Goal: Task Accomplishment & Management: Manage account settings

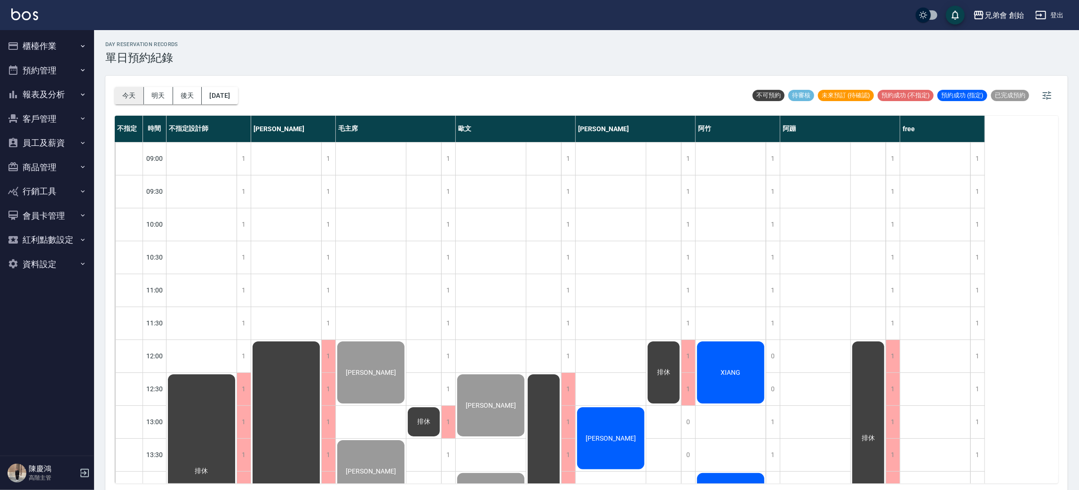
scroll to position [624, 0]
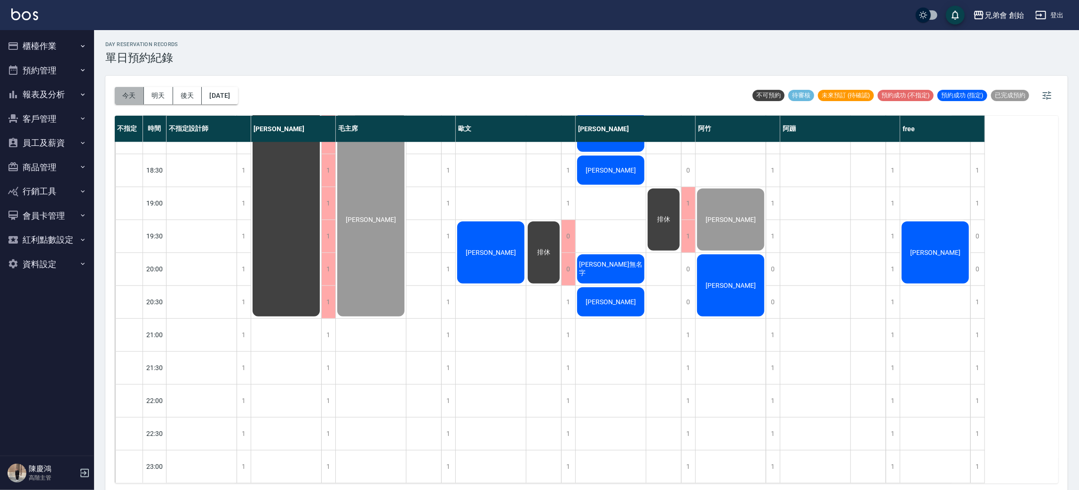
click at [129, 98] on button "今天" at bounding box center [129, 95] width 29 height 17
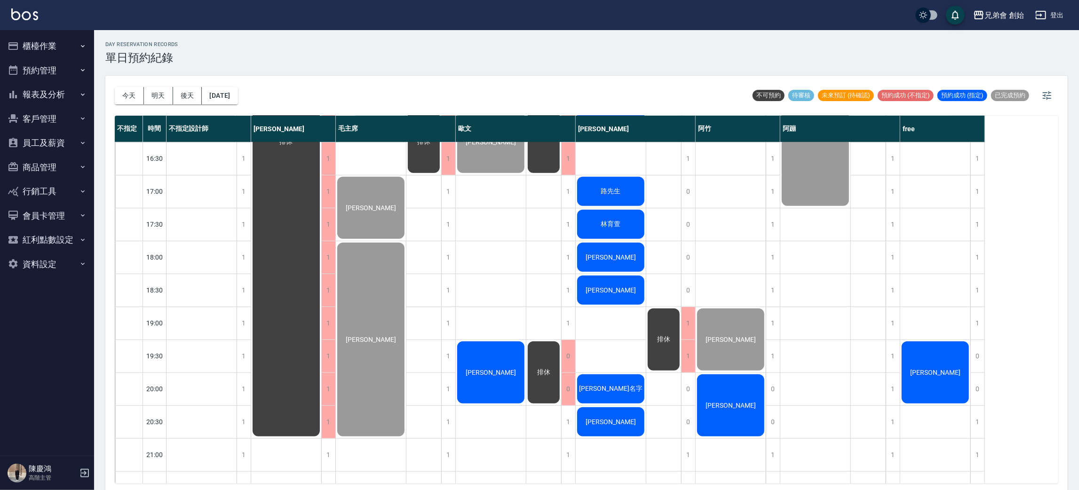
scroll to position [624, 0]
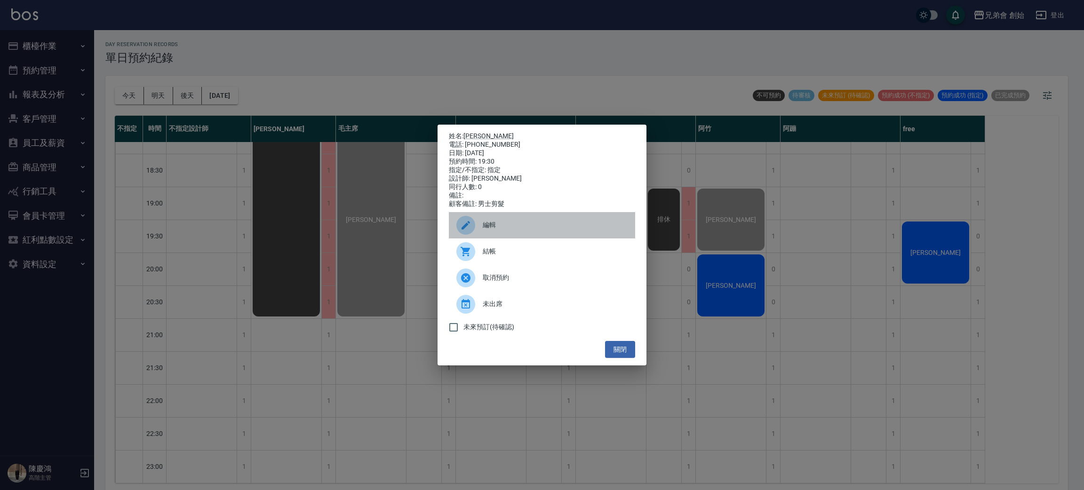
click at [493, 230] on span "編輯" at bounding box center [555, 225] width 145 height 10
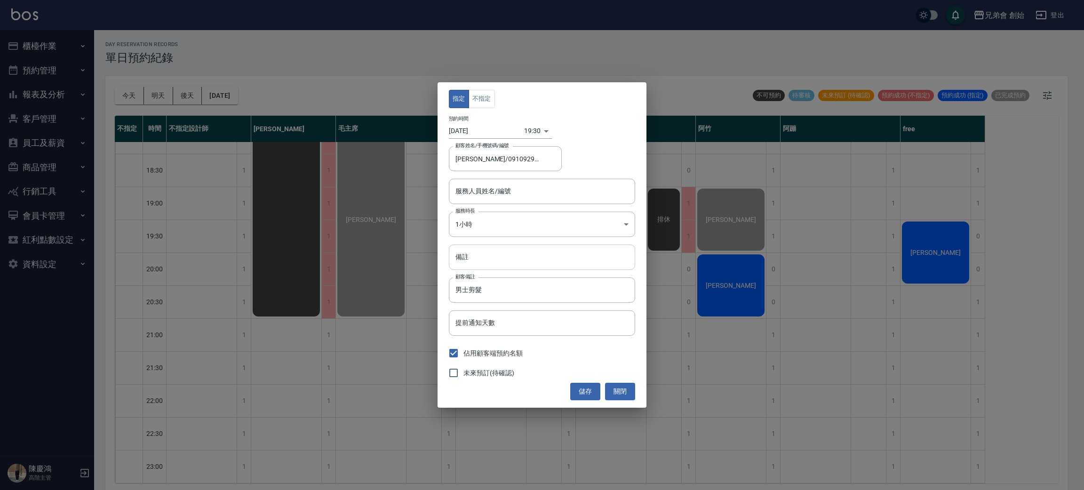
type input "宗緯俊/0910929863/"
type input "歐文(無代號)"
click at [485, 260] on input "備註" at bounding box center [542, 257] width 186 height 25
type input "轉帳"
click at [586, 391] on button "儲存" at bounding box center [585, 391] width 30 height 17
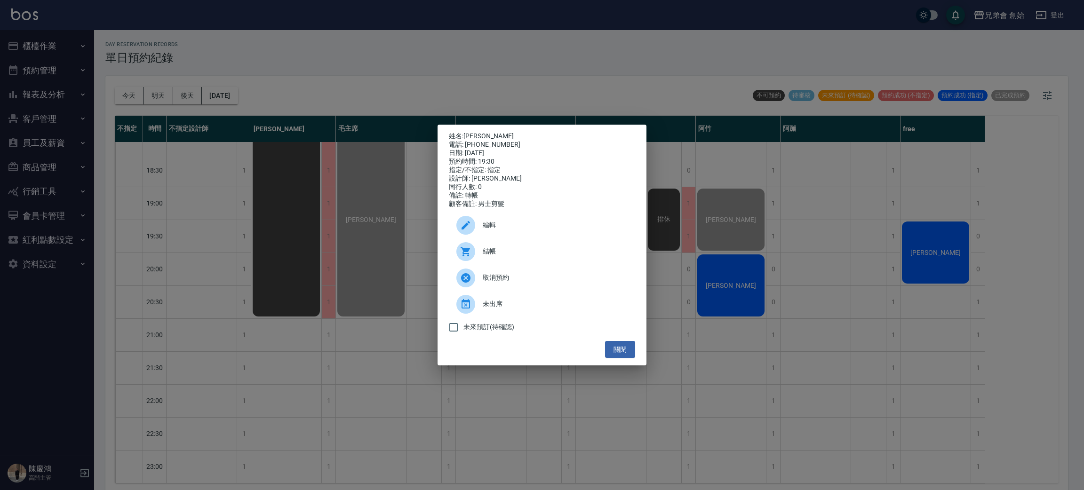
click at [267, 216] on div "姓名: 宗緯俊 電話: 0910929863 日期: 2025/08/15 預約時間: 19:30 指定/不指定: 指定 設計師: 歐文 同行人數: 0 備註…" at bounding box center [542, 245] width 1084 height 490
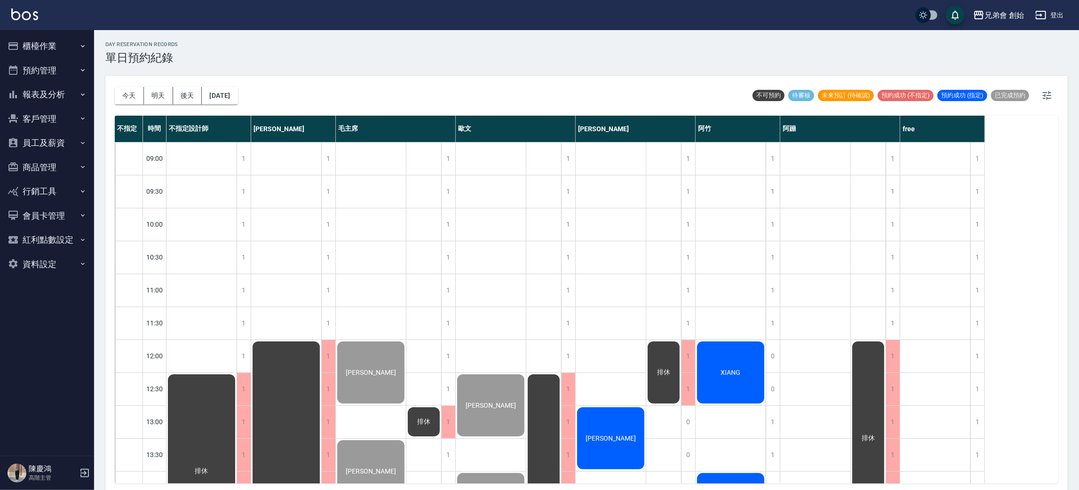
scroll to position [211, 0]
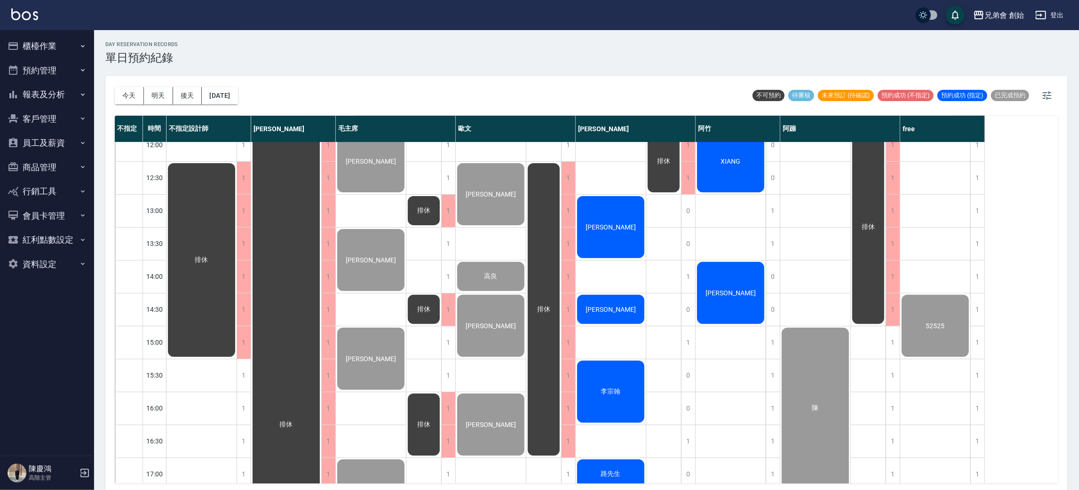
click at [237, 226] on div "[PERSON_NAME]" at bounding box center [202, 260] width 70 height 197
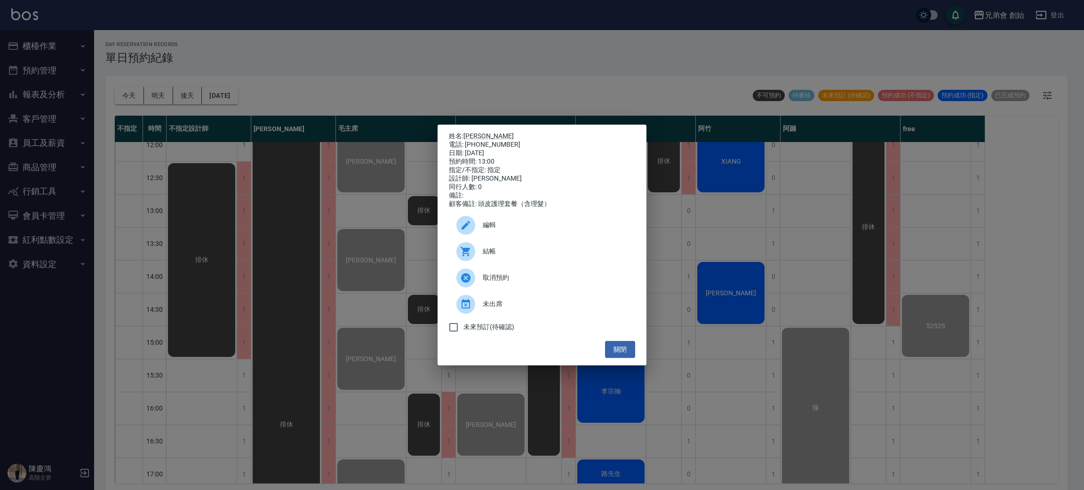
click at [521, 250] on div "結帳" at bounding box center [542, 252] width 186 height 26
drag, startPoint x: 807, startPoint y: 248, endPoint x: 803, endPoint y: 263, distance: 15.6
click at [809, 250] on div "姓名: 洪嘉宏 電話: 0970683256 日期: 2025/08/15 預約時間: 13:00 指定/不指定: 指定 設計師: 潘潘 同行人數: 0 備註…" at bounding box center [542, 245] width 1084 height 490
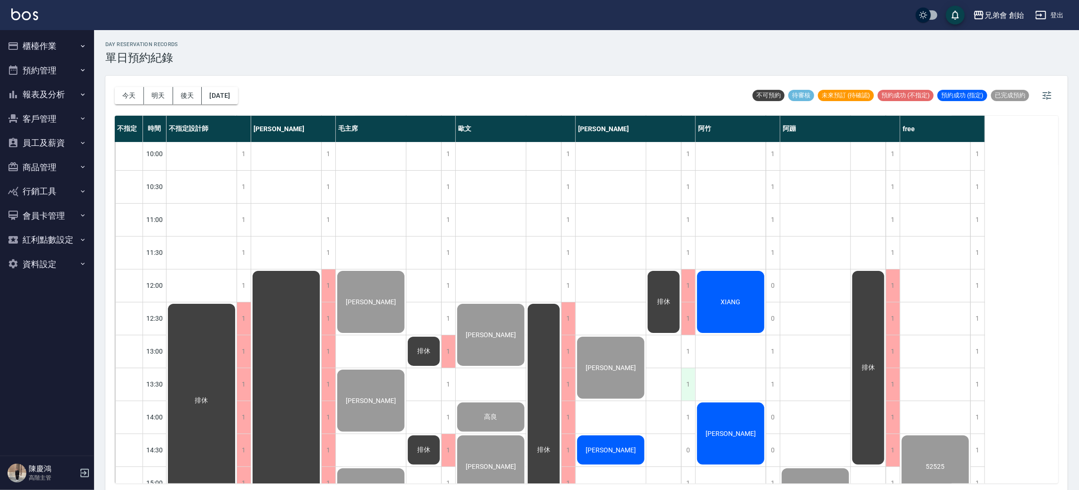
scroll to position [282, 0]
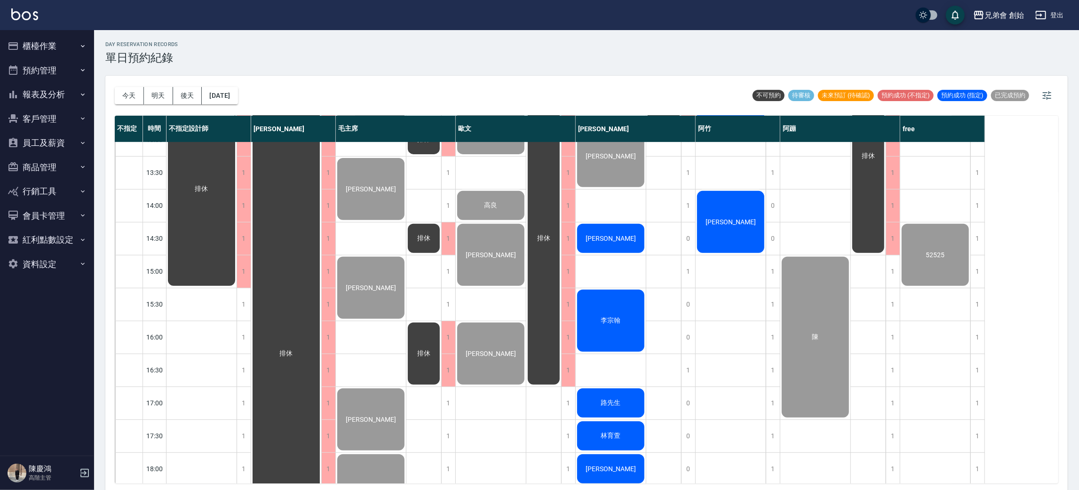
click at [237, 245] on div "[PERSON_NAME]" at bounding box center [202, 189] width 70 height 197
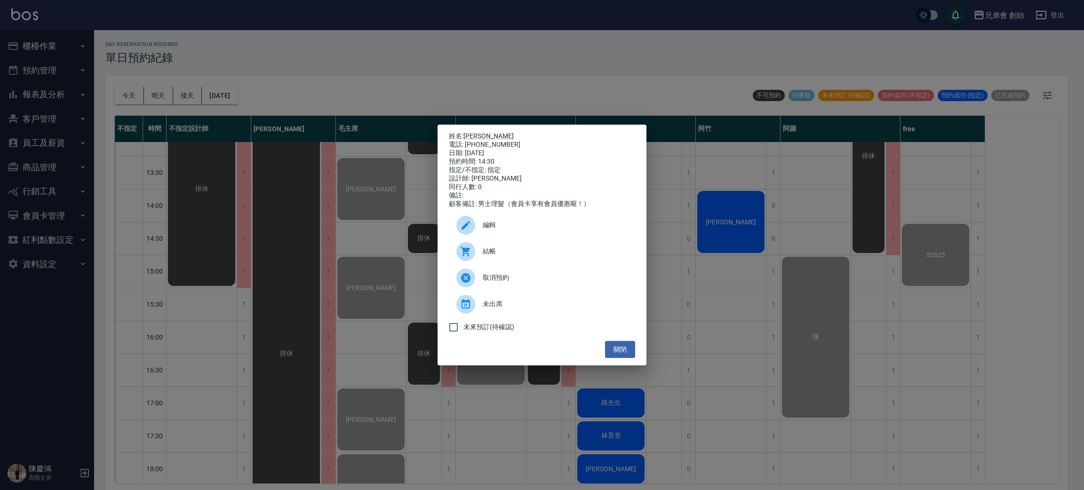
click at [496, 149] on div "日期: 2025/08/15" at bounding box center [542, 153] width 186 height 8
click at [498, 149] on div "日期: 2025/08/15" at bounding box center [542, 153] width 186 height 8
click at [501, 141] on div "電話: 0911833809" at bounding box center [542, 145] width 186 height 8
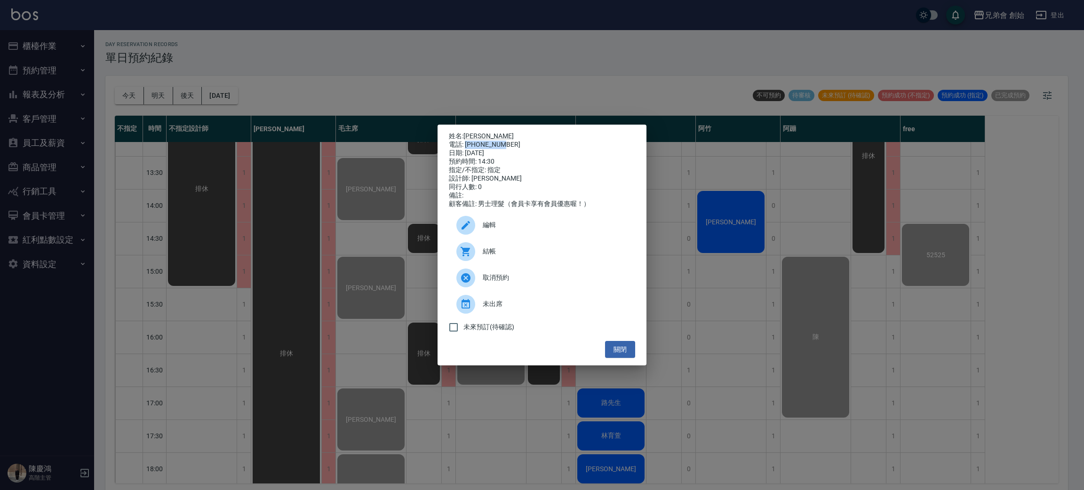
copy div "0911833809"
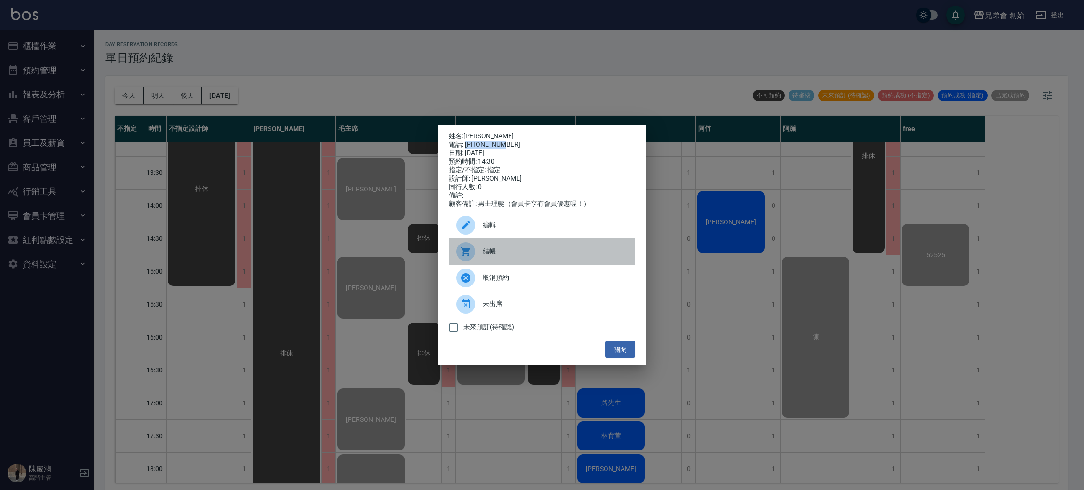
click at [487, 262] on div "結帳" at bounding box center [542, 252] width 186 height 26
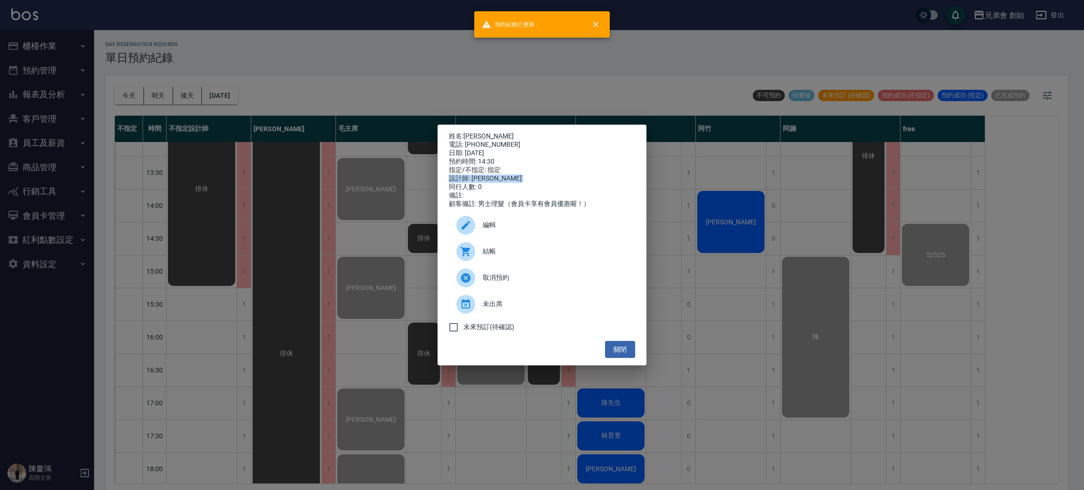
drag, startPoint x: 208, startPoint y: 185, endPoint x: 400, endPoint y: 259, distance: 206.4
click at [208, 186] on div "姓名: 羅雲軒 電話: 0911833809 日期: 2025/08/15 預約時間: 14:30 指定/不指定: 指定 設計師: 潘潘 同行人數: 0 備註…" at bounding box center [542, 245] width 1084 height 490
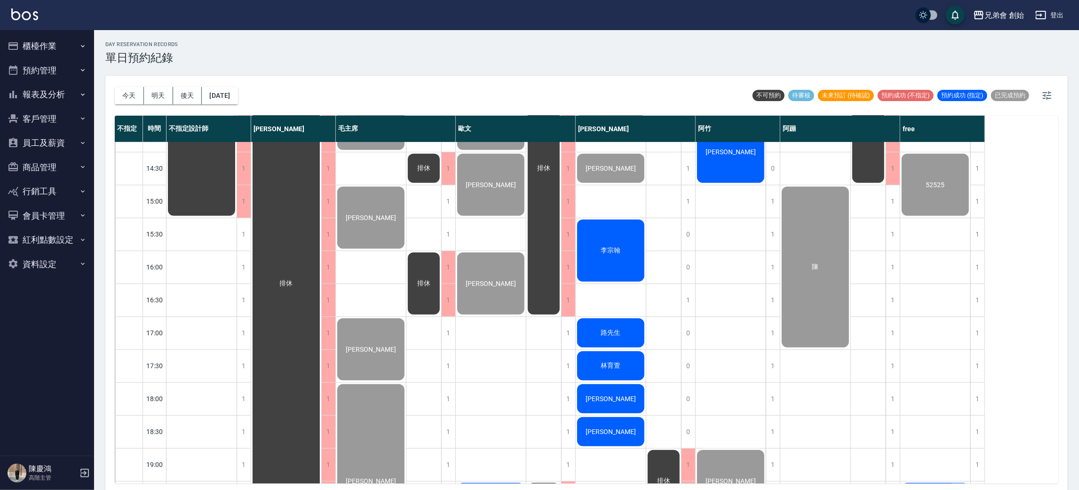
scroll to position [423, 0]
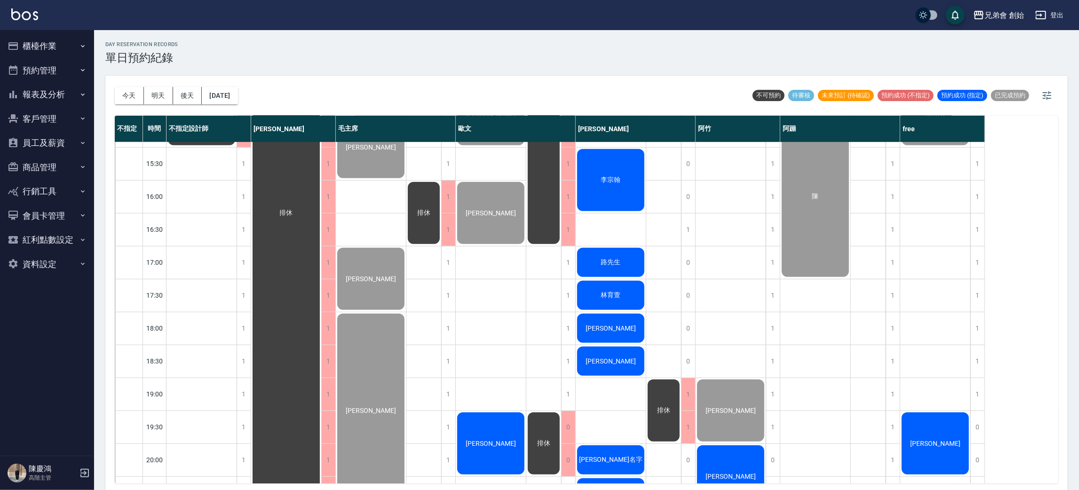
click at [237, 147] on div "李宗翰" at bounding box center [202, 48] width 70 height 197
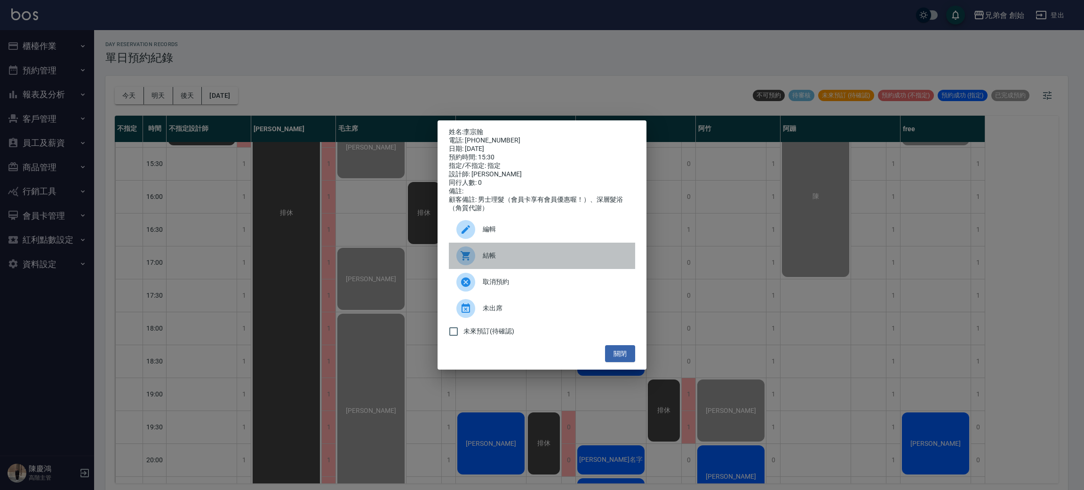
click at [490, 261] on span "結帳" at bounding box center [555, 256] width 145 height 10
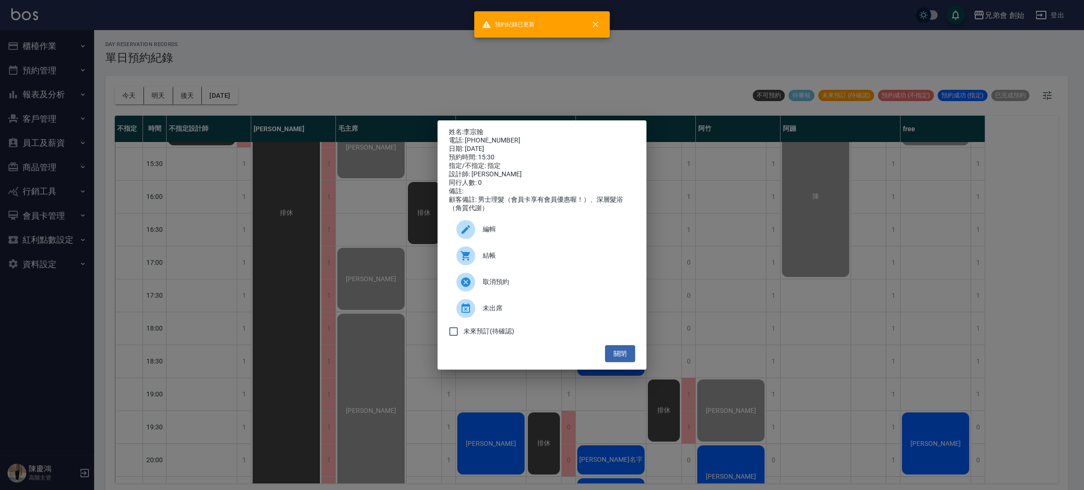
drag, startPoint x: 184, startPoint y: 195, endPoint x: 209, endPoint y: 201, distance: 26.2
click at [187, 195] on div "姓名: 李宗翰 電話: 0937931900 日期: 2025/08/15 預約時間: 15:30 指定/不指定: 指定 設計師: 潘潘 同行人數: 0 備註…" at bounding box center [542, 245] width 1084 height 490
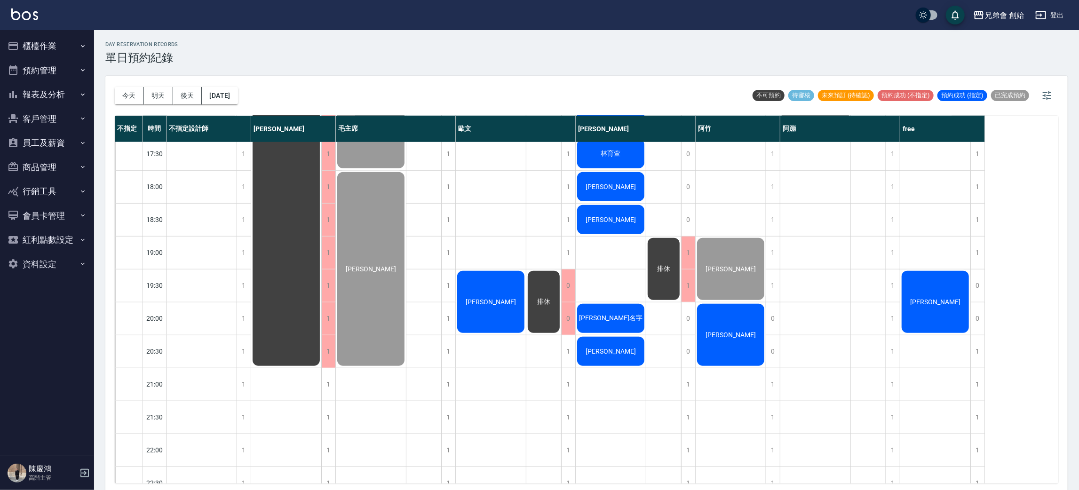
scroll to position [494, 0]
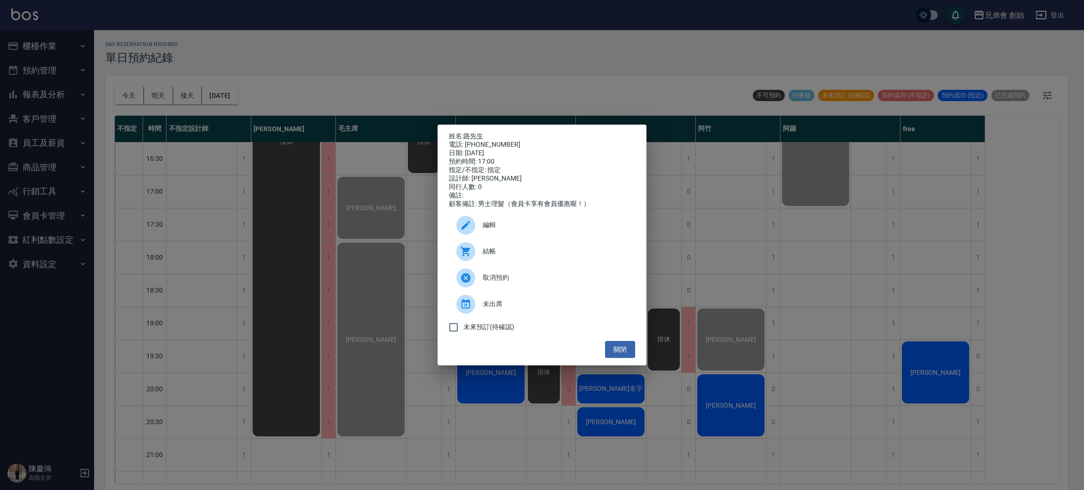
click at [475, 254] on div at bounding box center [465, 251] width 19 height 19
click at [213, 224] on div "姓名: 路先生　 電話: 0955307200 日期: 2025/08/15 預約時間: 17:00 指定/不指定: 指定 設計師: 潘潘 同行人數: 0 備…" at bounding box center [542, 245] width 1084 height 490
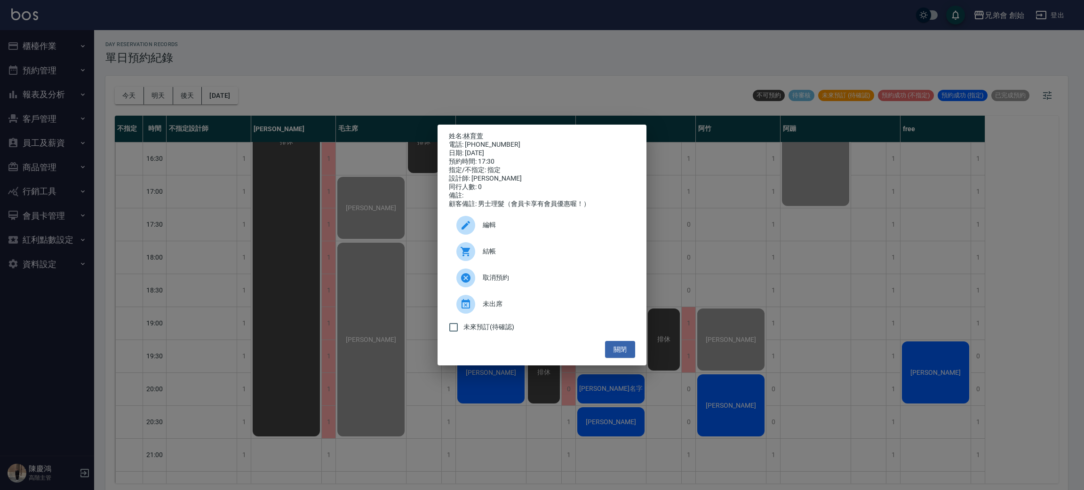
click at [505, 251] on div "結帳" at bounding box center [542, 252] width 186 height 26
drag, startPoint x: 272, startPoint y: 155, endPoint x: 329, endPoint y: 205, distance: 75.3
click at [273, 155] on div "姓名: 林育萱 電話: 0938932977 日期: 2025/08/15 預約時間: 17:30 指定/不指定: 指定 設計師: 潘潘 同行人數: 0 備註…" at bounding box center [542, 245] width 1084 height 490
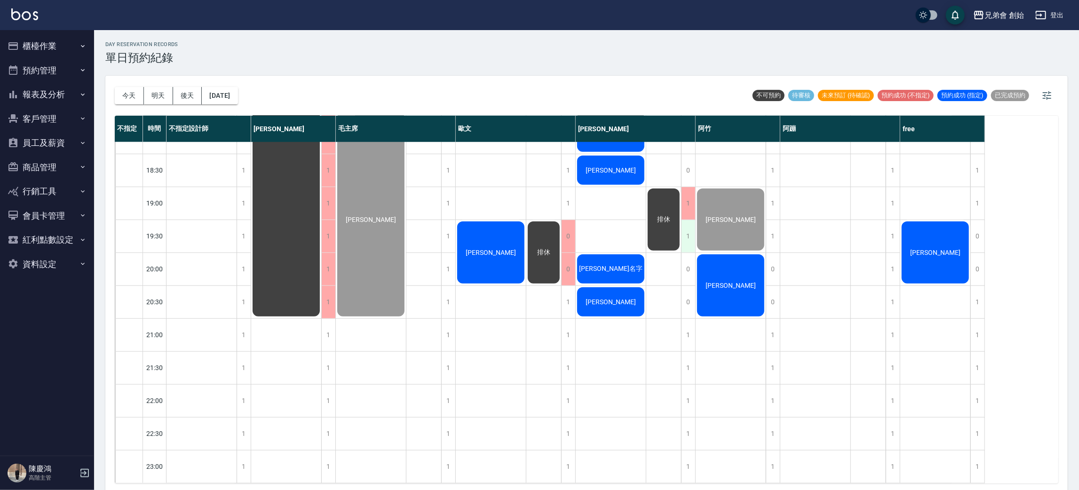
scroll to position [483, 0]
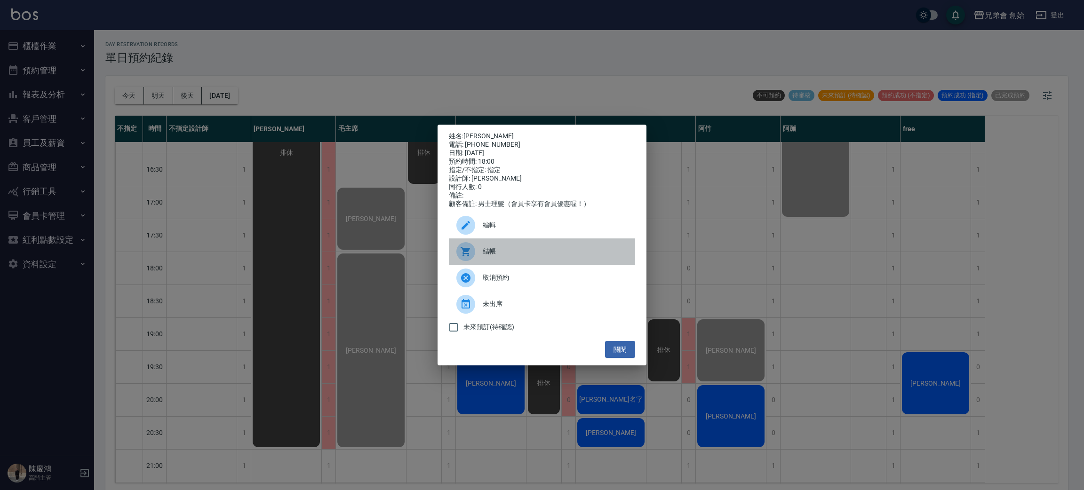
click at [472, 261] on div at bounding box center [469, 251] width 26 height 19
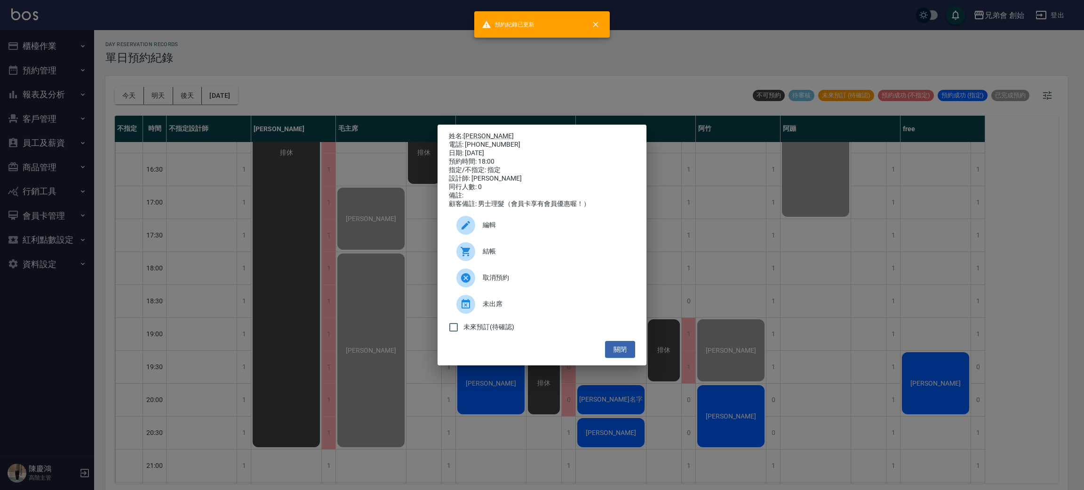
drag, startPoint x: 137, startPoint y: 175, endPoint x: 222, endPoint y: 223, distance: 97.4
click at [138, 176] on div "姓名: 蕭冠恩 電話: 0926030556 日期: 2025/08/15 預約時間: 18:00 指定/不指定: 指定 設計師: 潘潘 同行人數: 0 備註…" at bounding box center [542, 245] width 1084 height 490
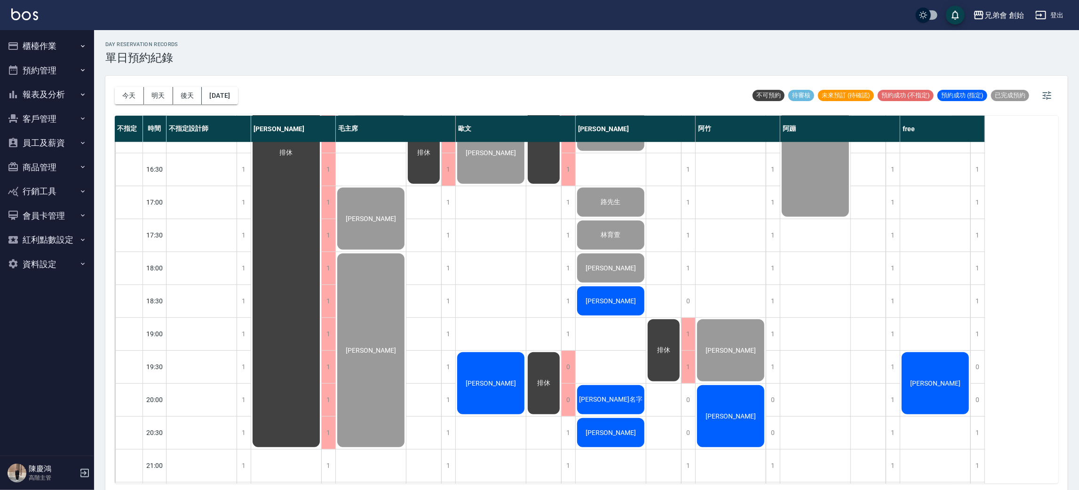
scroll to position [554, 0]
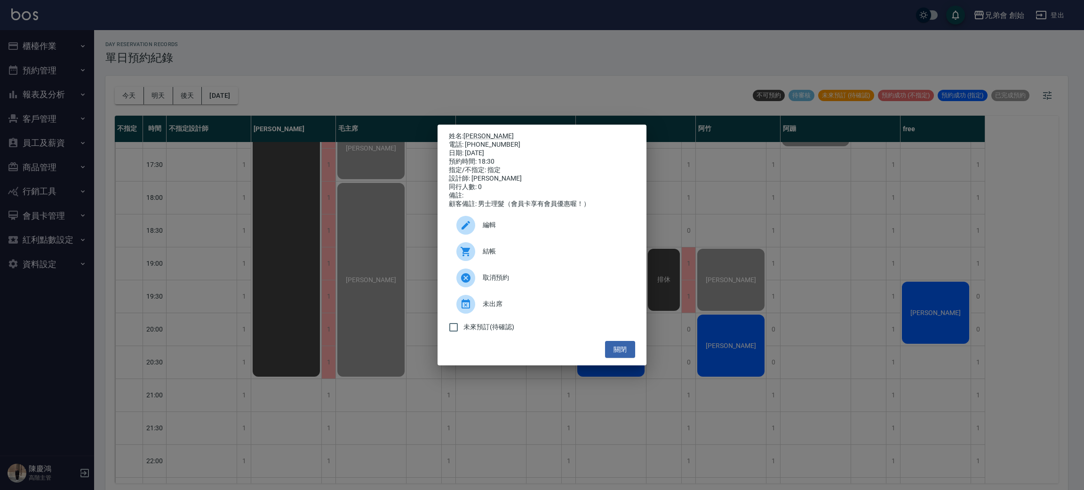
click at [487, 143] on div "電話: 0917240302" at bounding box center [542, 145] width 186 height 8
copy div "0917240302"
drag, startPoint x: 253, startPoint y: 166, endPoint x: 380, endPoint y: 213, distance: 135.2
click at [257, 168] on div "姓名: 藍廷文 電話: 0917240302 日期: 2025/08/15 預約時間: 18:30 指定/不指定: 指定 設計師: 潘潘 同行人數: 0 備註…" at bounding box center [542, 245] width 1084 height 490
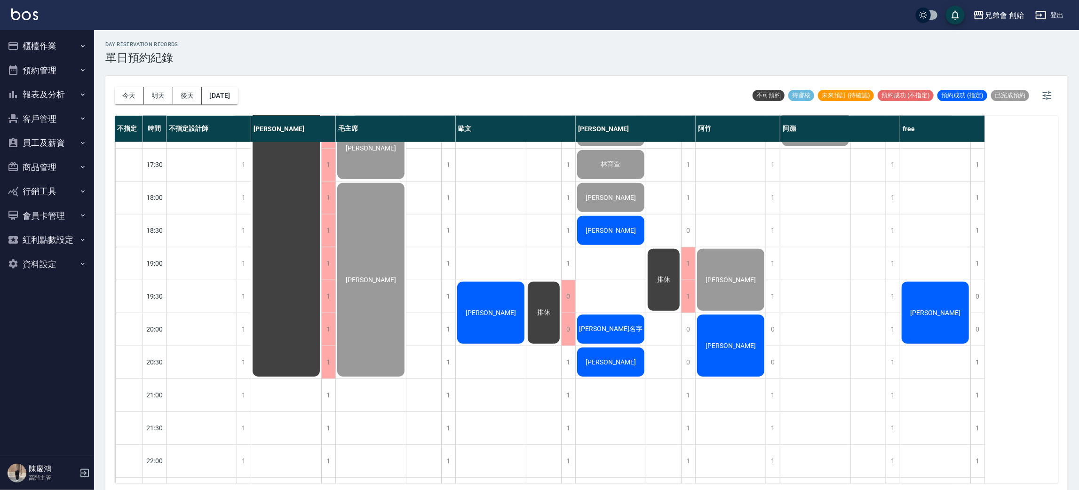
scroll to position [624, 0]
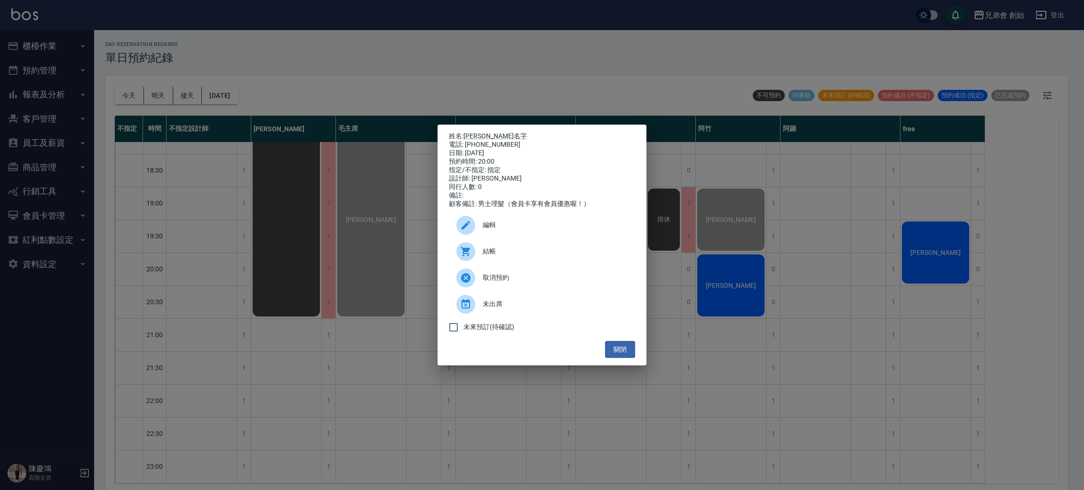
click at [491, 141] on div "電話: 0988718027" at bounding box center [542, 145] width 186 height 8
click at [492, 141] on div "電話: 0988718027" at bounding box center [542, 145] width 186 height 8
copy div "0988718027"
drag, startPoint x: 312, startPoint y: 231, endPoint x: 338, endPoint y: 253, distance: 34.0
click at [314, 235] on div "姓名: 周祐頡無名字 電話: 0988718027 日期: 2025/08/15 預約時間: 20:00 指定/不指定: 指定 設計師: 潘潘 同行人數: 0…" at bounding box center [542, 245] width 1084 height 490
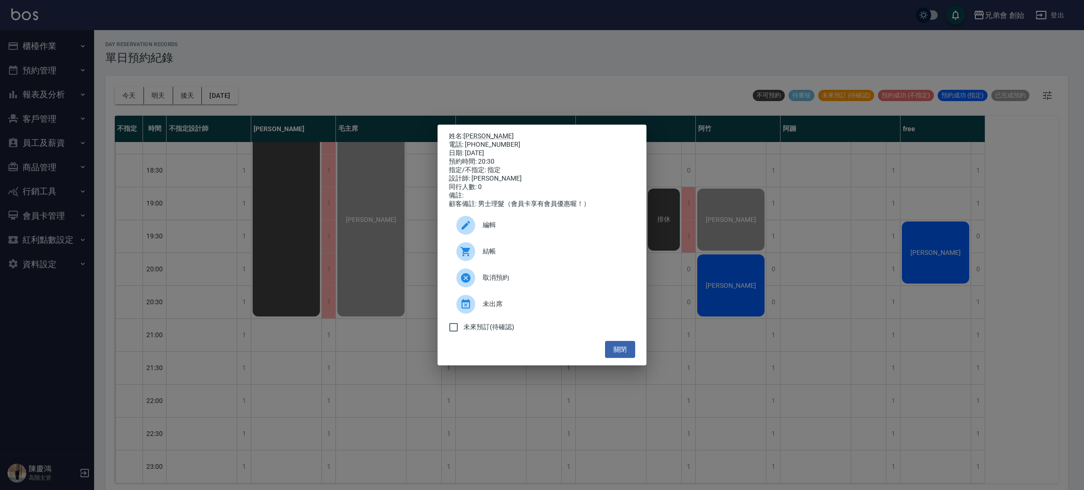
click at [513, 256] on span "結帳" at bounding box center [555, 252] width 145 height 10
click at [204, 146] on div "姓名: 許祈恩 電話: 0925337850 日期: 2025/08/15 預約時間: 20:30 指定/不指定: 指定 設計師: 潘潘 同行人數: 0 備註…" at bounding box center [542, 245] width 1084 height 490
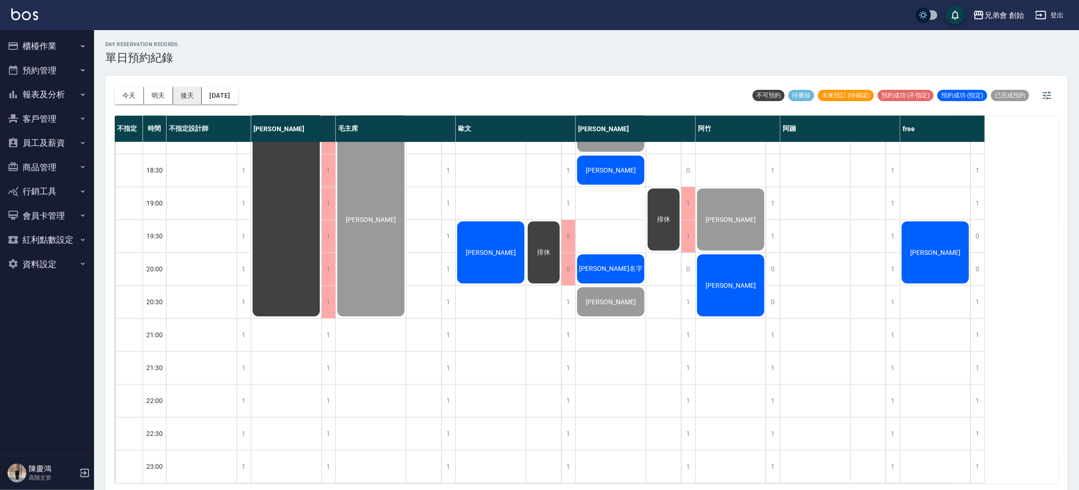
click at [174, 101] on button "後天" at bounding box center [187, 95] width 29 height 17
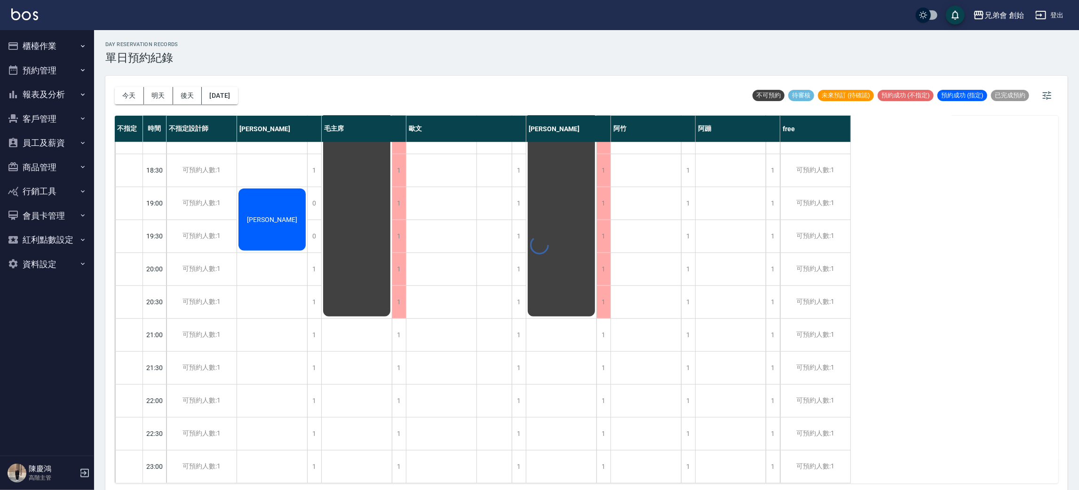
click at [161, 98] on div "day Reservation records 單日預約紀錄 今天 明天 後天 2025/08/17 不可預約 待審核 未來預訂 (待確認) 預約成功 (不指…" at bounding box center [586, 261] width 985 height 463
click at [162, 92] on button "明天" at bounding box center [158, 95] width 29 height 17
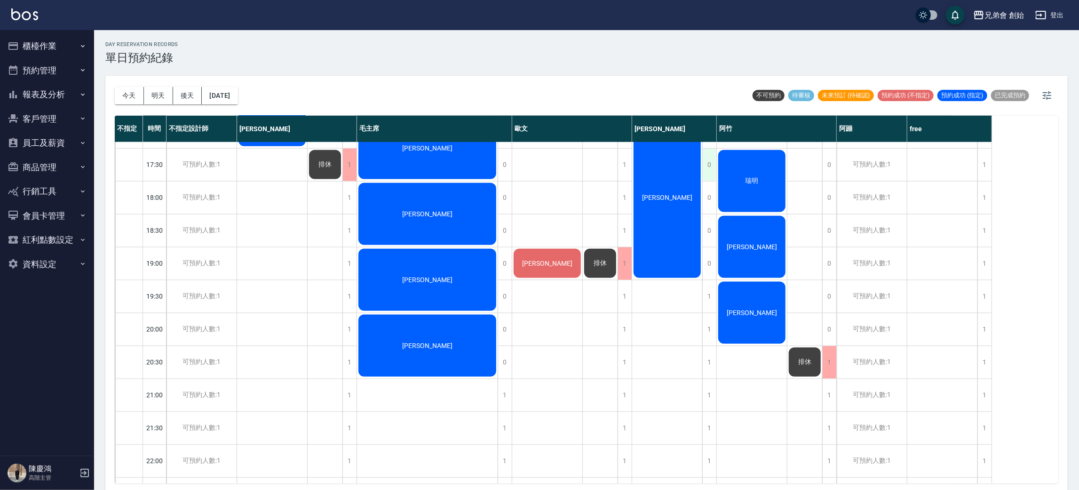
scroll to position [624, 0]
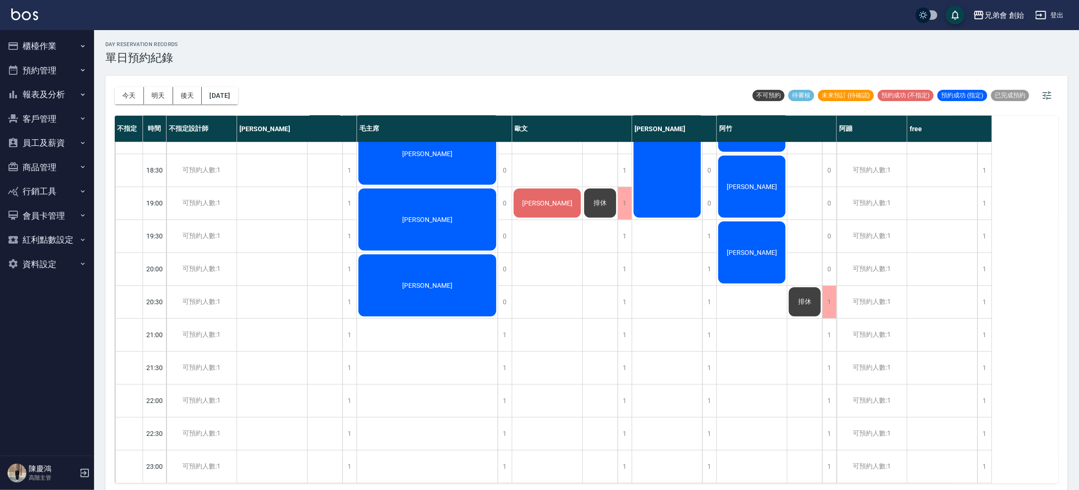
click at [129, 92] on button "今天" at bounding box center [129, 95] width 29 height 17
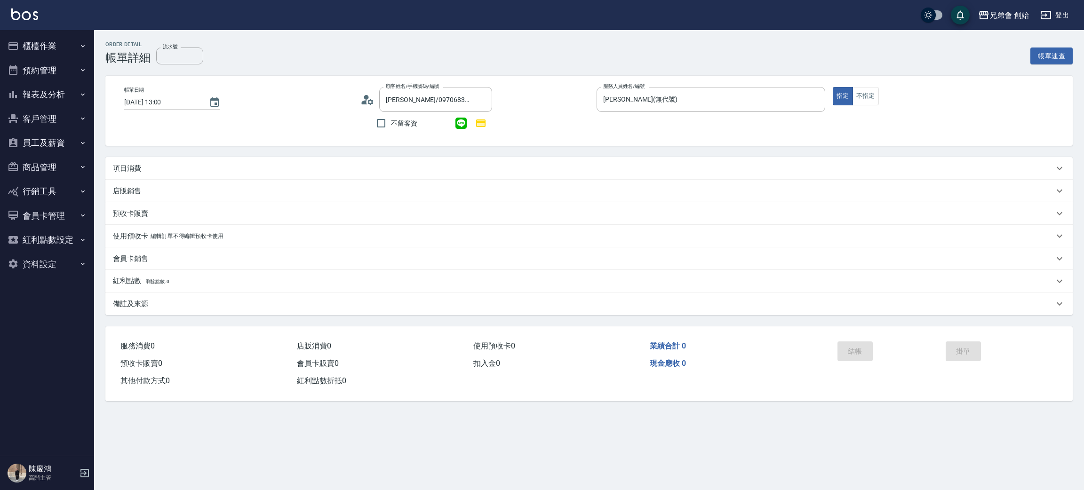
click at [153, 172] on div "項目消費" at bounding box center [583, 169] width 941 height 10
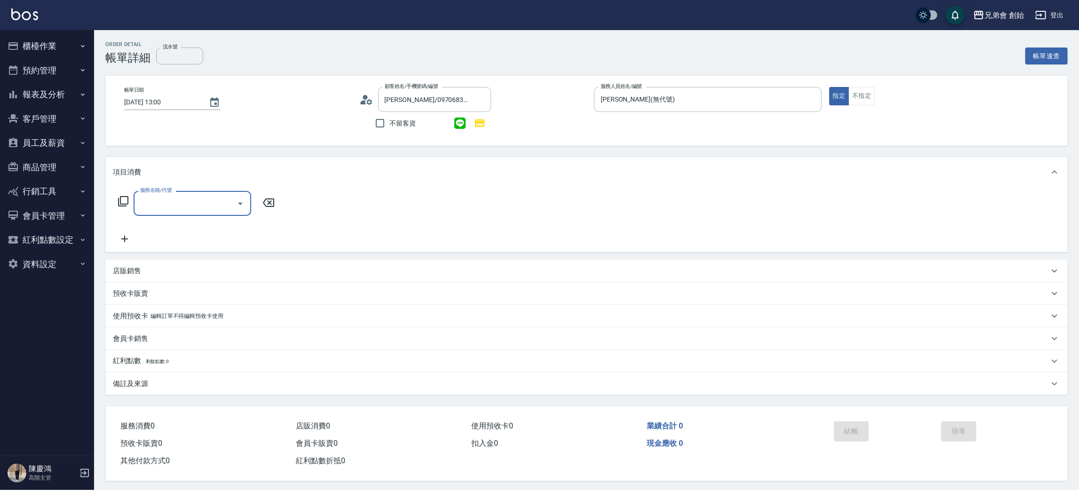
click at [171, 203] on input "服務名稱/代號" at bounding box center [185, 203] width 95 height 16
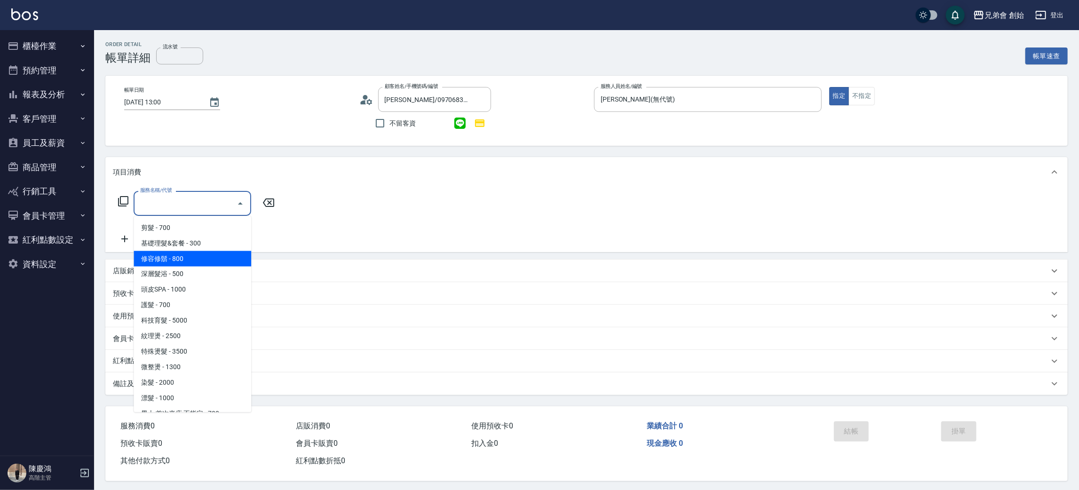
click at [197, 251] on span "修容修鬍 - 800" at bounding box center [193, 259] width 118 height 16
type input "修容修鬍(A04)"
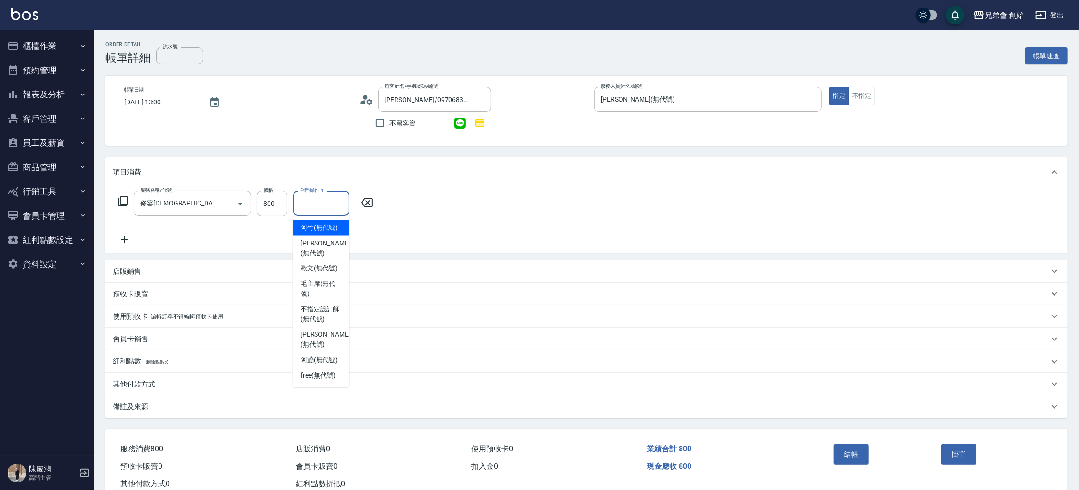
click at [310, 208] on input "全程操作-1" at bounding box center [321, 203] width 48 height 16
click at [315, 371] on span "free (無代號)" at bounding box center [319, 376] width 36 height 10
type input "free(無代號)"
drag, startPoint x: 854, startPoint y: 457, endPoint x: 838, endPoint y: 462, distance: 16.2
click at [854, 457] on button "結帳" at bounding box center [851, 455] width 35 height 20
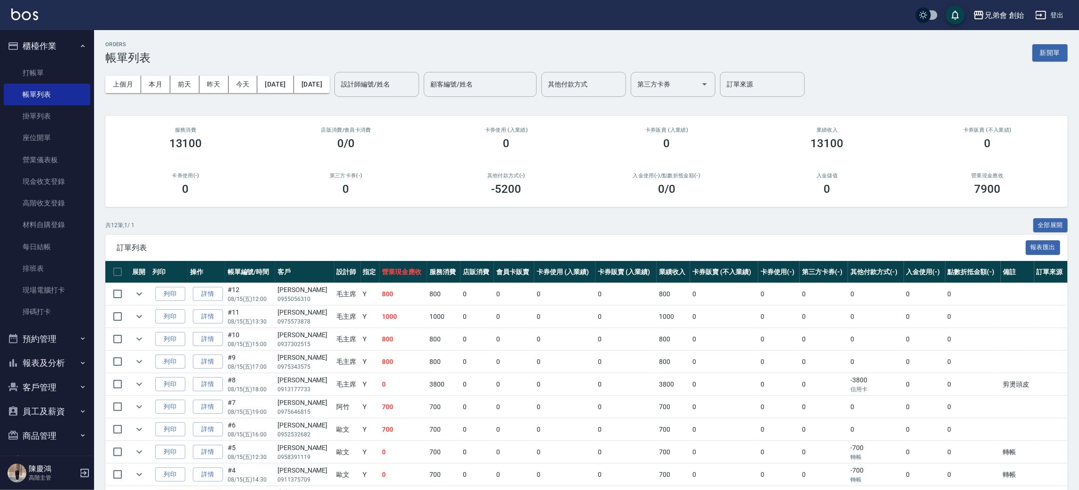
click at [50, 60] on ul "打帳單 帳單列表 掛單列表 座位開單 營業儀表板 現金收支登錄 高階收支登錄 材料自購登錄 每日結帳 排班表 現場電腦打卡 掃碼打卡" at bounding box center [47, 192] width 87 height 269
click at [72, 67] on link "打帳單" at bounding box center [47, 73] width 87 height 22
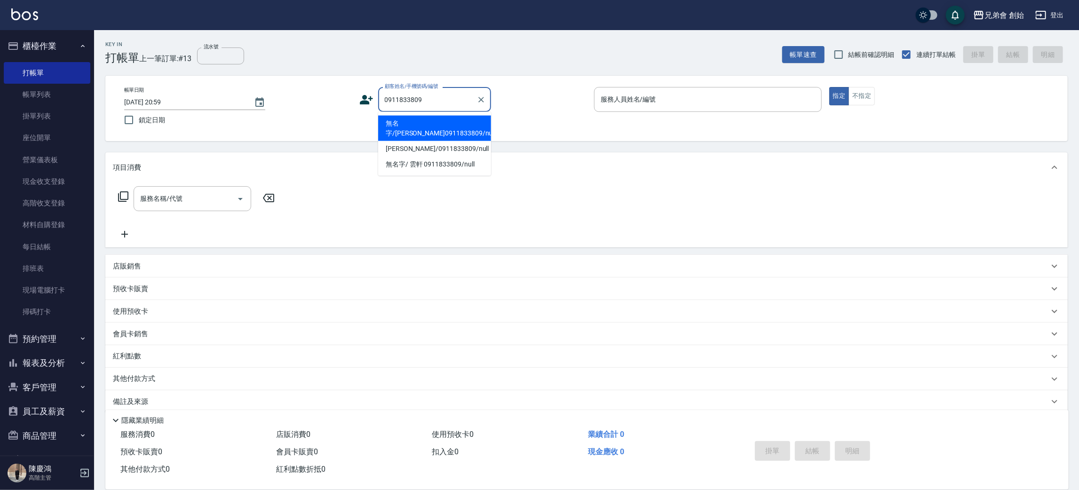
click at [417, 123] on li "無名字/羅雲軒 0911833809/null" at bounding box center [434, 128] width 113 height 25
type input "無名字/羅雲軒 0911833809/null"
drag, startPoint x: 460, startPoint y: 103, endPoint x: 484, endPoint y: 96, distance: 24.9
click at [484, 96] on icon "Clear" at bounding box center [481, 99] width 9 height 9
click at [481, 96] on icon "Clear" at bounding box center [481, 99] width 9 height 9
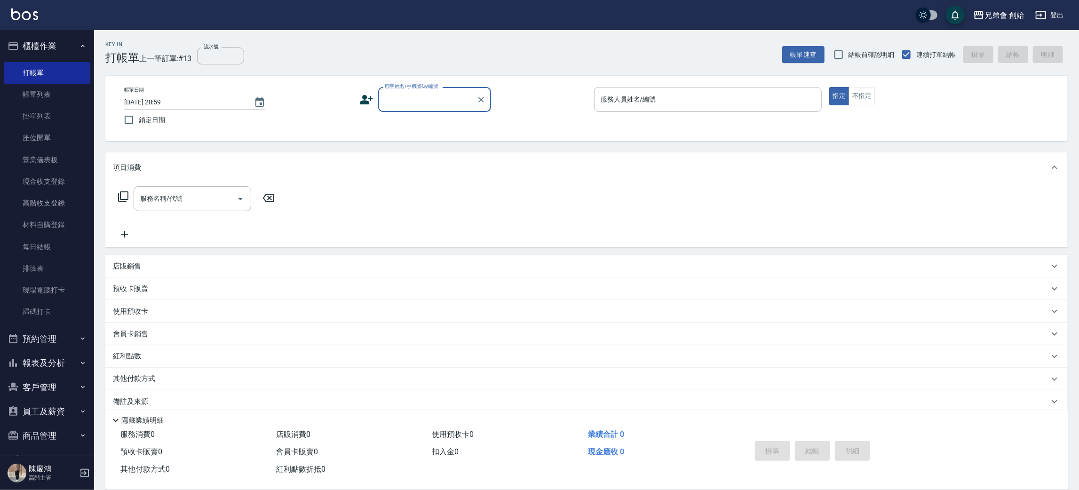
paste input "0917240302"
click at [404, 120] on li "藍廷文/0917240302/null" at bounding box center [434, 124] width 113 height 16
type input "藍廷文/0917240302/null"
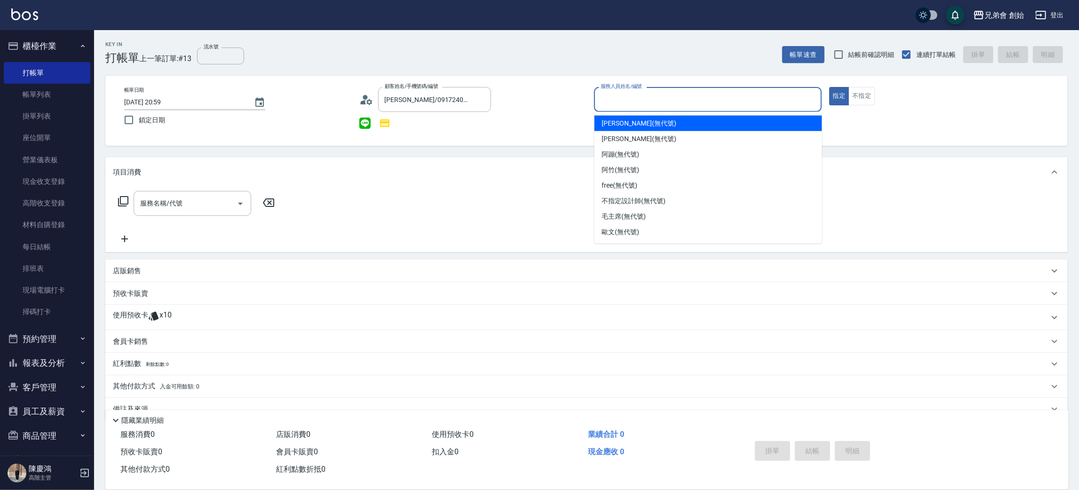
click at [639, 96] on input "服務人員姓名/編號" at bounding box center [708, 99] width 219 height 16
click at [620, 122] on span "潘潘 (無代號)" at bounding box center [639, 124] width 74 height 10
type input "[PERSON_NAME](無代號)"
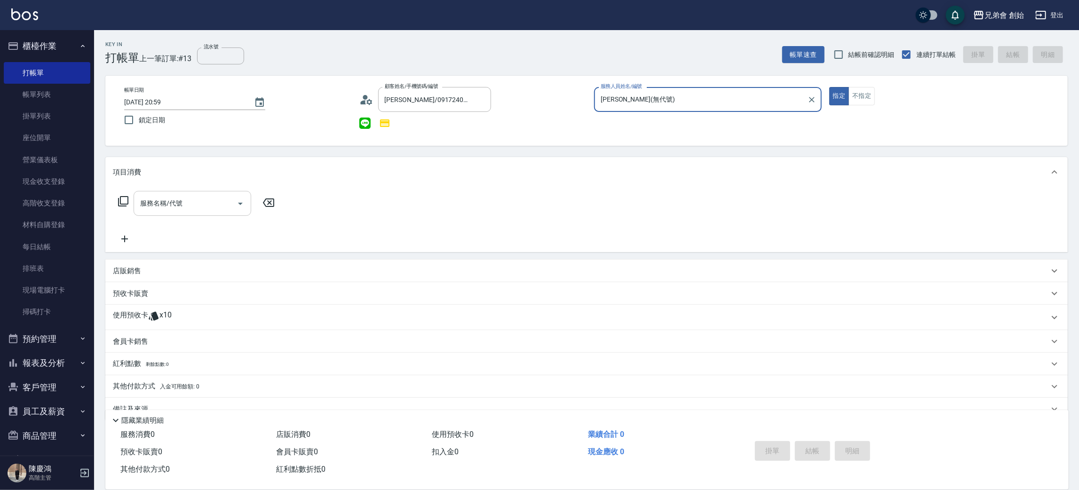
click at [205, 194] on div "服務名稱/代號" at bounding box center [193, 203] width 118 height 25
click at [130, 315] on p "使用預收卡" at bounding box center [130, 318] width 35 height 14
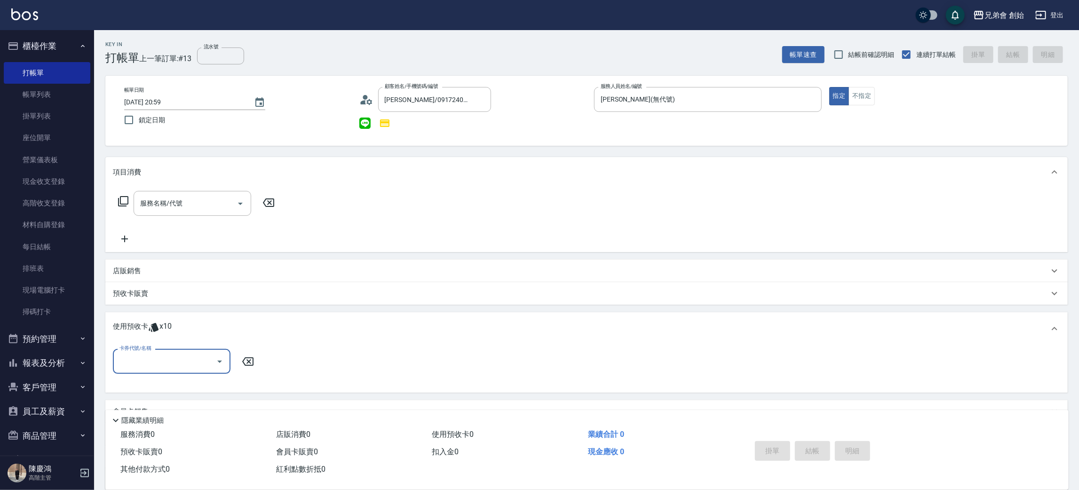
drag, startPoint x: 131, startPoint y: 363, endPoint x: 132, endPoint y: 369, distance: 6.7
click at [131, 363] on input "卡券代號/名稱" at bounding box center [164, 361] width 95 height 16
drag, startPoint x: 137, startPoint y: 383, endPoint x: 163, endPoint y: 369, distance: 29.5
click at [137, 383] on div "儲值7000 剩餘10張" at bounding box center [172, 385] width 118 height 16
type input "儲值7000"
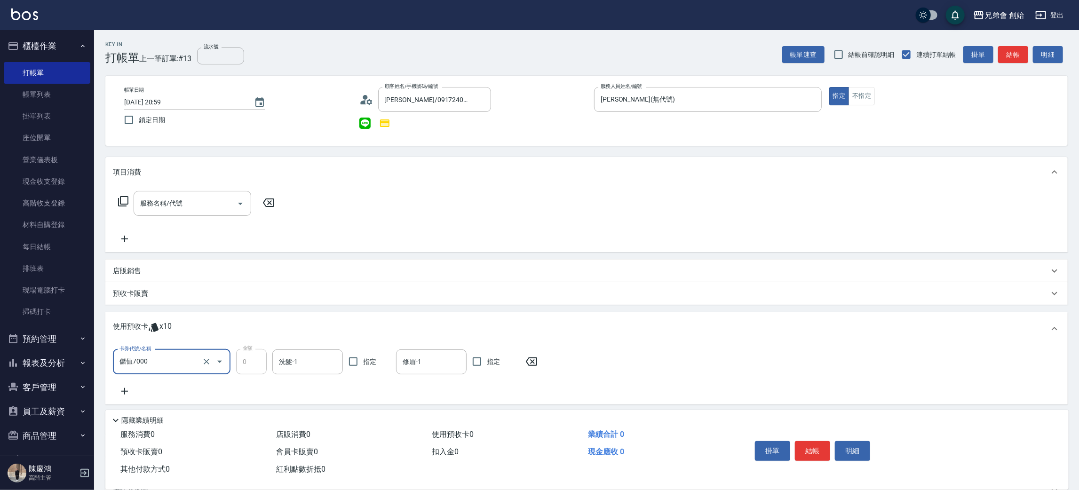
scroll to position [100, 0]
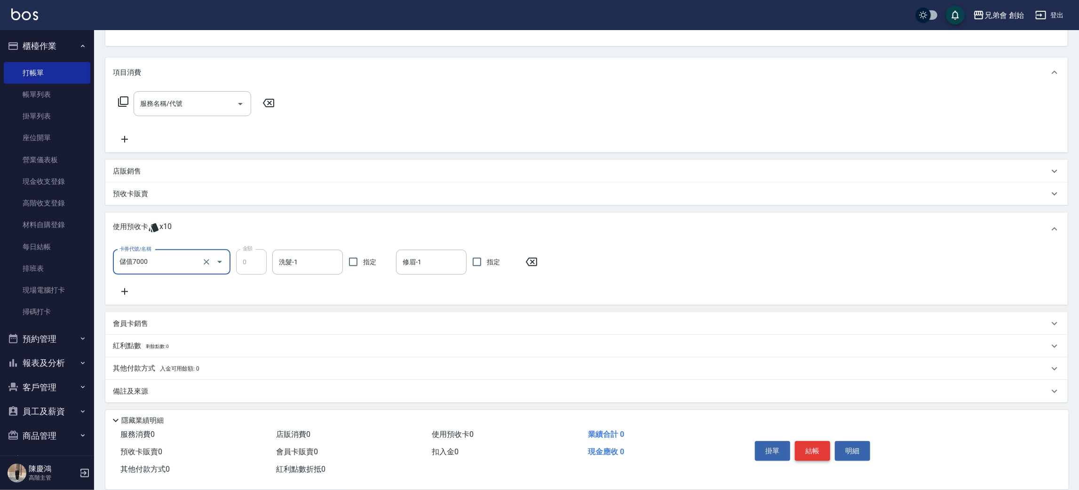
click at [798, 450] on button "結帳" at bounding box center [812, 451] width 35 height 20
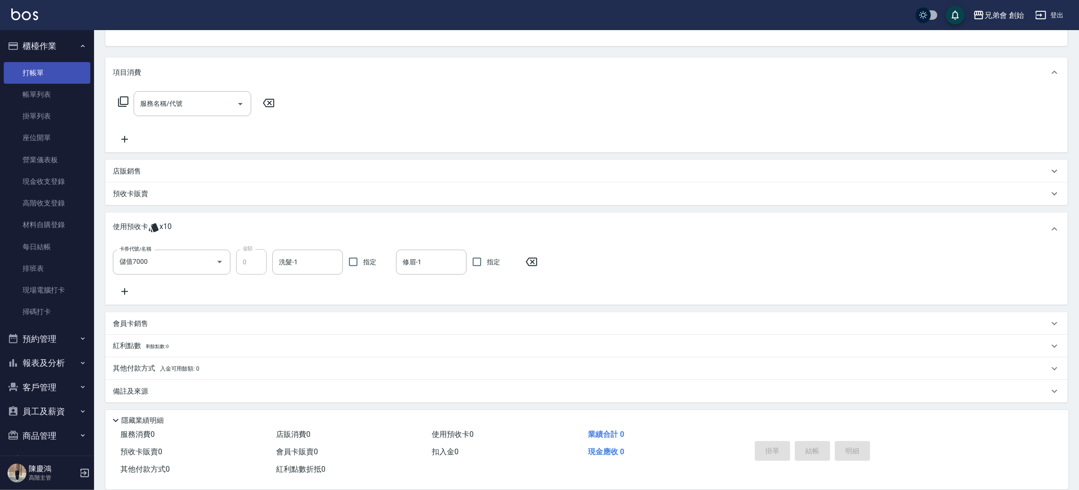
type input "2025/08/15 21:01"
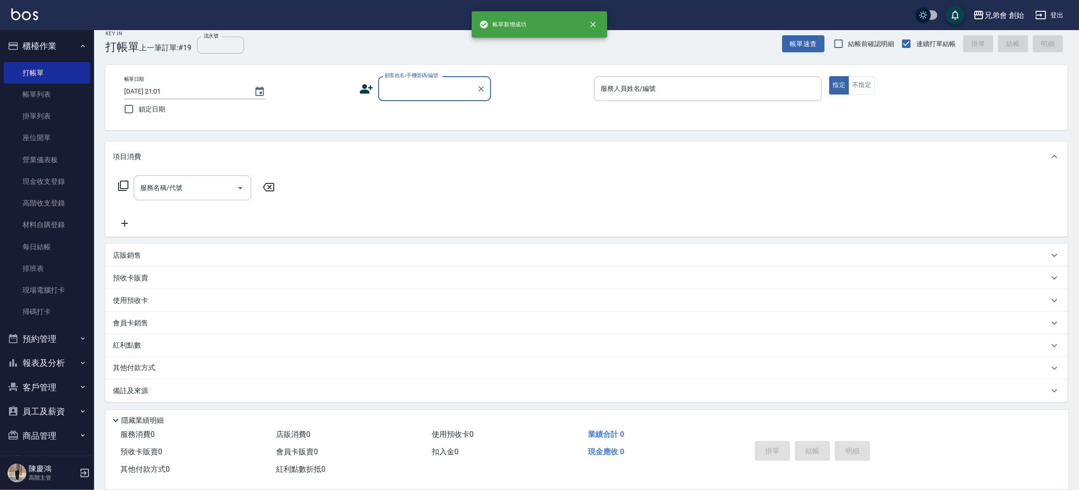
scroll to position [10, 0]
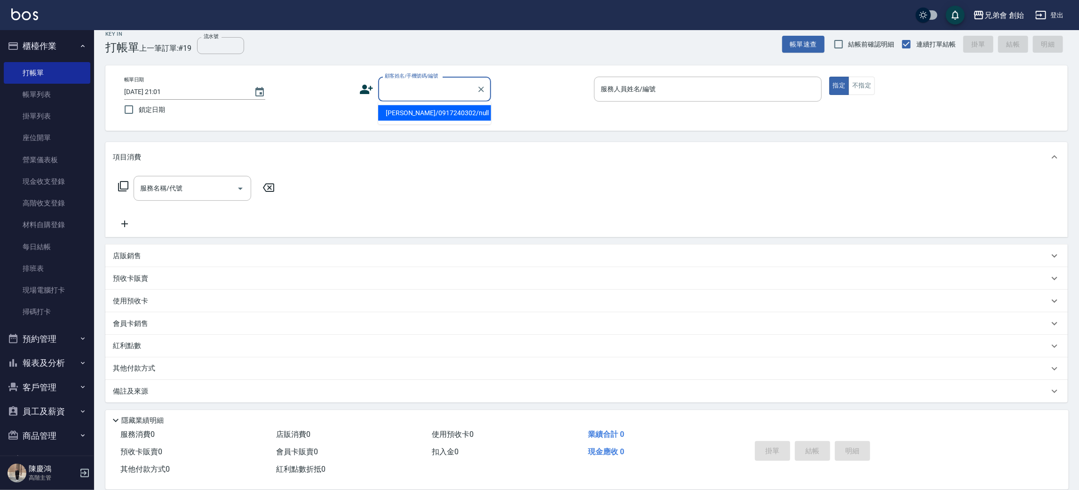
paste input "0988718027"
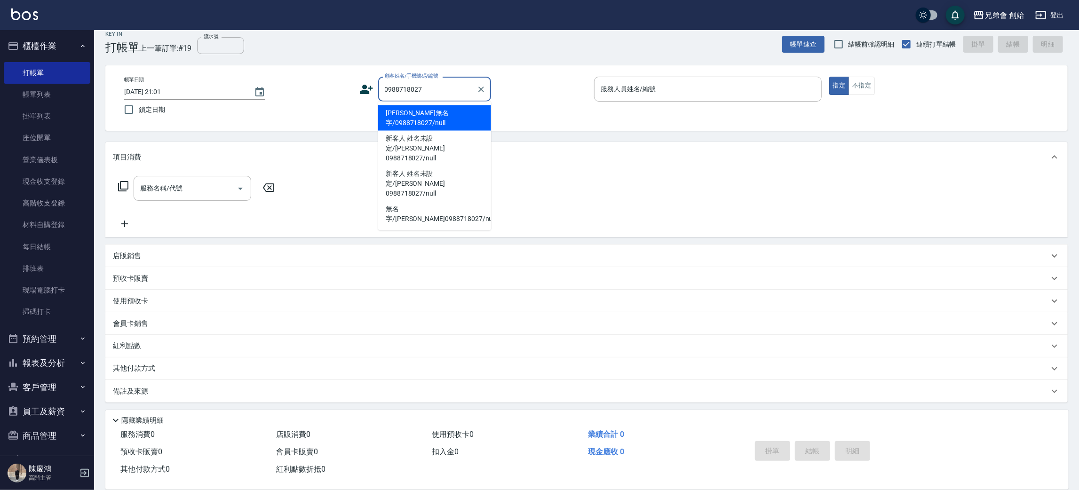
click at [414, 109] on li "周祐頡無名字/0988718027/null" at bounding box center [434, 117] width 113 height 25
type input "周祐頡無名字/0988718027/null"
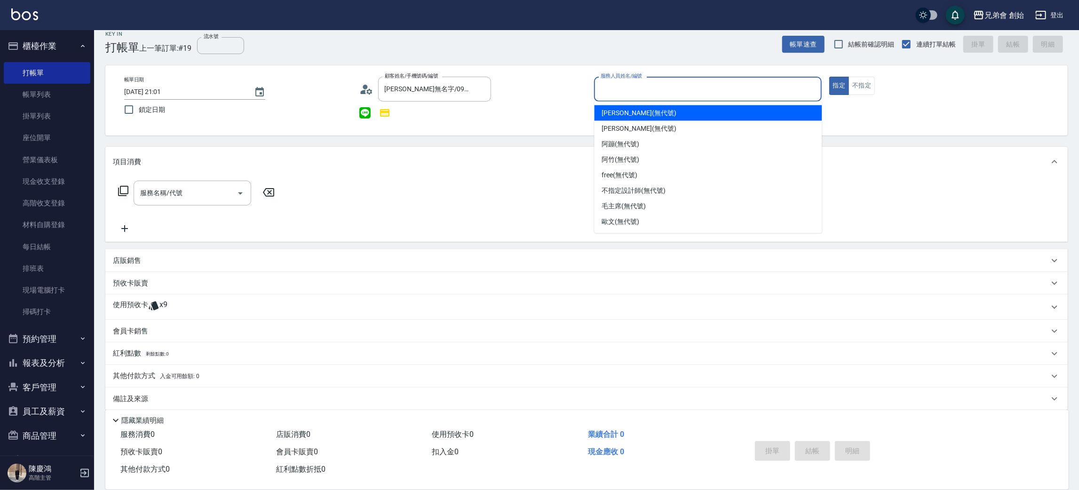
click at [616, 88] on input "服務人員姓名/編號" at bounding box center [708, 89] width 219 height 16
click at [617, 103] on ul "潘潘 (無代號) 威利 (無代號) 阿蹦 (無代號) 阿竹 (無代號) free (無代號) 不指定設計師 (無代號) 毛主席 (無代號) 歐文 (無代號)" at bounding box center [709, 168] width 228 height 132
click at [609, 118] on div "潘潘 (無代號)" at bounding box center [709, 113] width 228 height 16
type input "[PERSON_NAME](無代號)"
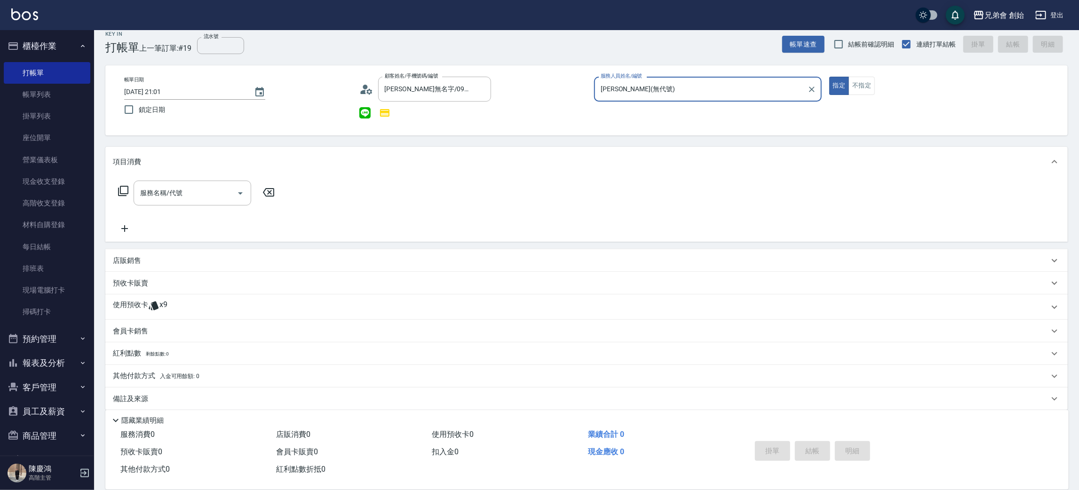
drag, startPoint x: 148, startPoint y: 306, endPoint x: 148, endPoint y: 323, distance: 17.4
click at [148, 306] on p "使用預收卡" at bounding box center [130, 307] width 35 height 14
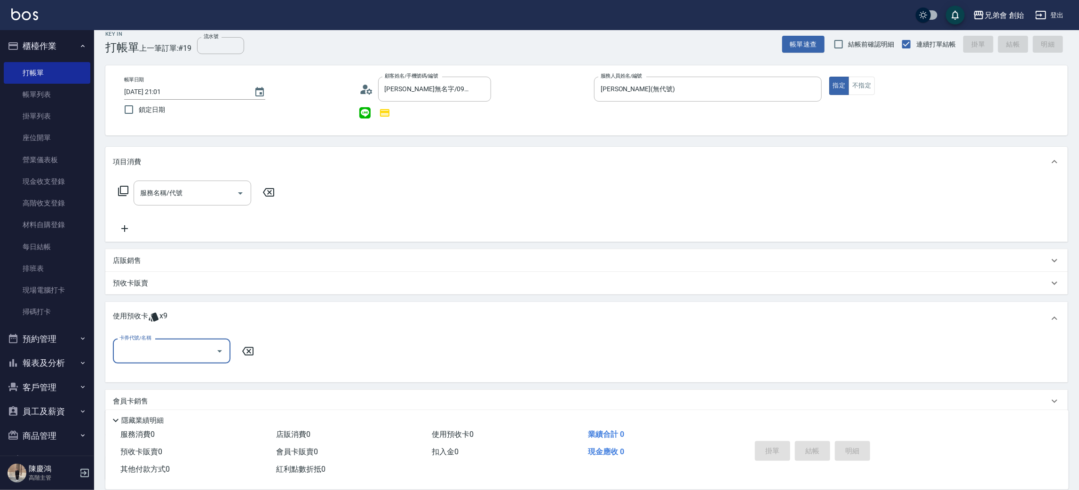
scroll to position [0, 0]
click at [151, 358] on input "卡券代號/名稱" at bounding box center [164, 351] width 95 height 16
click at [140, 375] on div "儲值7000 剩餘9張" at bounding box center [172, 375] width 118 height 16
type input "儲值7000"
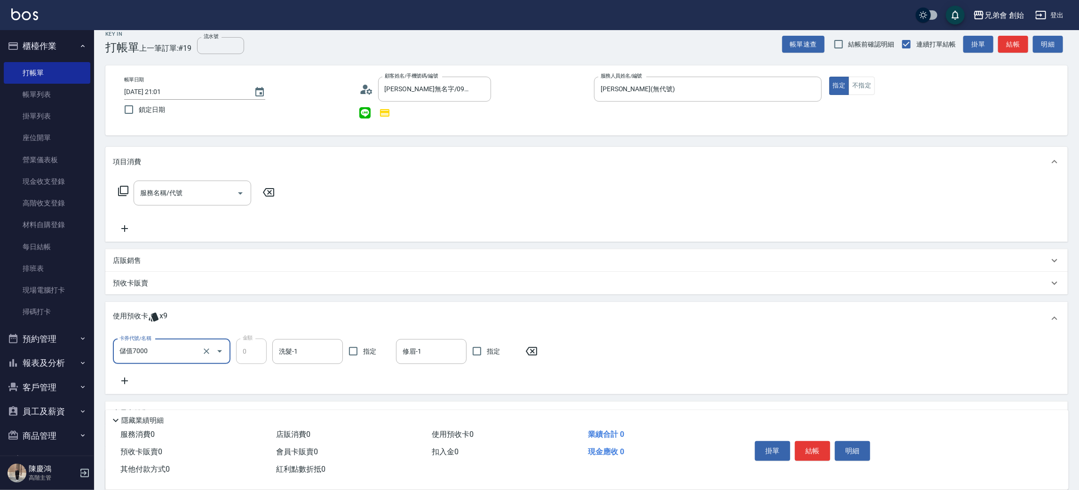
scroll to position [100, 0]
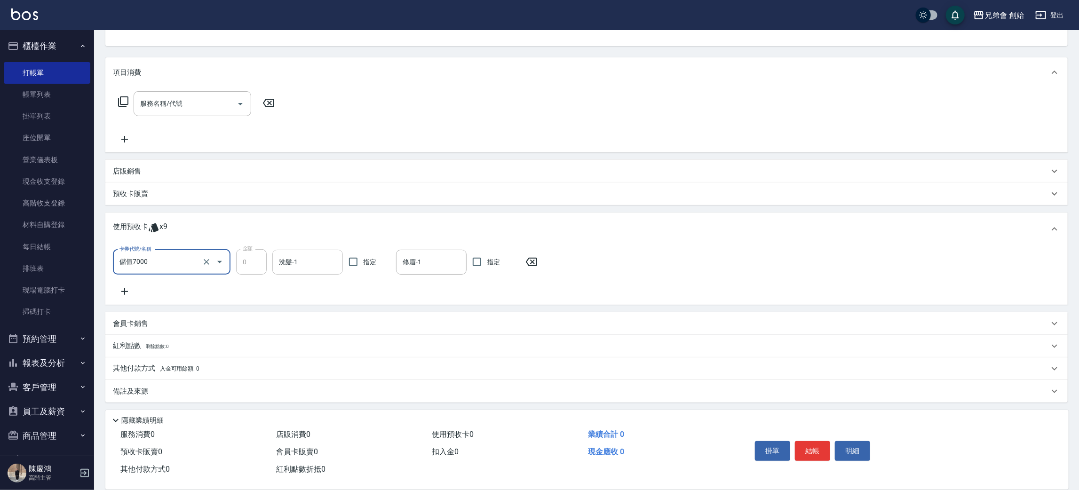
drag, startPoint x: 336, startPoint y: 261, endPoint x: 330, endPoint y: 267, distance: 9.3
click at [336, 261] on input "洗髮-1" at bounding box center [308, 262] width 62 height 16
drag, startPoint x: 690, startPoint y: 224, endPoint x: 733, endPoint y: 301, distance: 87.8
click at [698, 241] on div "使用預收卡 x9" at bounding box center [586, 229] width 963 height 33
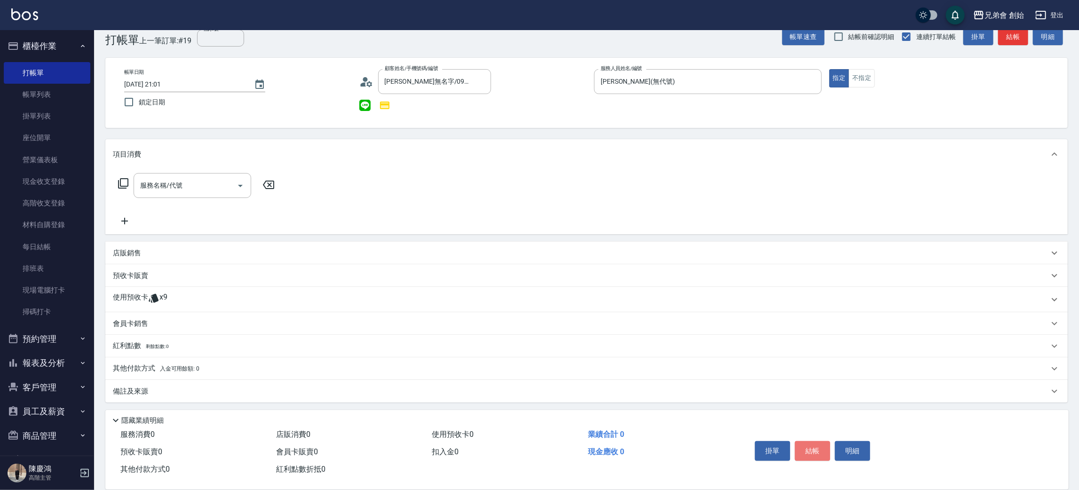
click at [816, 451] on button "結帳" at bounding box center [812, 451] width 35 height 20
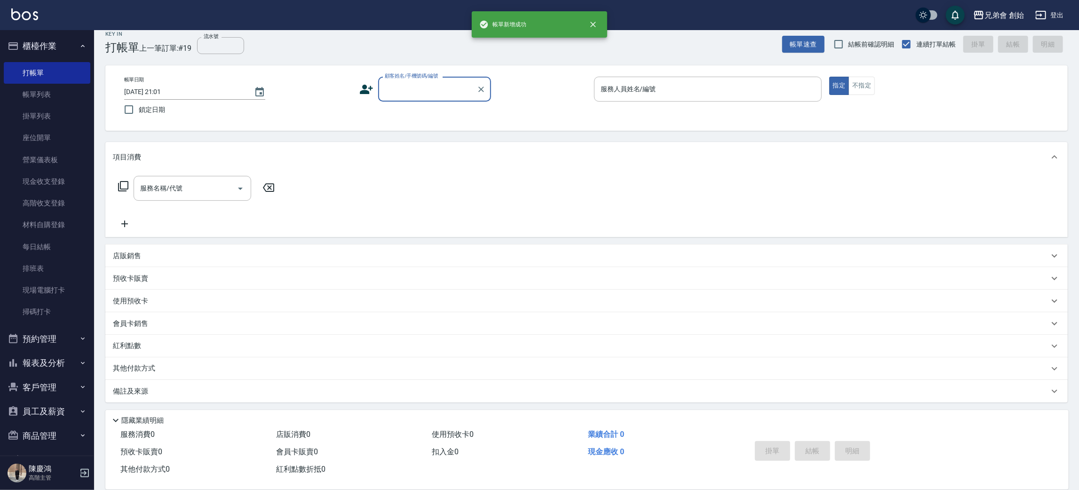
scroll to position [0, 0]
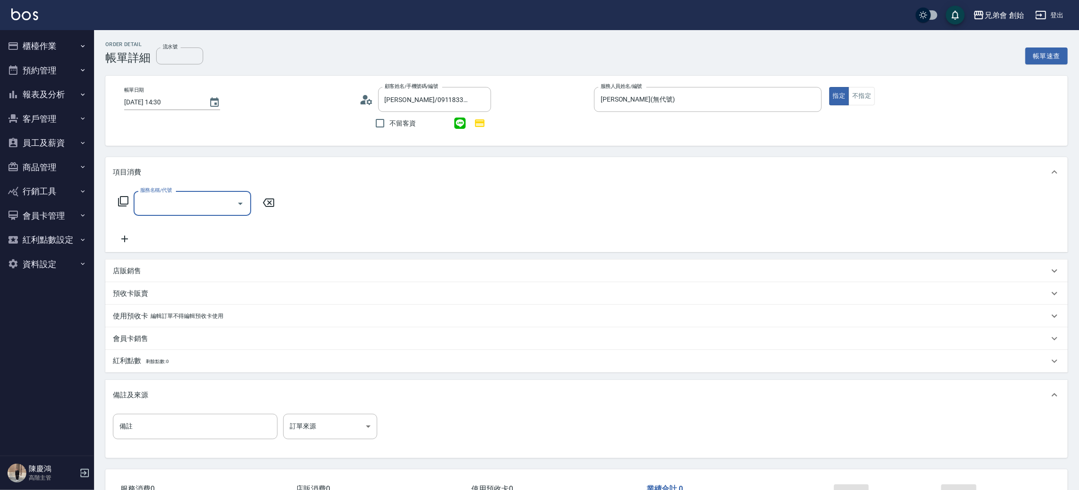
drag, startPoint x: 201, startPoint y: 208, endPoint x: 200, endPoint y: 216, distance: 7.8
click at [202, 208] on input "服務名稱/代號" at bounding box center [185, 203] width 95 height 16
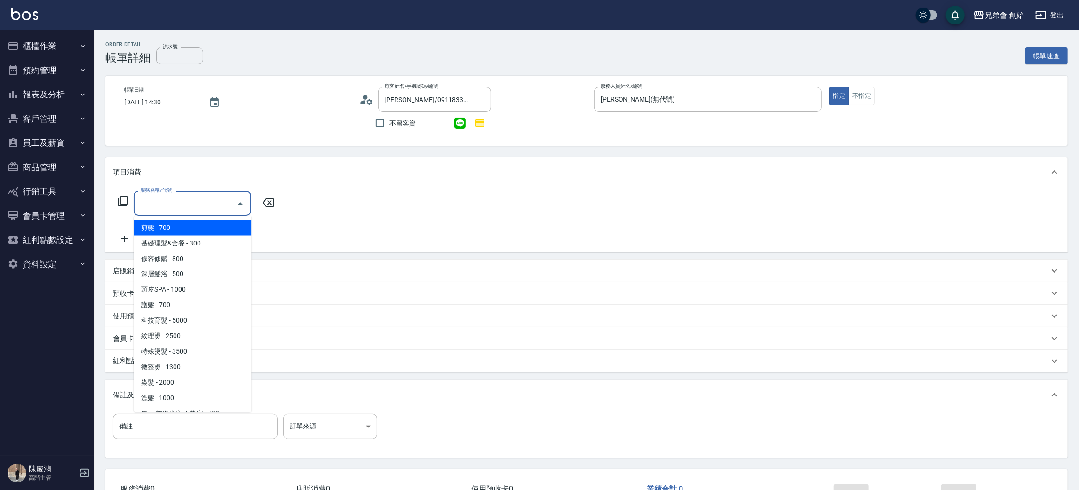
click at [185, 232] on span "剪髮 - 700" at bounding box center [193, 228] width 118 height 16
type input "剪髮(A01)"
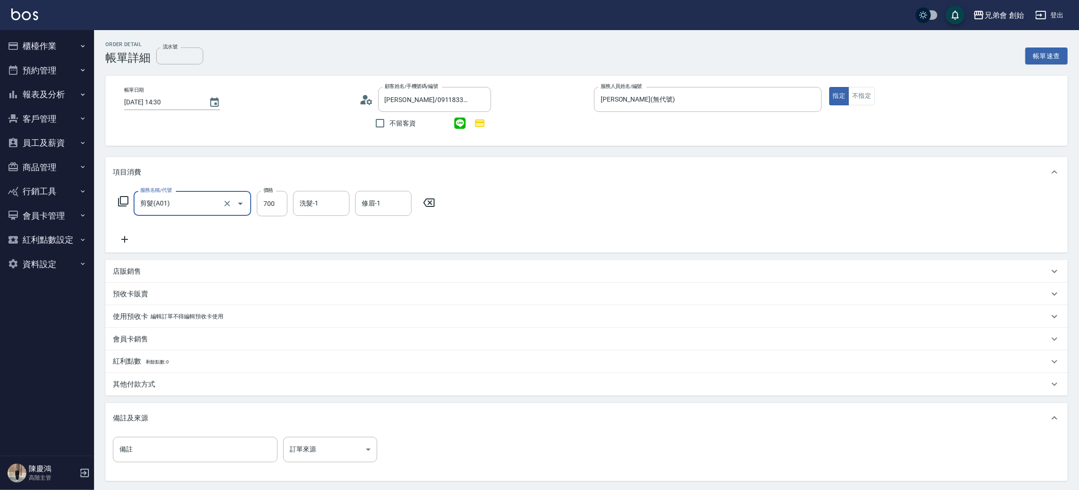
scroll to position [91, 0]
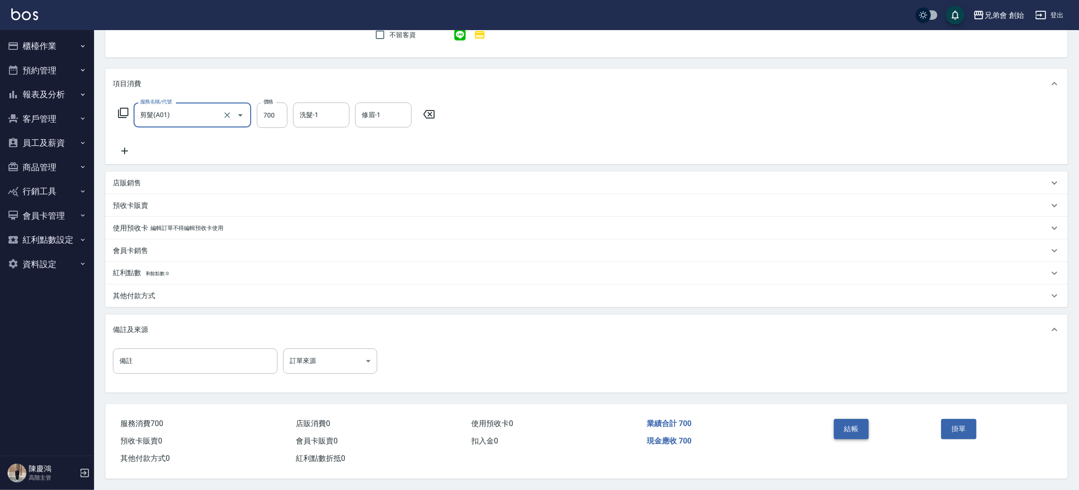
click at [852, 434] on button "結帳" at bounding box center [851, 429] width 35 height 20
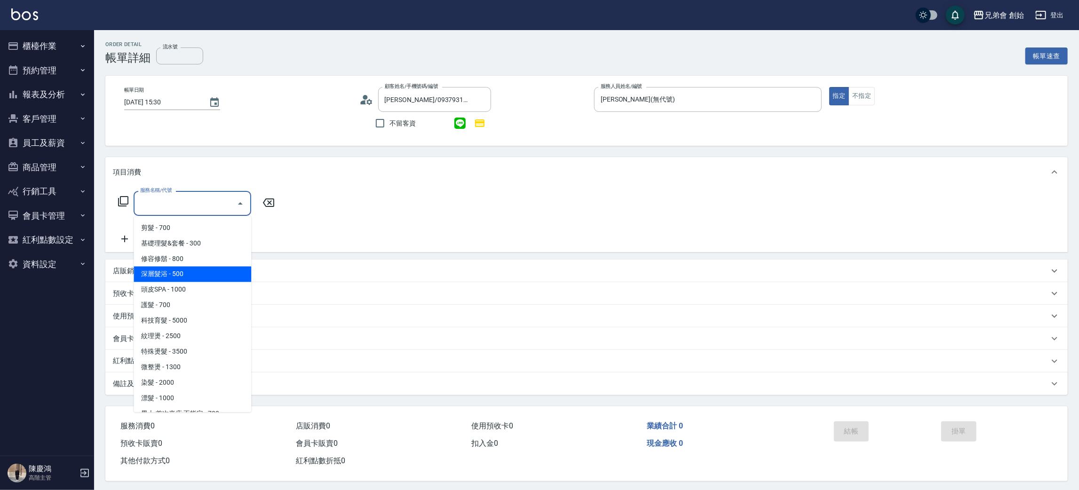
click at [217, 272] on span "深層髮浴 - 500" at bounding box center [193, 275] width 118 height 16
type input "深層髮浴(B01)"
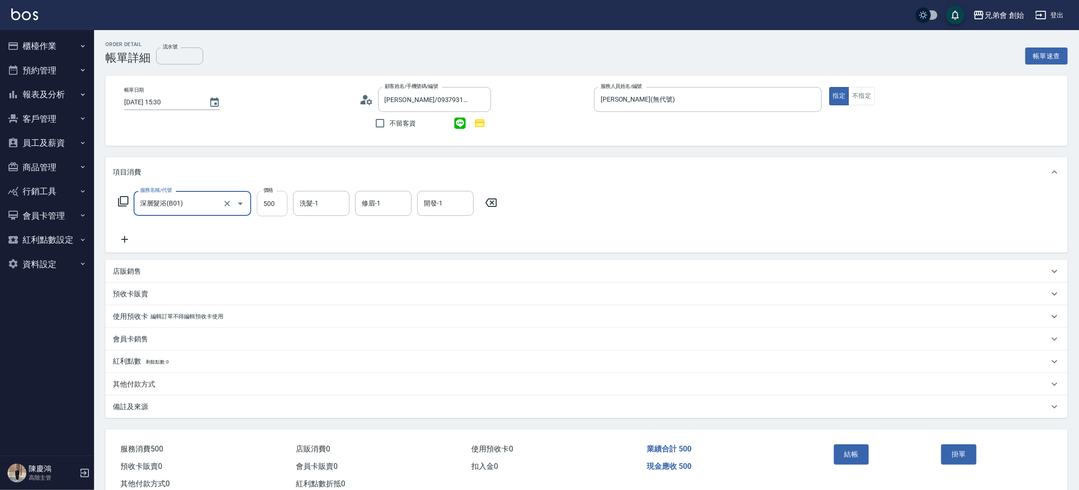
drag, startPoint x: 270, startPoint y: 202, endPoint x: 272, endPoint y: 197, distance: 5.9
click at [270, 202] on input "500" at bounding box center [272, 203] width 31 height 25
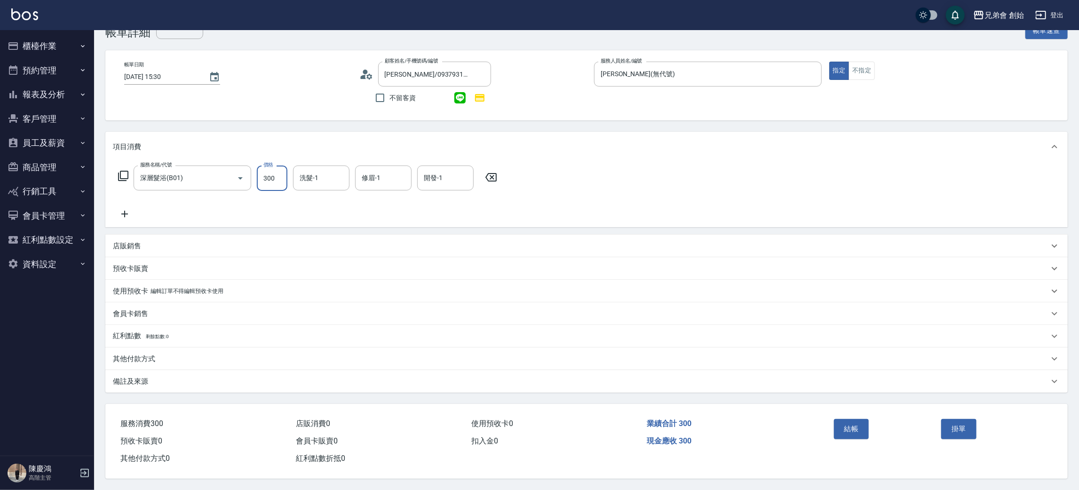
type input "300"
click at [816, 416] on div "業績合計 300" at bounding box center [731, 423] width 176 height 17
click at [852, 430] on button "結帳" at bounding box center [851, 429] width 35 height 20
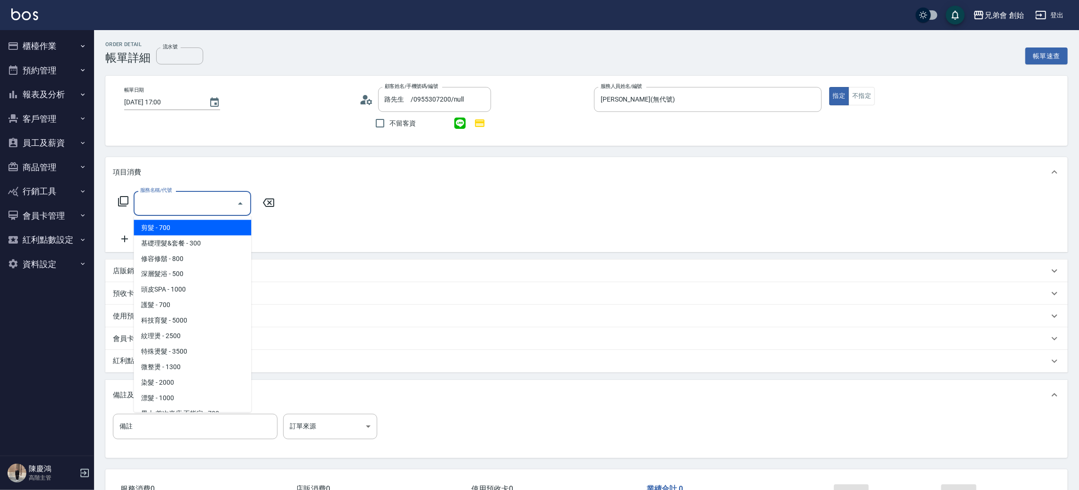
click at [146, 220] on span "剪髮 - 700" at bounding box center [193, 228] width 118 height 16
type input "剪髮(A01)"
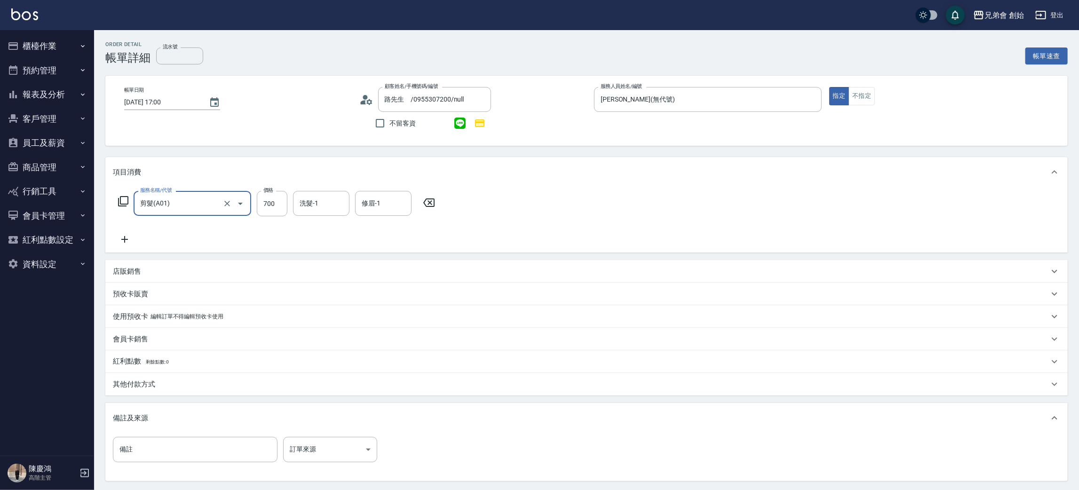
scroll to position [91, 0]
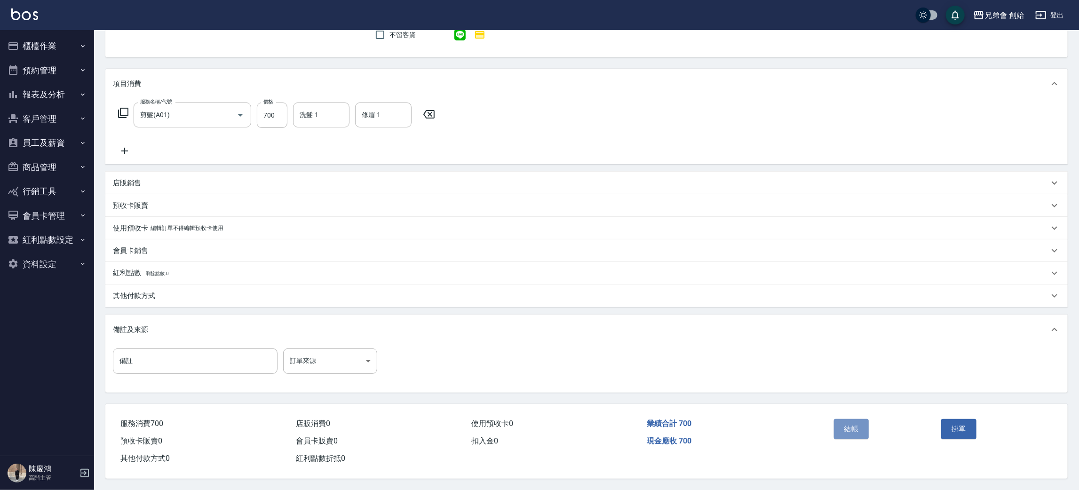
click at [863, 423] on button "結帳" at bounding box center [851, 429] width 35 height 20
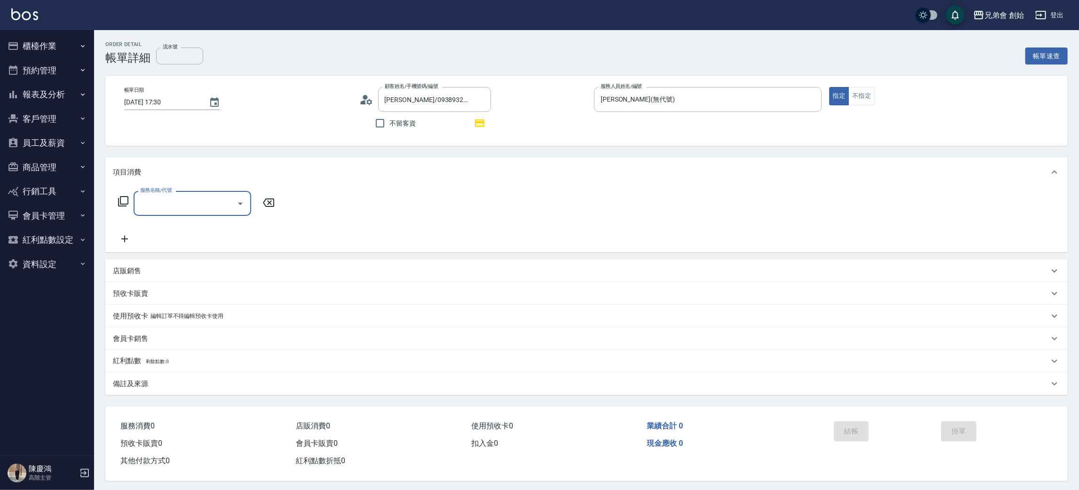
click at [169, 207] on input "服務名稱/代號" at bounding box center [185, 203] width 95 height 16
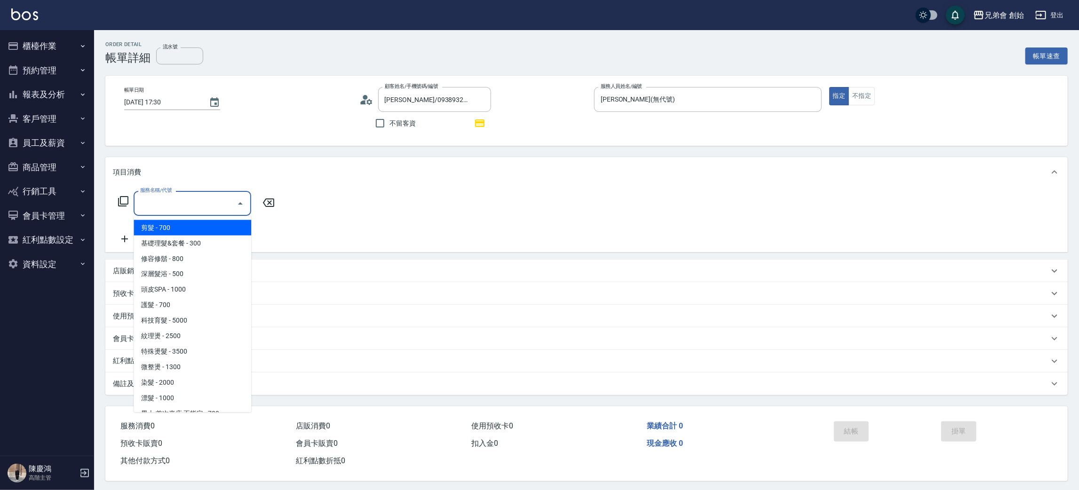
click at [160, 229] on span "剪髮 - 700" at bounding box center [193, 228] width 118 height 16
type input "剪髮(A01)"
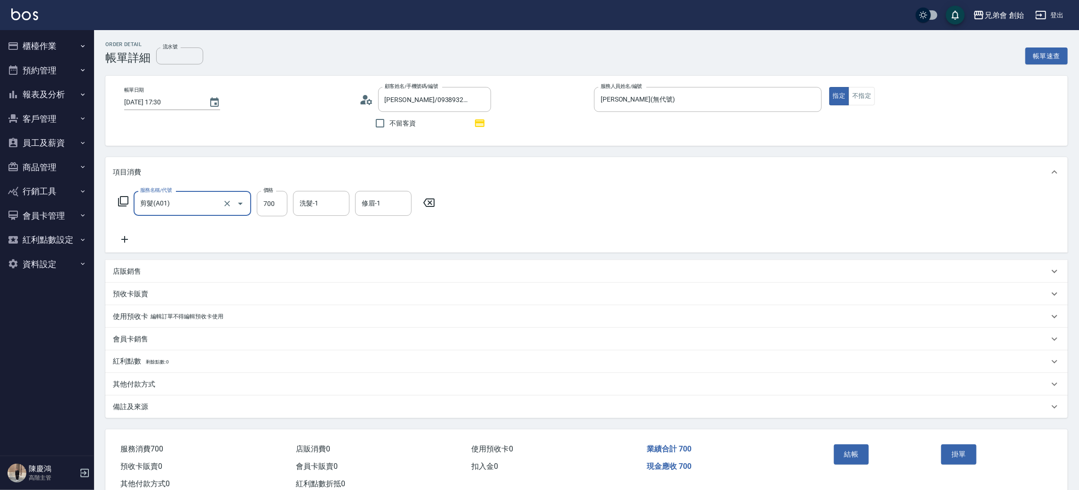
scroll to position [27, 0]
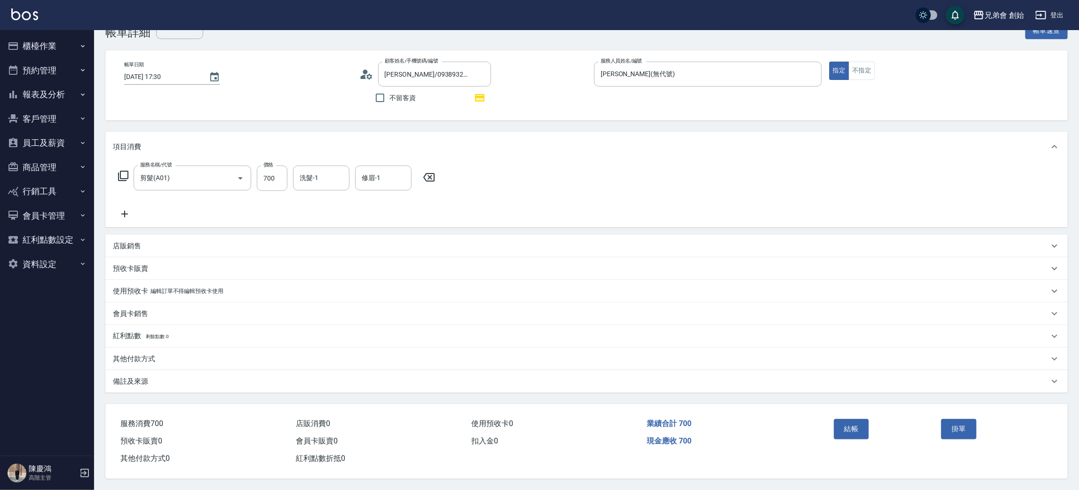
click at [143, 351] on div "其他付款方式" at bounding box center [586, 359] width 963 height 23
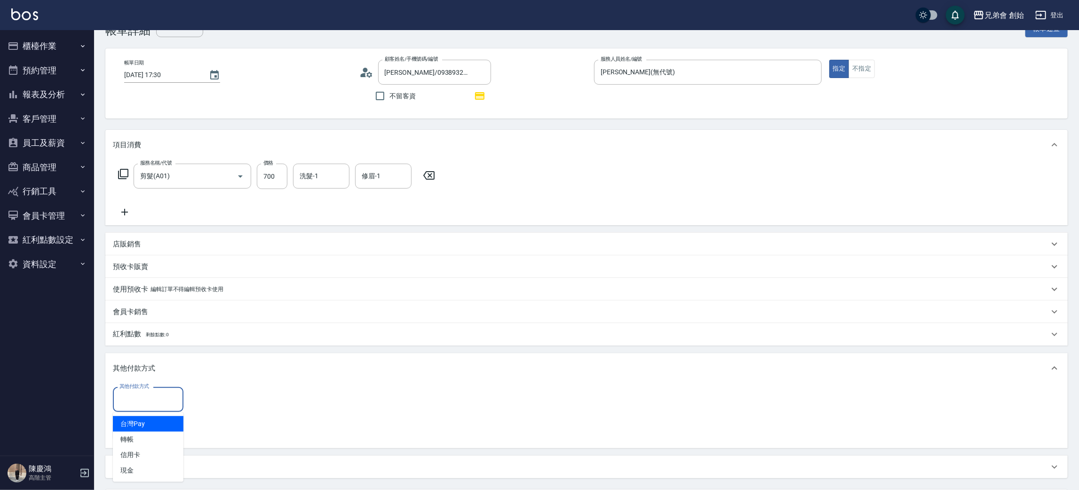
click at [139, 399] on input "其他付款方式" at bounding box center [148, 400] width 62 height 16
drag, startPoint x: 143, startPoint y: 429, endPoint x: 188, endPoint y: 422, distance: 45.7
click at [144, 429] on span "台灣Pay" at bounding box center [148, 424] width 71 height 16
type input "台灣Pay"
click at [222, 411] on input "0" at bounding box center [224, 399] width 71 height 25
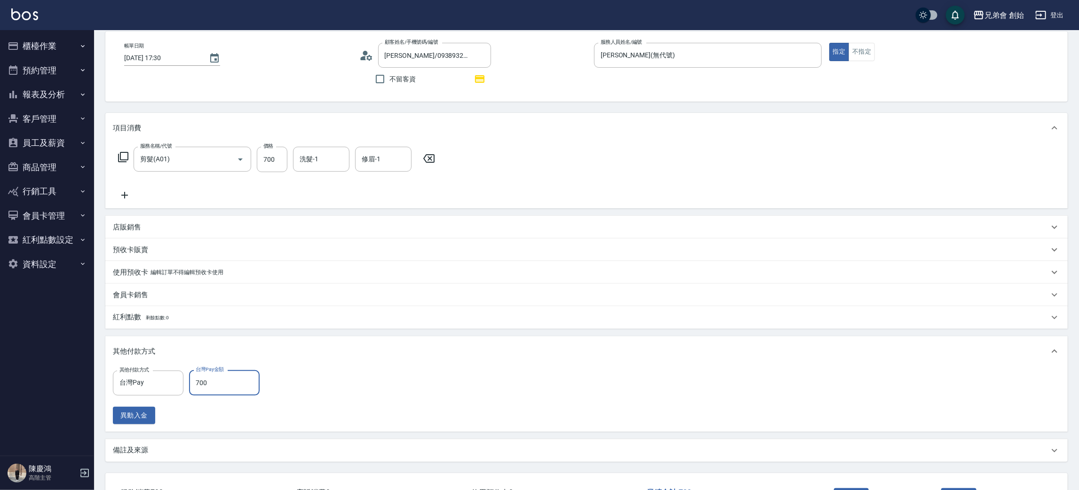
scroll to position [115, 0]
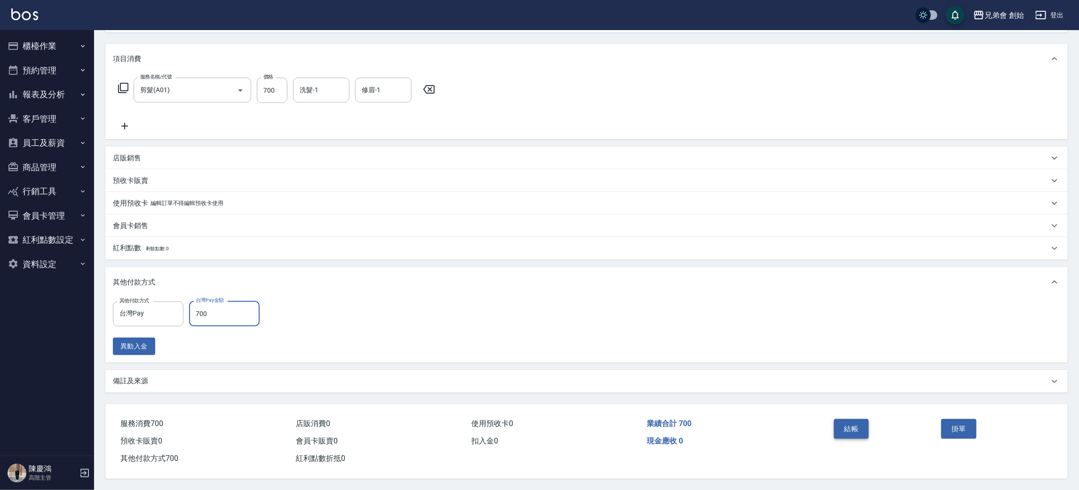
type input "700"
click at [857, 424] on button "結帳" at bounding box center [851, 429] width 35 height 20
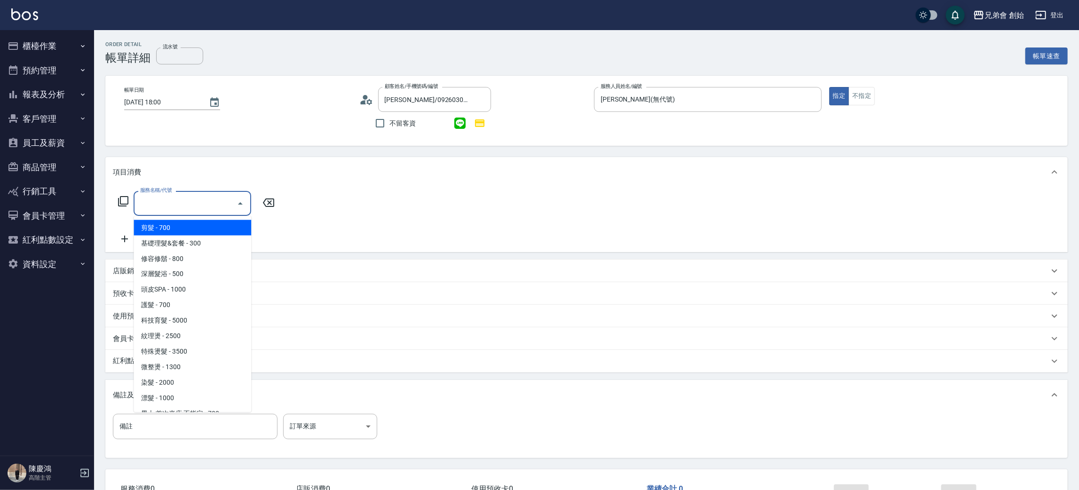
drag, startPoint x: 0, startPoint y: 0, endPoint x: 162, endPoint y: 228, distance: 280.1
click at [150, 228] on span "剪髮 - 700" at bounding box center [193, 228] width 118 height 16
type input "剪髮(A01)"
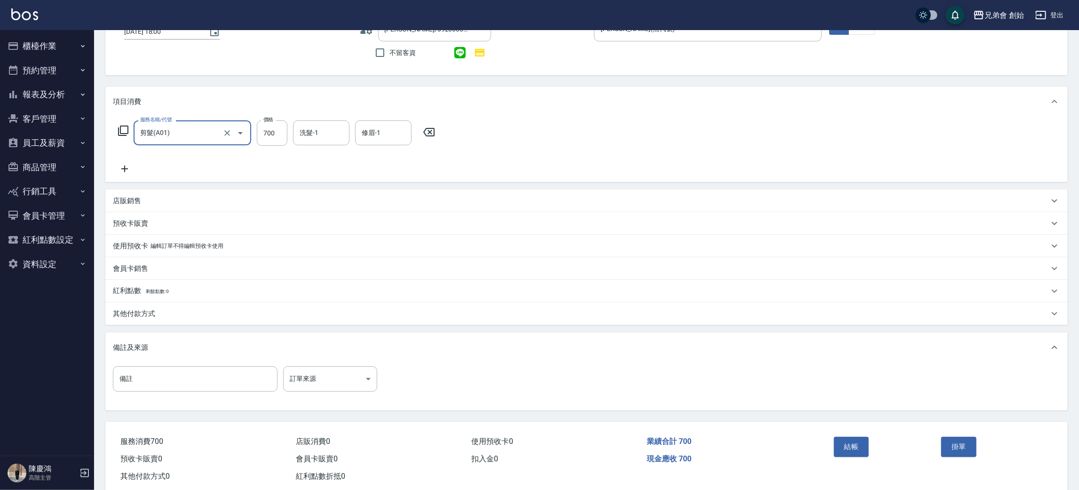
scroll to position [91, 0]
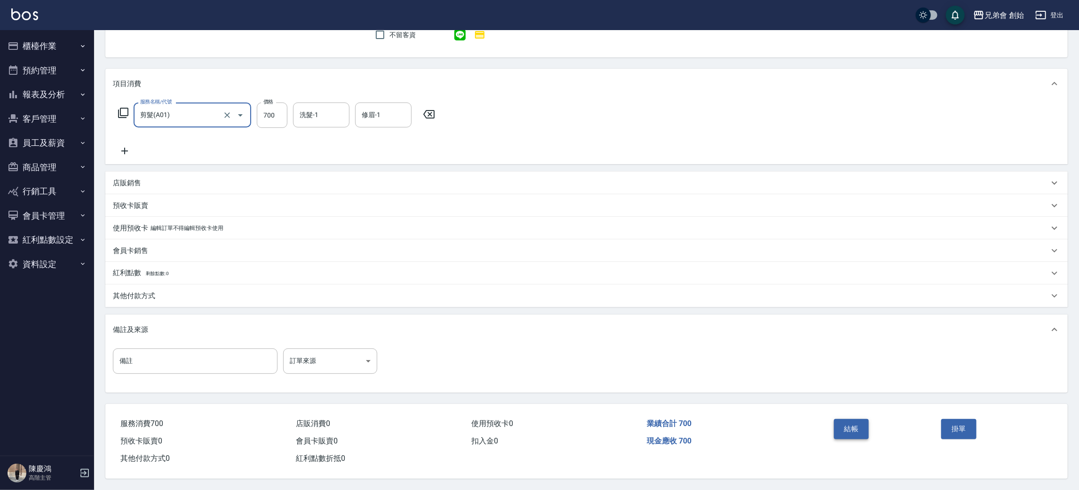
click at [845, 432] on button "結帳" at bounding box center [851, 429] width 35 height 20
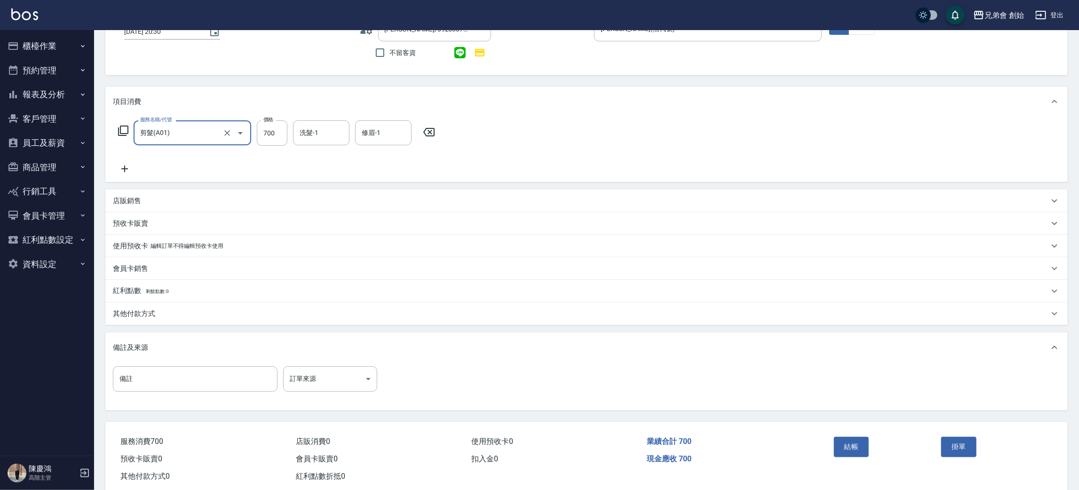
scroll to position [91, 0]
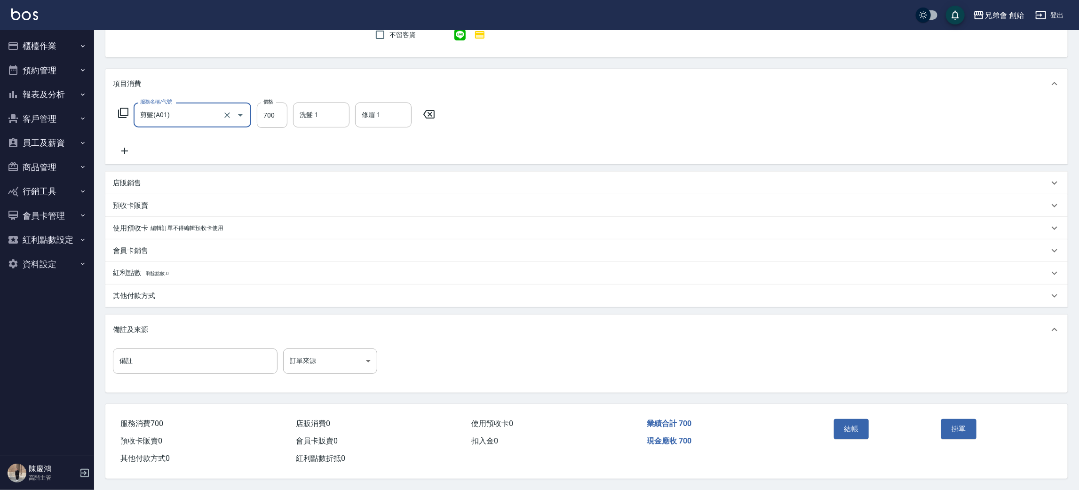
drag, startPoint x: 850, startPoint y: 428, endPoint x: 829, endPoint y: 423, distance: 21.8
click at [853, 428] on button "結帳" at bounding box center [851, 429] width 35 height 20
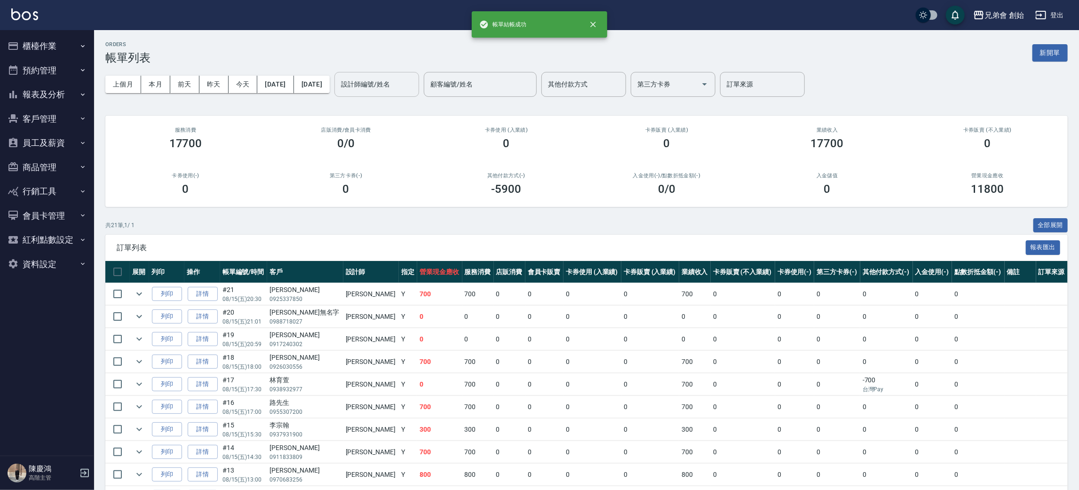
click at [399, 84] on div "設計師編號/姓名 設計師編號/姓名" at bounding box center [377, 84] width 85 height 25
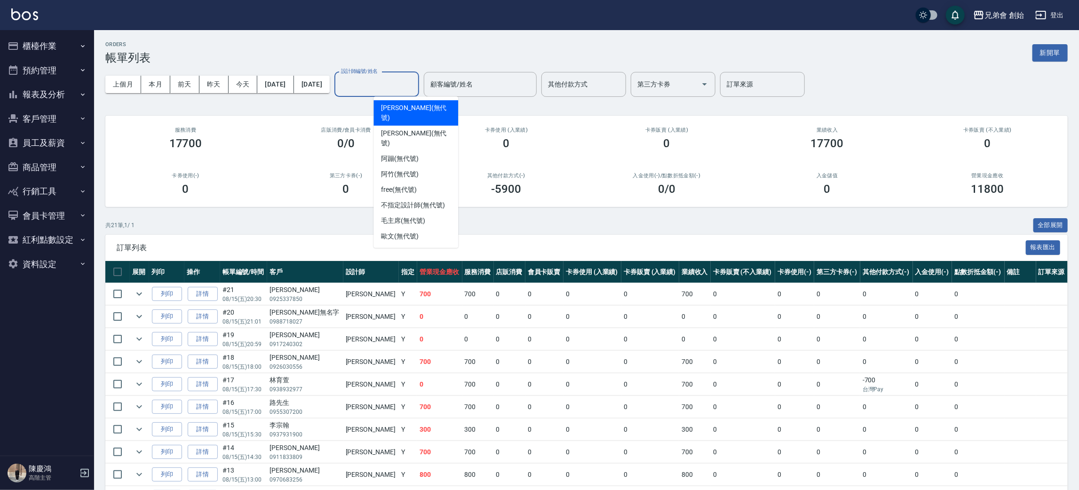
click at [405, 105] on span "潘潘 (無代號)" at bounding box center [416, 113] width 70 height 20
type input "潘潘(無代號)"
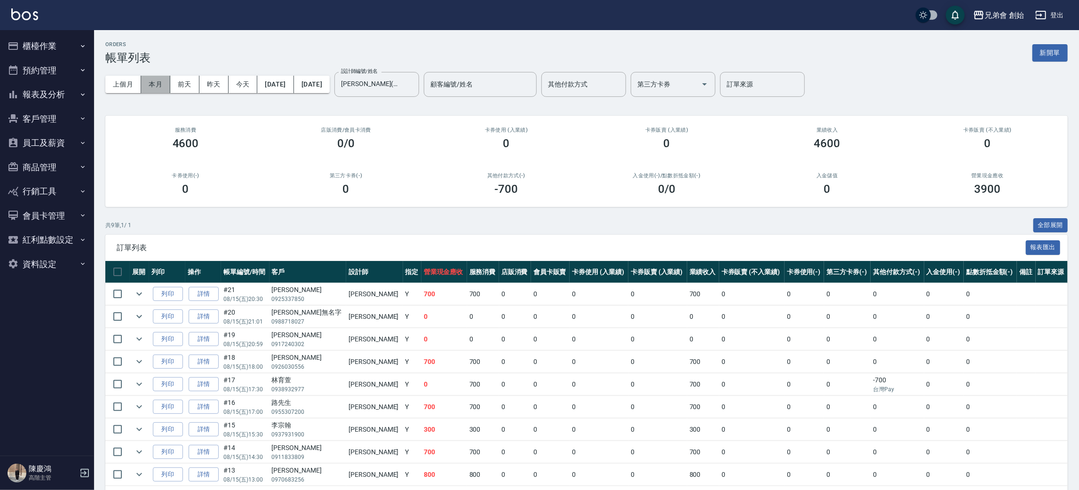
click at [162, 88] on button "本月" at bounding box center [155, 84] width 29 height 17
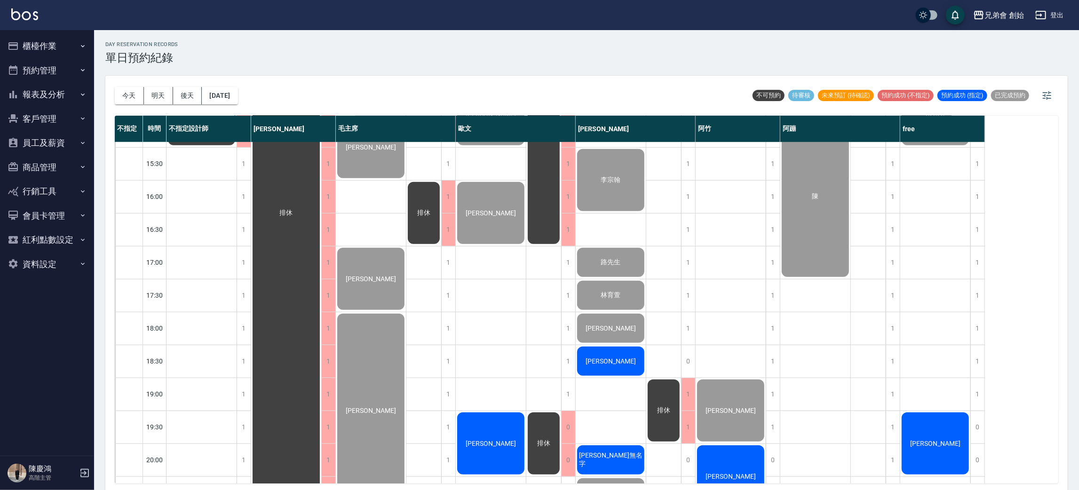
scroll to position [624, 0]
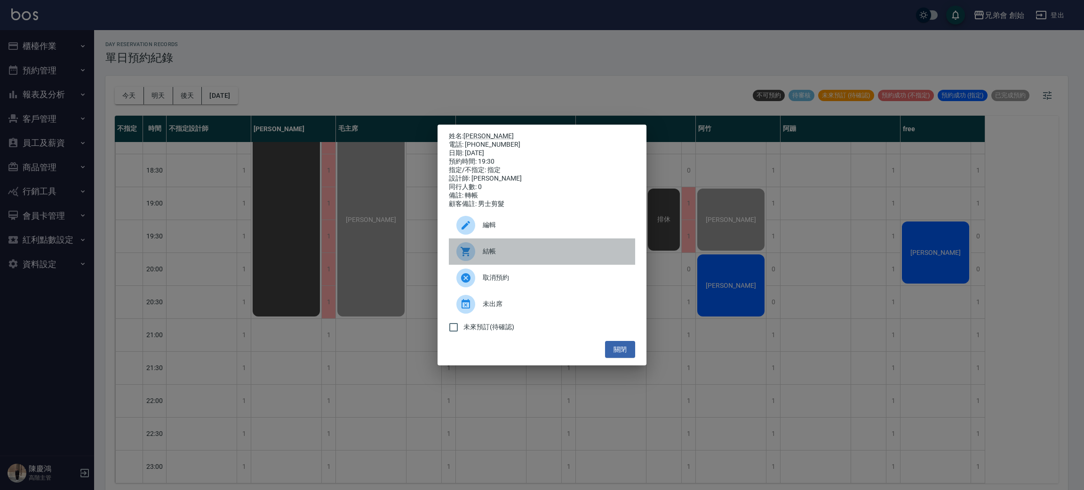
click at [490, 256] on span "結帳" at bounding box center [555, 252] width 145 height 10
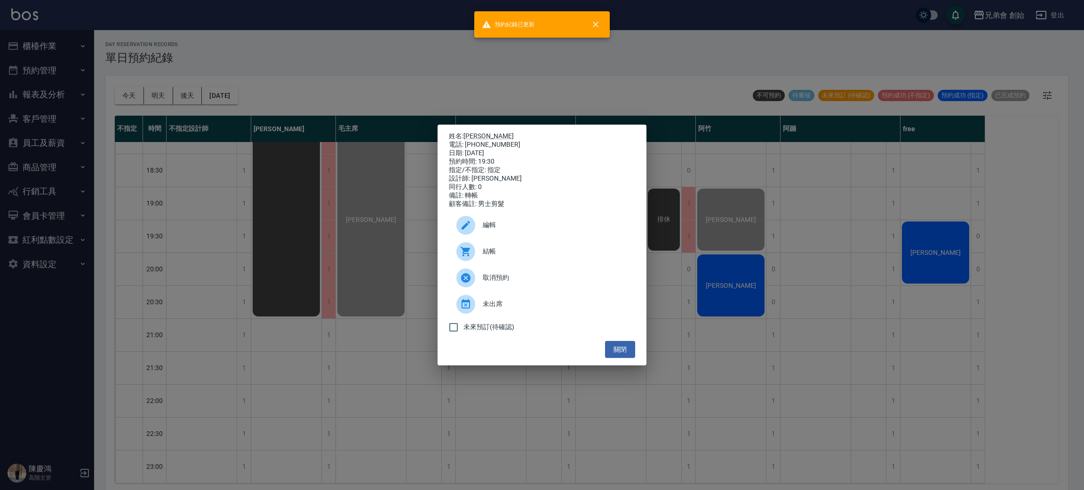
drag, startPoint x: 337, startPoint y: 129, endPoint x: 332, endPoint y: 137, distance: 9.1
click at [332, 137] on div "姓名: 宗緯俊 電話: 0910929863 日期: 2025/08/15 預約時間: 19:30 指定/不指定: 指定 設計師: 歐文 同行人數: 0 備註…" at bounding box center [542, 245] width 1084 height 490
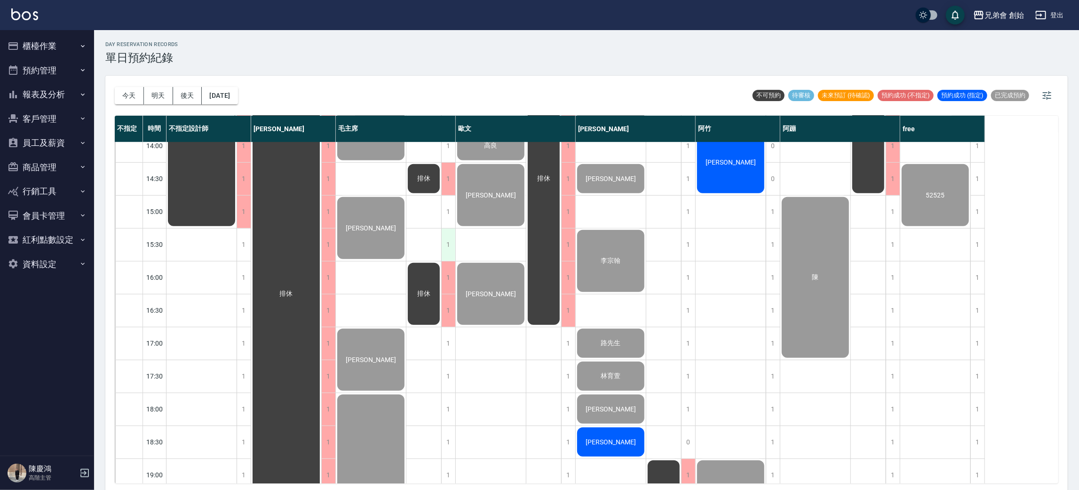
scroll to position [201, 0]
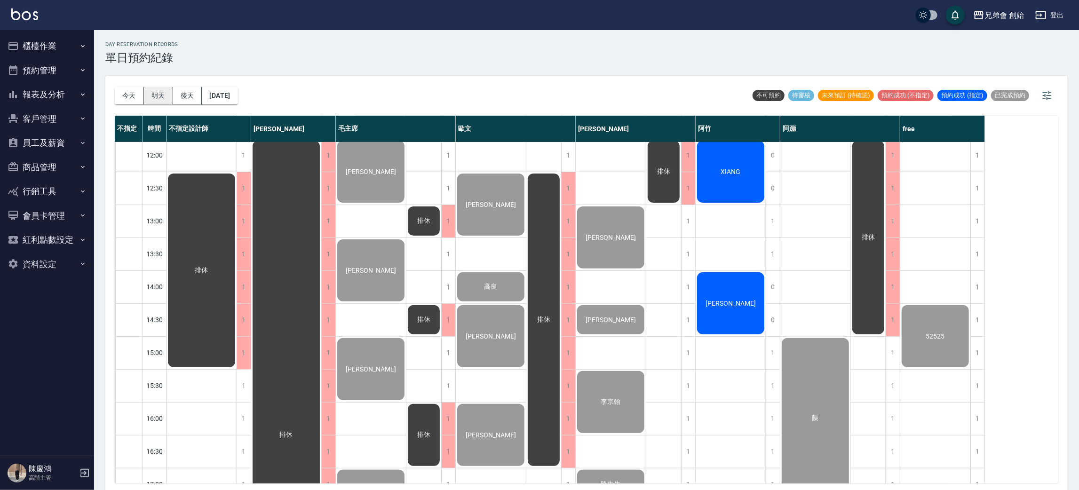
click at [154, 93] on button "明天" at bounding box center [158, 95] width 29 height 17
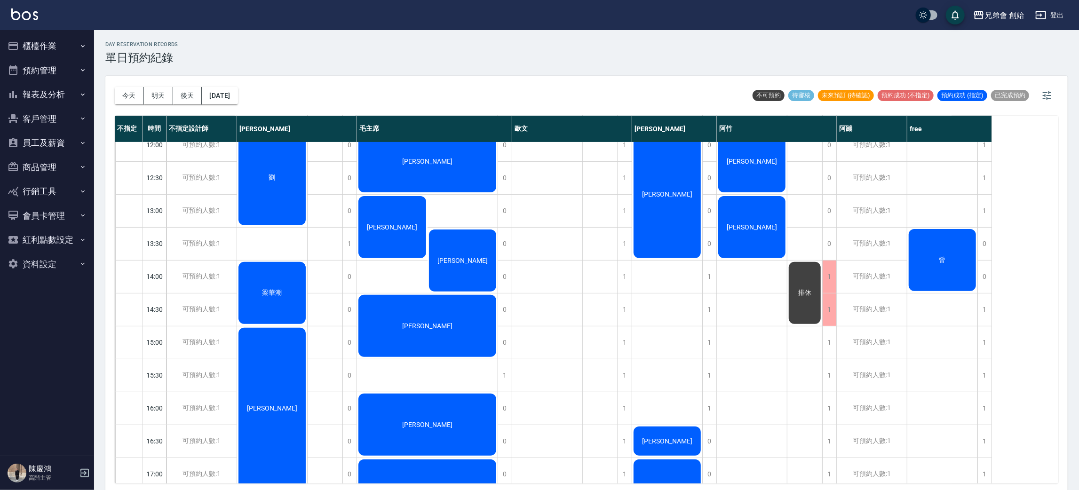
scroll to position [141, 0]
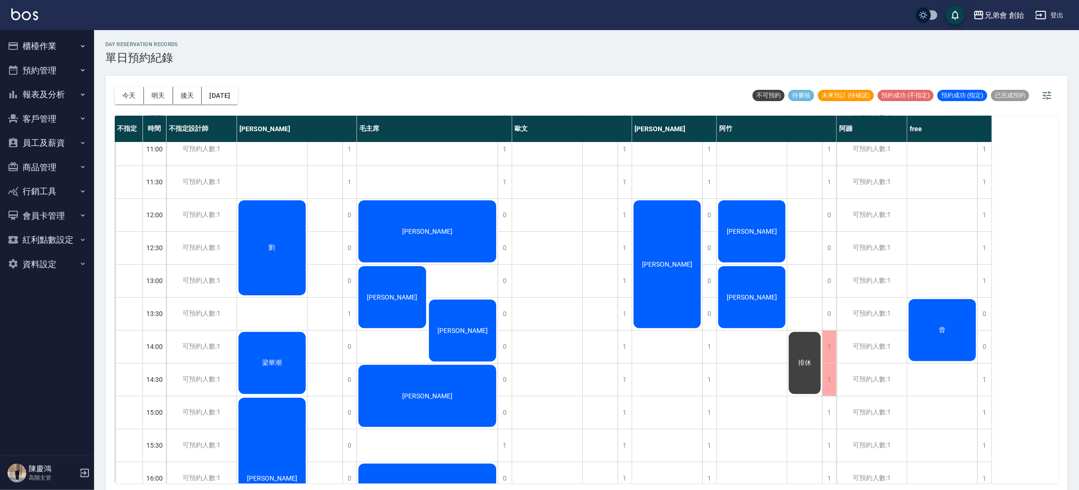
click at [262, 225] on div "劉" at bounding box center [272, 248] width 70 height 98
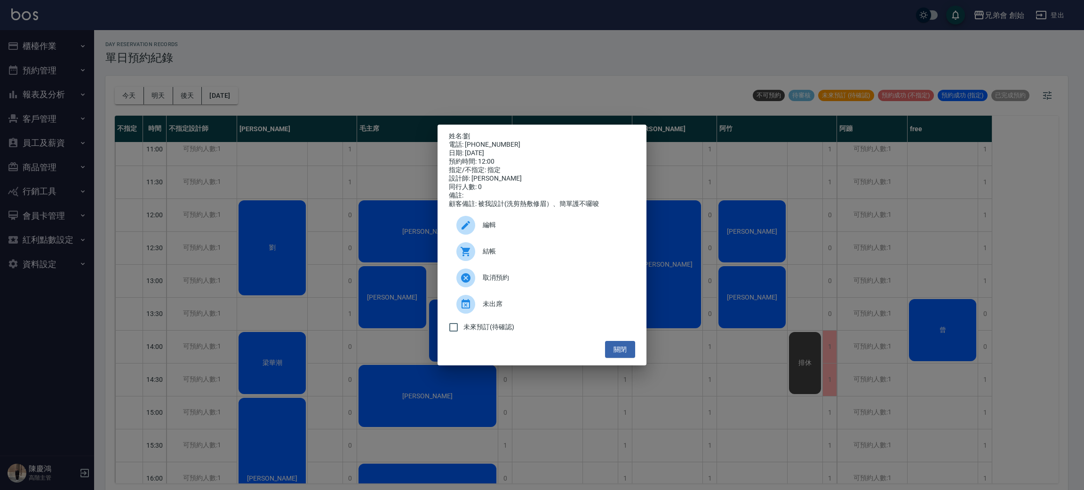
click at [208, 238] on div "姓名: 劉 電話: 0939323826 日期: 2025/08/16 預約時間: 12:00 指定/不指定: 指定 設計師: 威利 同行人數: 0 備註: …" at bounding box center [542, 245] width 1084 height 490
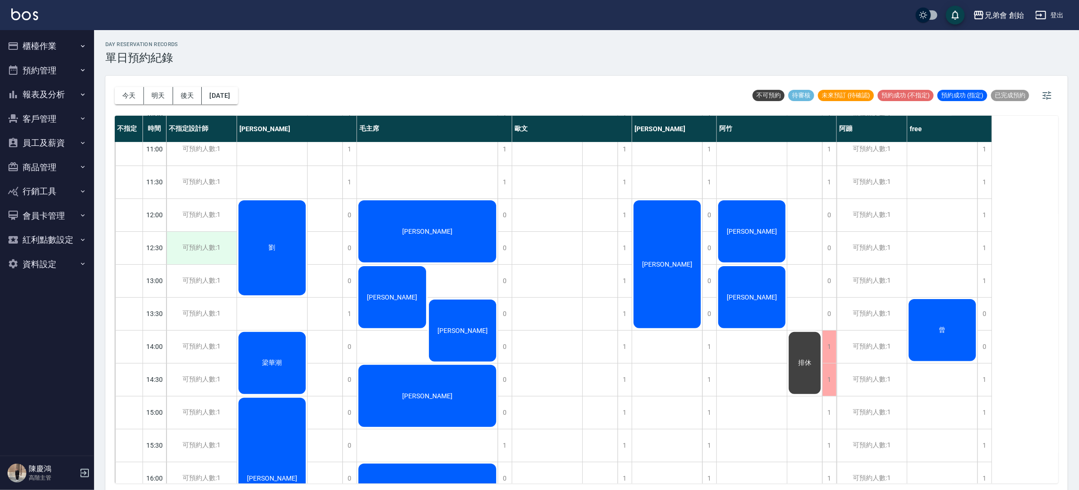
scroll to position [352, 0]
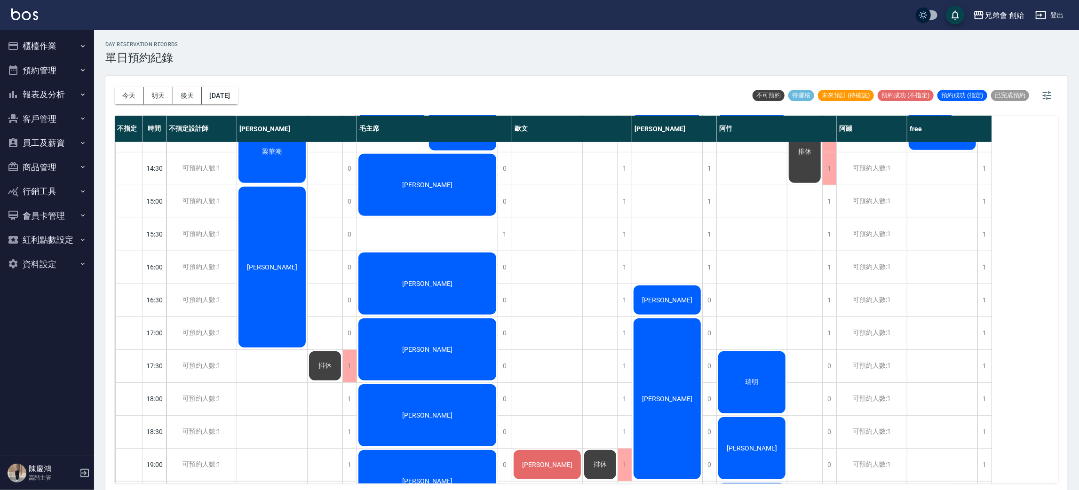
click at [264, 86] on div "彭成瑞" at bounding box center [272, 37] width 70 height 98
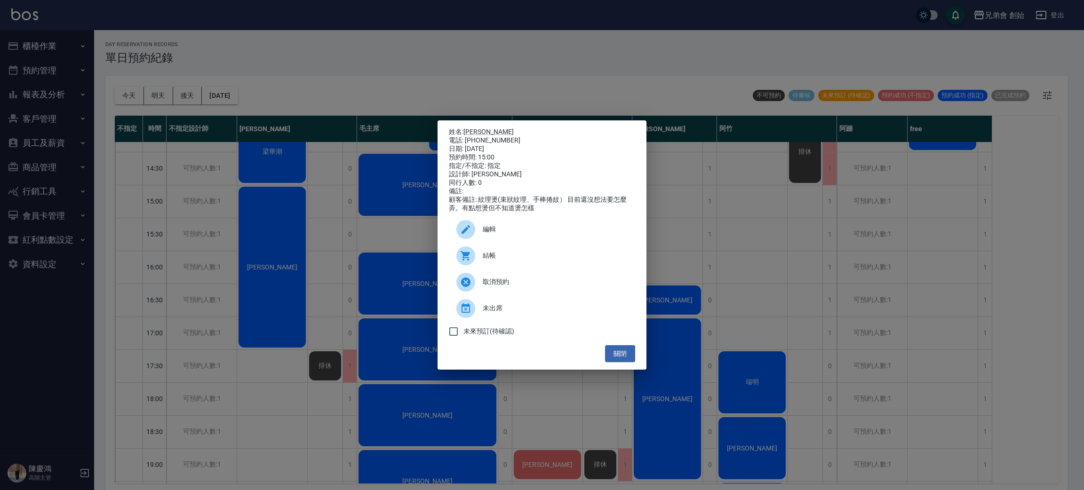
click at [258, 233] on div "姓名: 彭成瑞 電話: 0912453635 日期: 2025/08/16 預約時間: 15:00 指定/不指定: 指定 設計師: 威利 同行人數: 0 備註…" at bounding box center [542, 245] width 1084 height 490
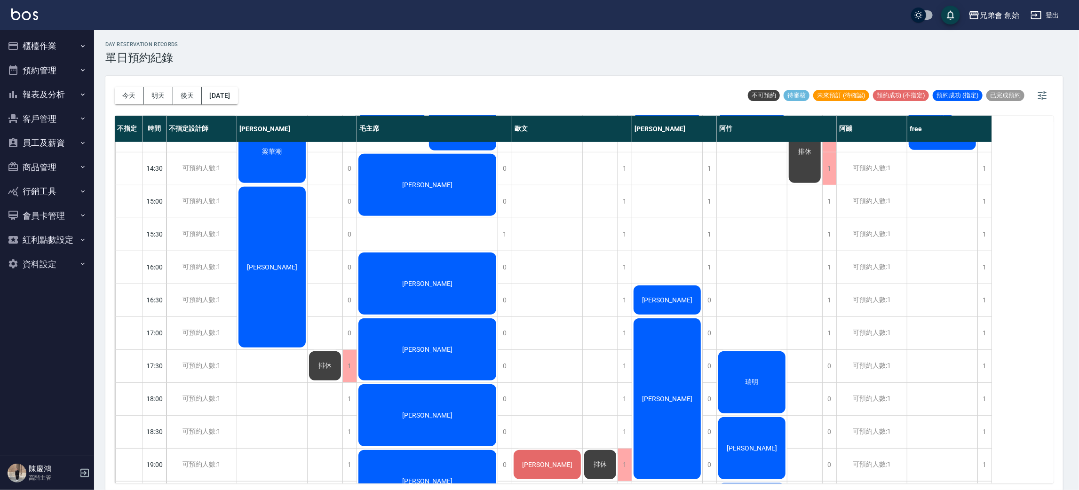
scroll to position [211, 0]
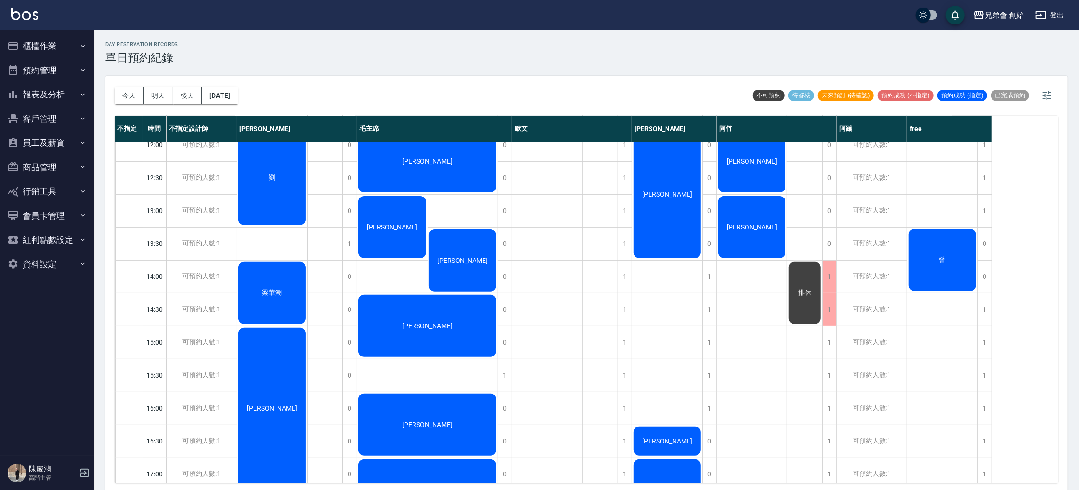
click at [268, 227] on div "梁華潮" at bounding box center [272, 178] width 70 height 98
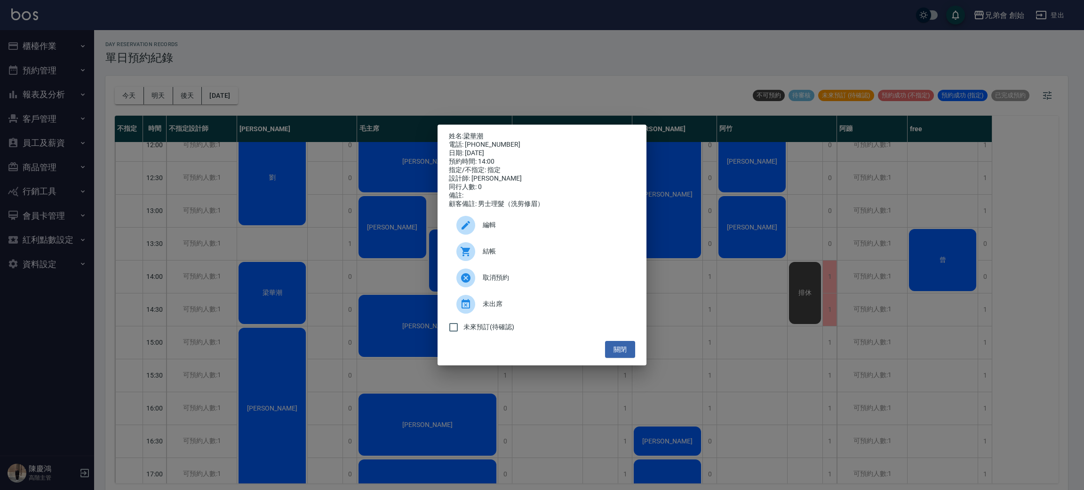
click at [250, 276] on div "姓名: 梁華潮 電話: 0915875717 日期: 2025/08/16 預約時間: 14:00 指定/不指定: 指定 設計師: 威利 同行人數: 0 備註…" at bounding box center [542, 245] width 1084 height 490
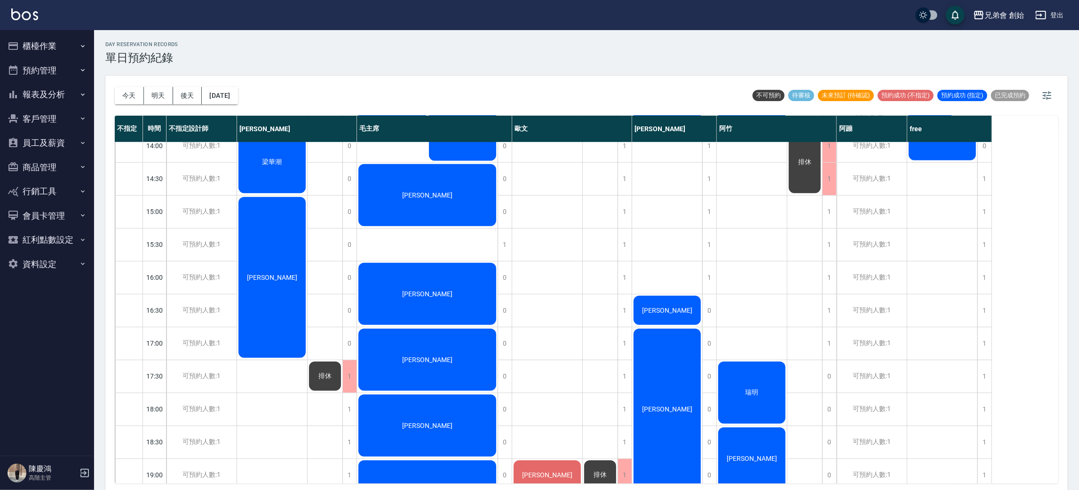
scroll to position [0, 0]
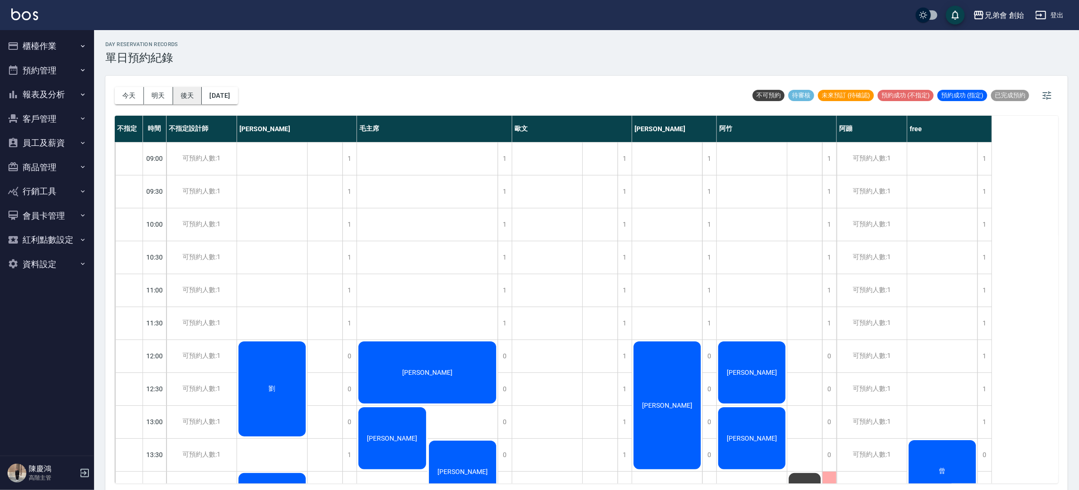
click at [187, 93] on button "後天" at bounding box center [187, 95] width 29 height 17
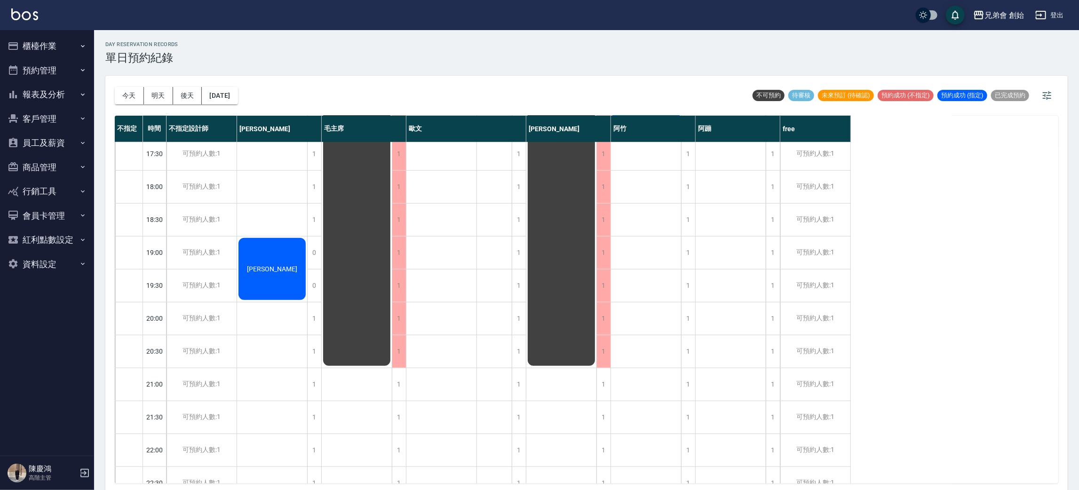
scroll to position [624, 0]
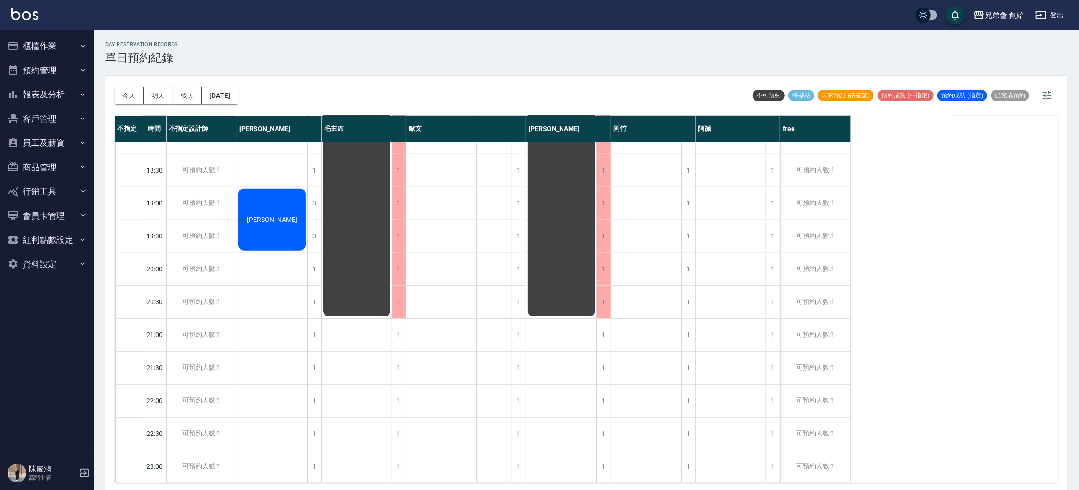
click at [118, 96] on button "今天" at bounding box center [129, 95] width 29 height 17
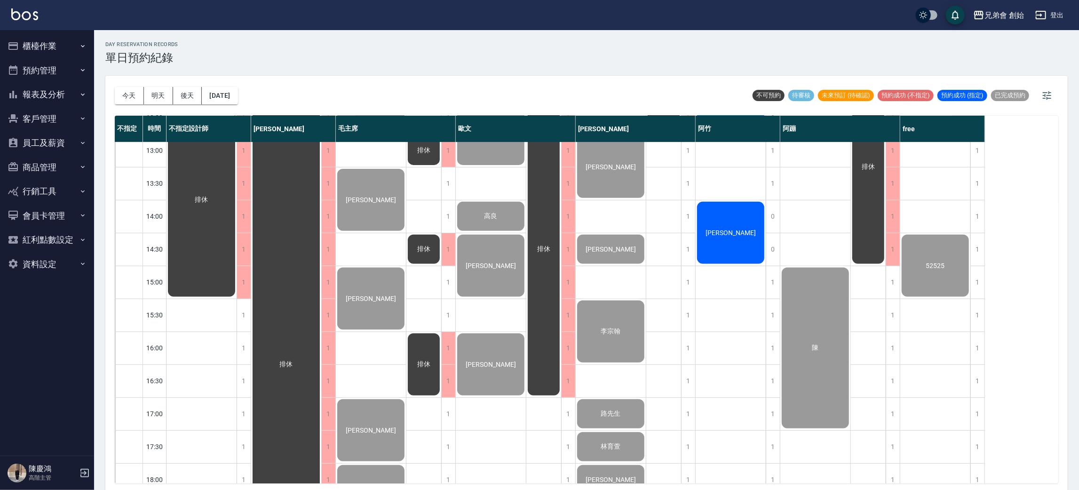
scroll to position [130, 0]
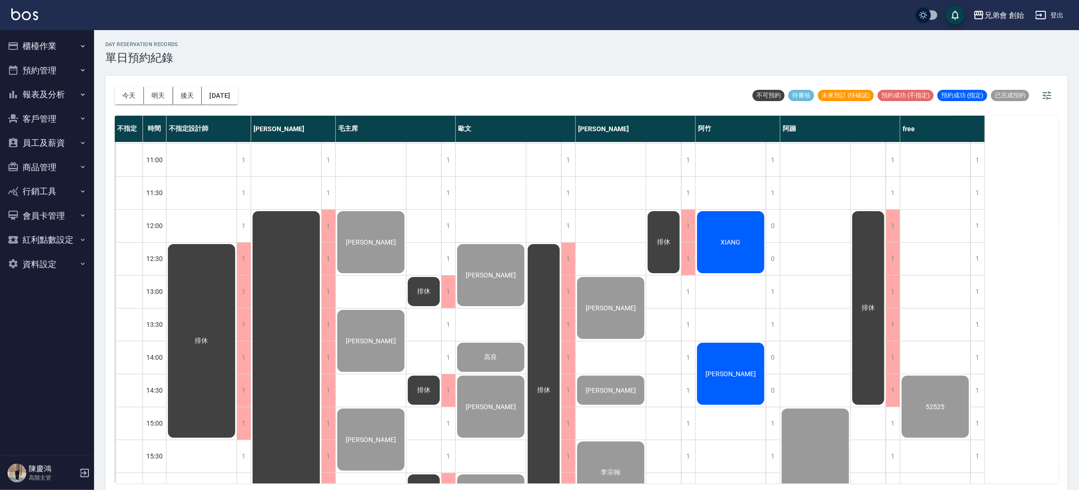
click at [237, 243] on div "XIANG" at bounding box center [202, 341] width 70 height 197
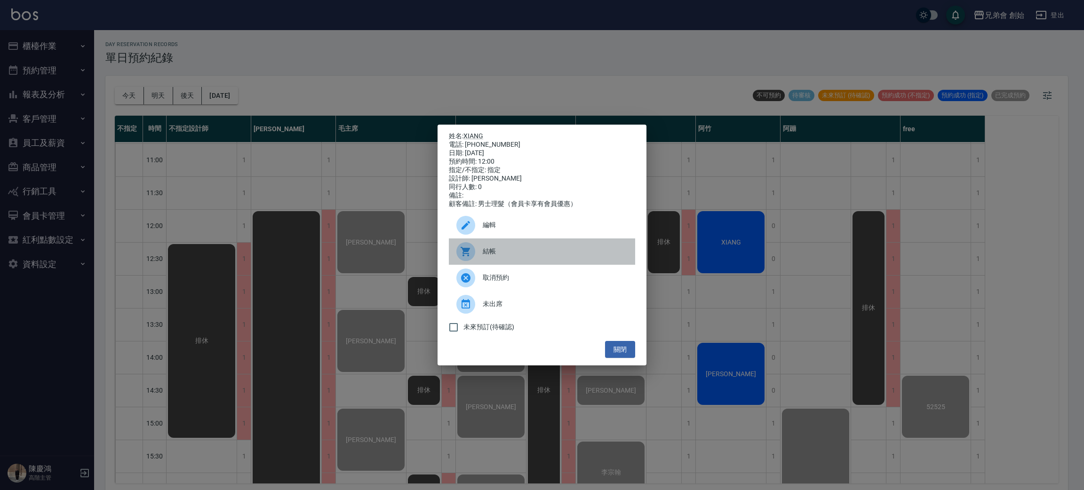
click at [557, 247] on div "結帳" at bounding box center [542, 252] width 186 height 26
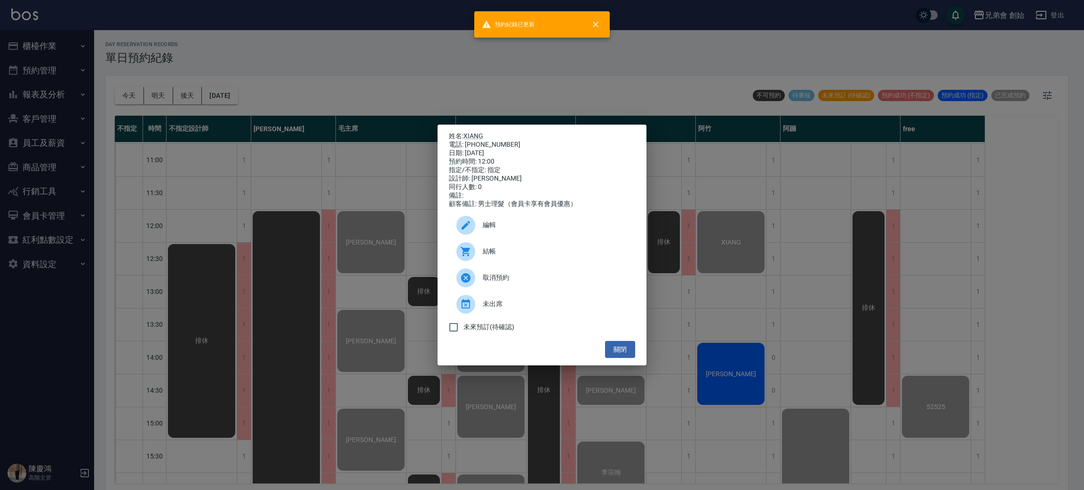
click at [767, 247] on div "姓名: XIANG 電話: 0919343821 日期: 2025/08/15 預約時間: 12:00 指定/不指定: 指定 設計師: 阿竹 同行人數: 0 …" at bounding box center [542, 245] width 1084 height 490
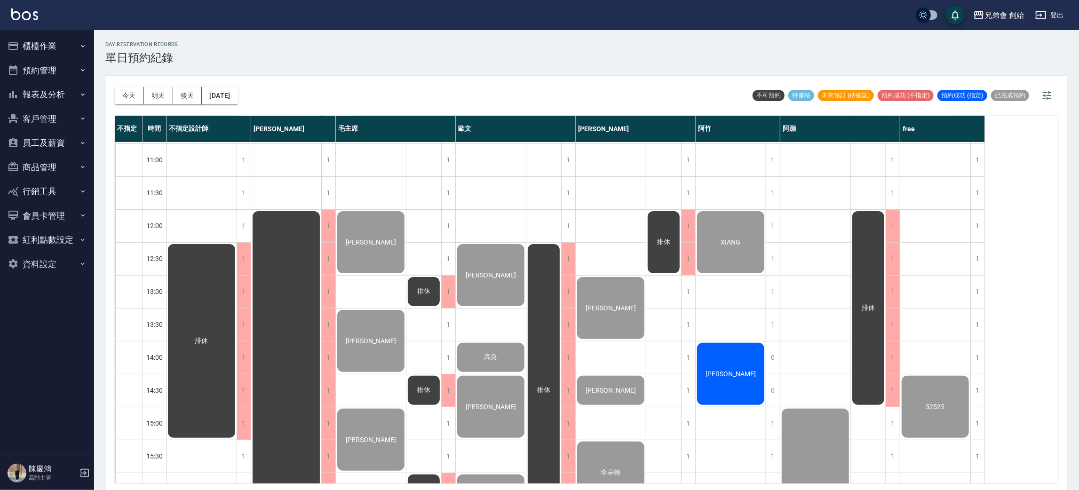
scroll to position [272, 0]
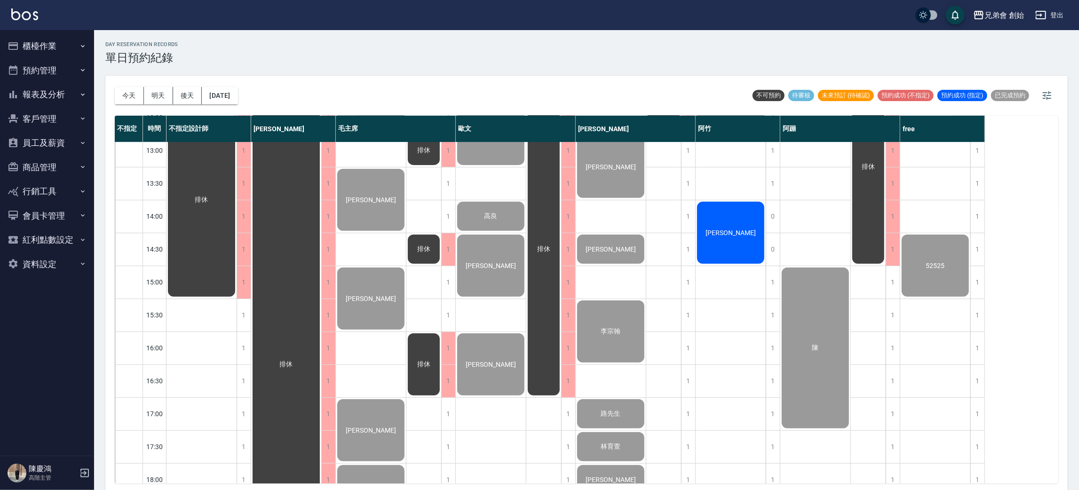
click at [210, 204] on span "[PERSON_NAME]" at bounding box center [201, 200] width 17 height 8
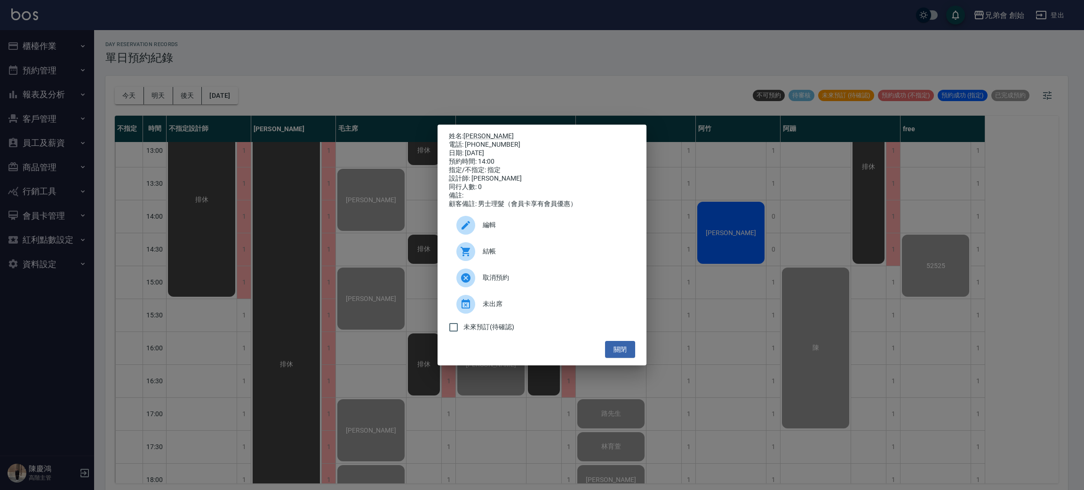
click at [514, 264] on div "結帳" at bounding box center [542, 252] width 186 height 26
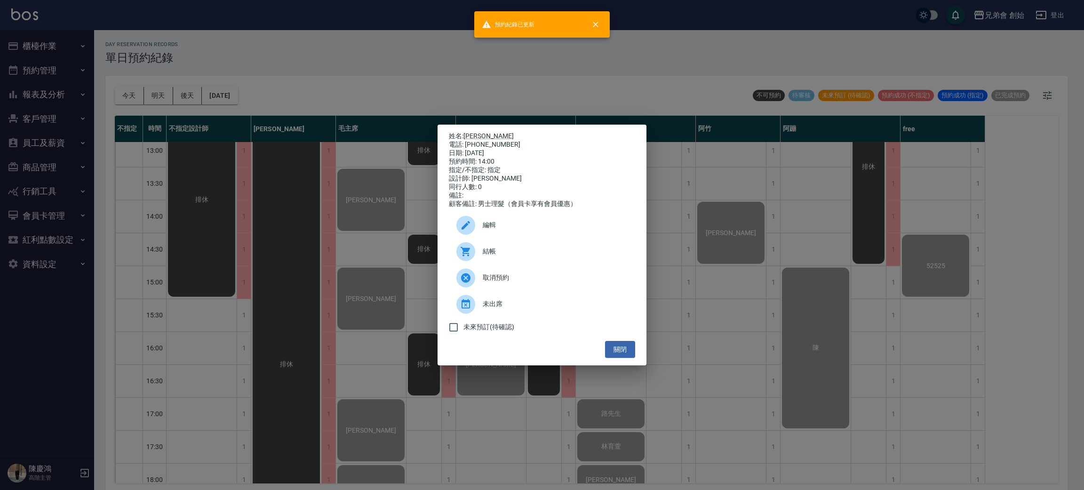
click at [723, 311] on div "姓名: 葉秀斌 電話: 0967091045 日期: 2025/08/15 預約時間: 14:00 指定/不指定: 指定 設計師: 阿竹 同行人數: 0 備註…" at bounding box center [542, 245] width 1084 height 490
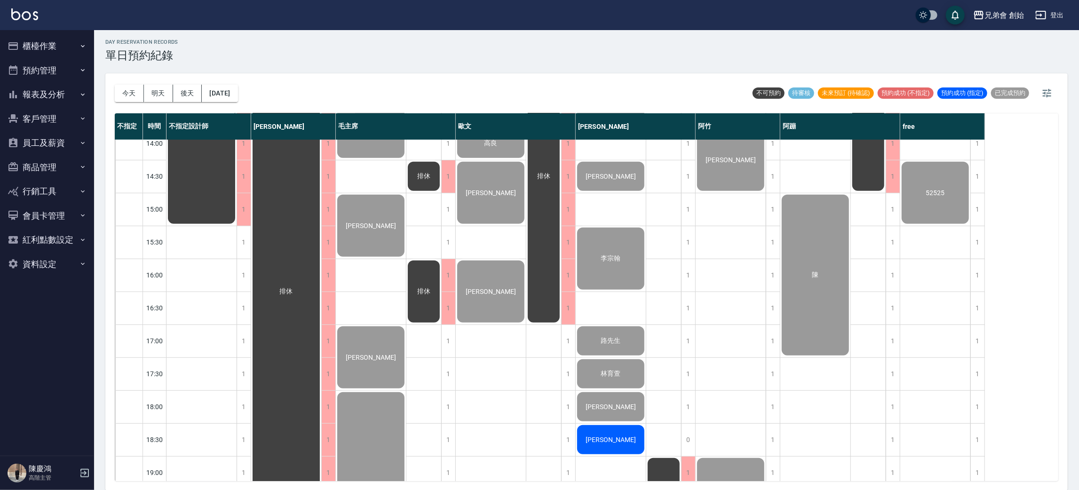
scroll to position [483, 0]
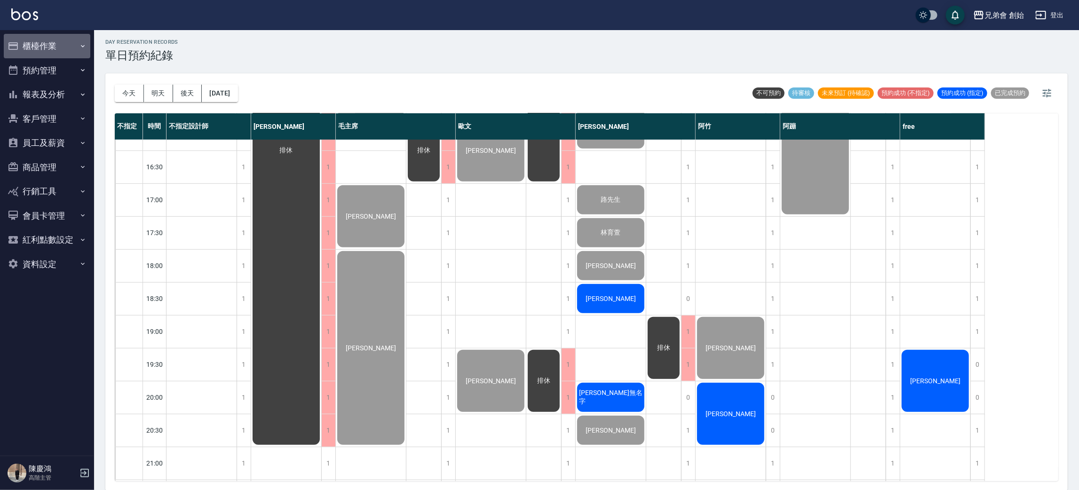
click at [69, 43] on button "櫃檯作業" at bounding box center [47, 46] width 87 height 24
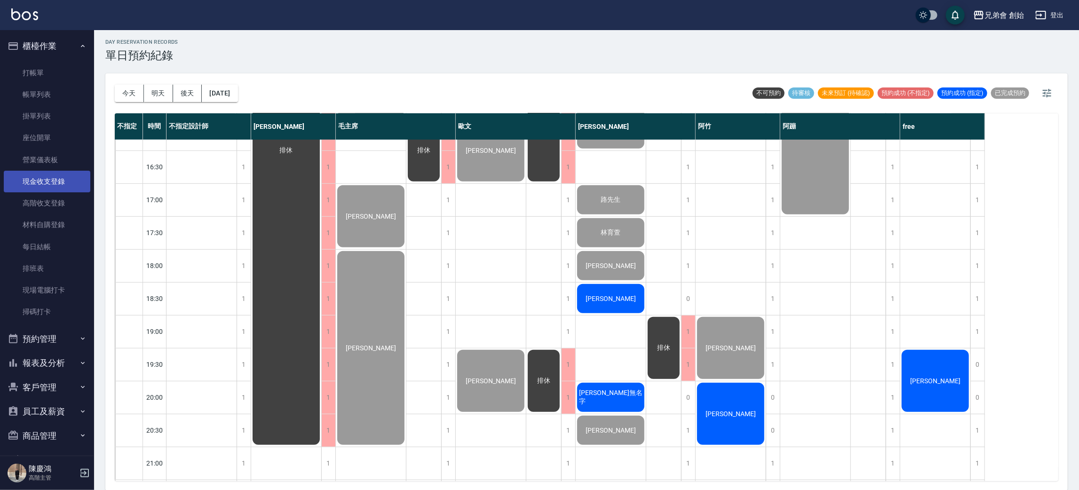
click at [67, 175] on link "現金收支登錄" at bounding box center [47, 182] width 87 height 22
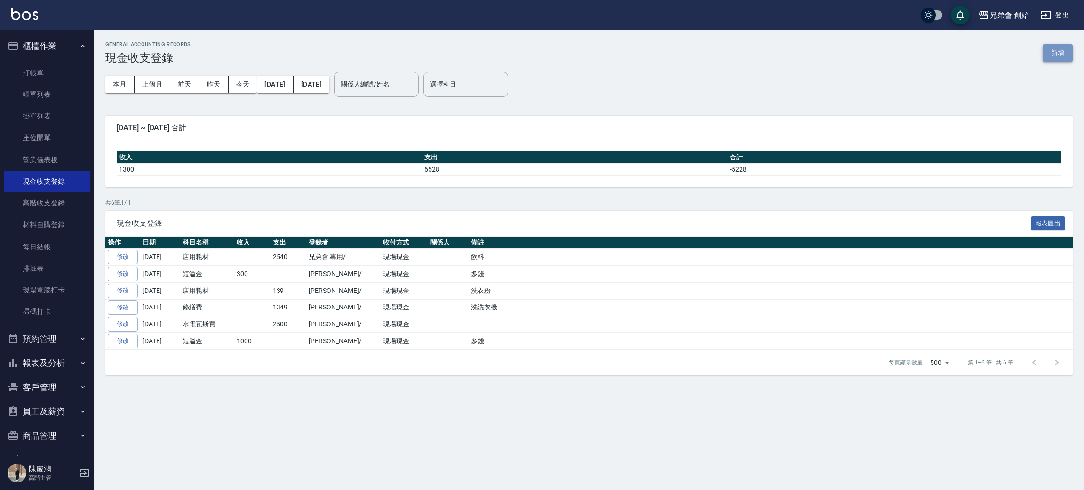
click at [1064, 55] on button "新增" at bounding box center [1058, 52] width 30 height 17
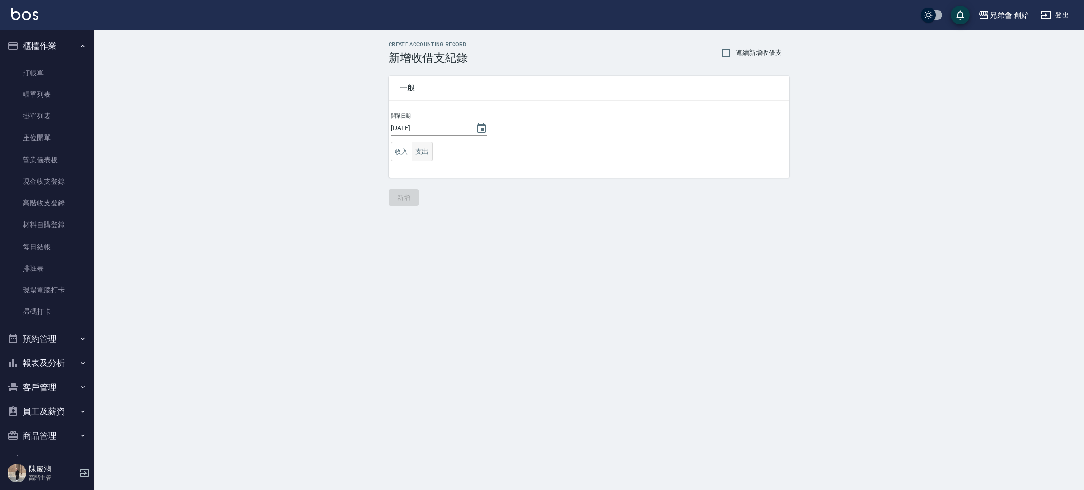
click at [417, 146] on button "支出" at bounding box center [422, 151] width 21 height 19
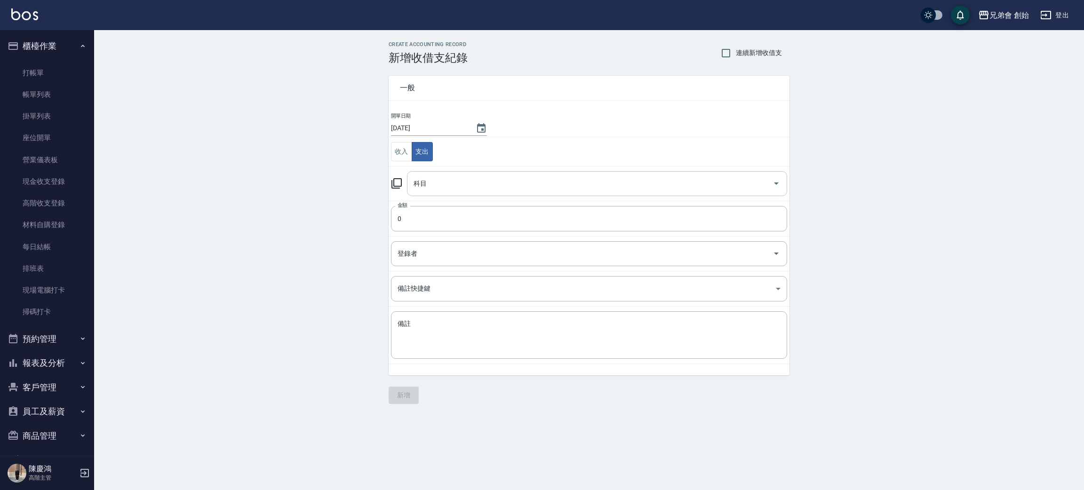
click at [470, 180] on input "科目" at bounding box center [590, 184] width 358 height 16
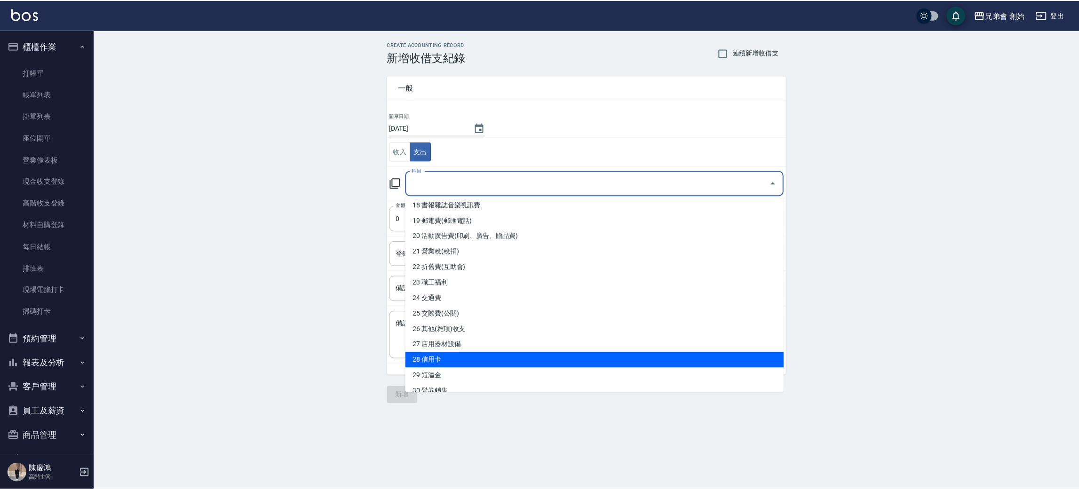
scroll to position [352, 0]
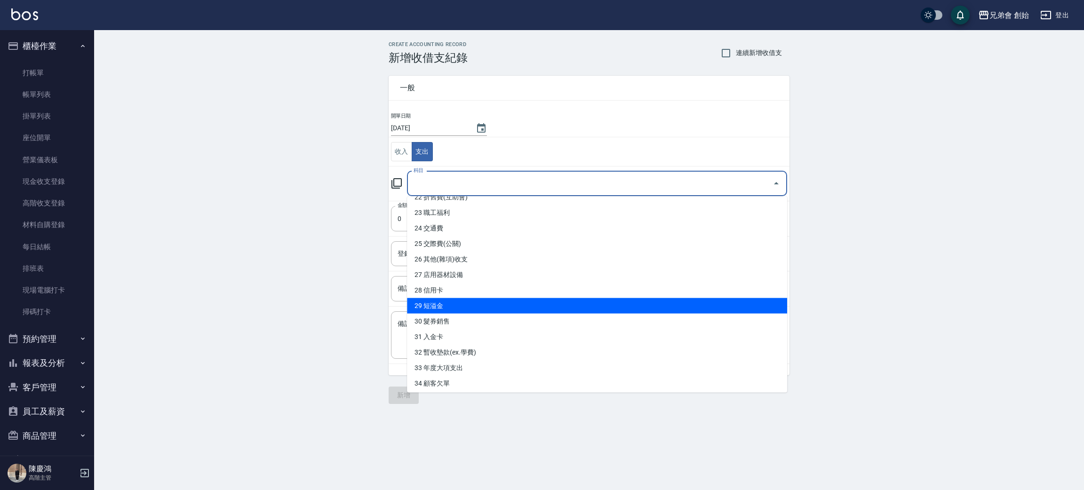
click at [552, 303] on li "29 短溢金" at bounding box center [597, 306] width 380 height 16
type input "29 短溢金"
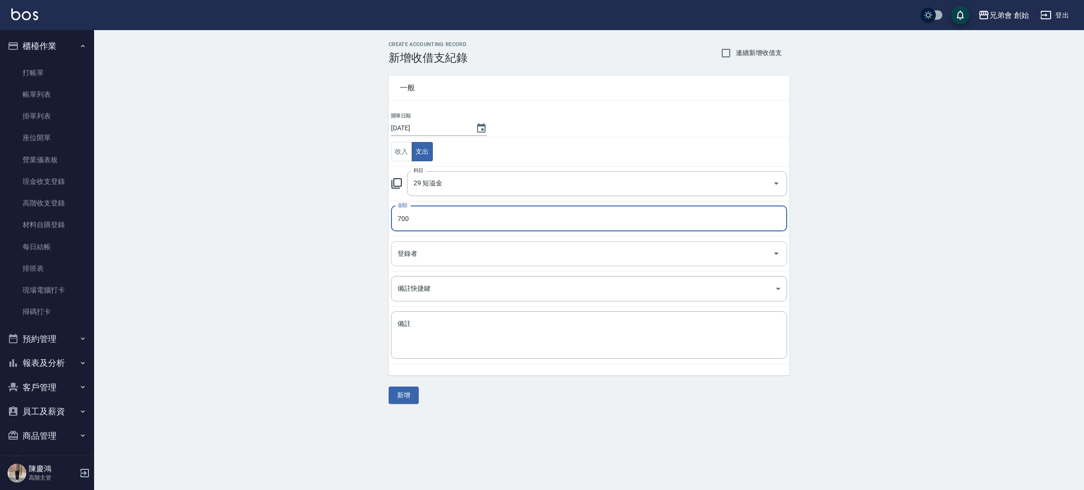
type input "700"
click at [428, 248] on input "登錄者" at bounding box center [582, 254] width 374 height 16
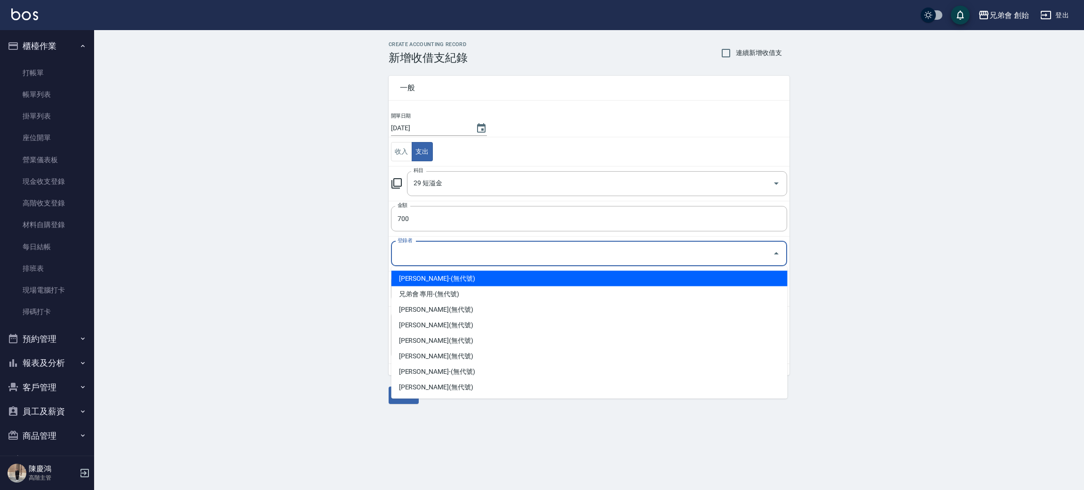
click at [438, 272] on li "林晉竹-(無代號)" at bounding box center [590, 279] width 396 height 16
type input "林晉竹-(無代號)"
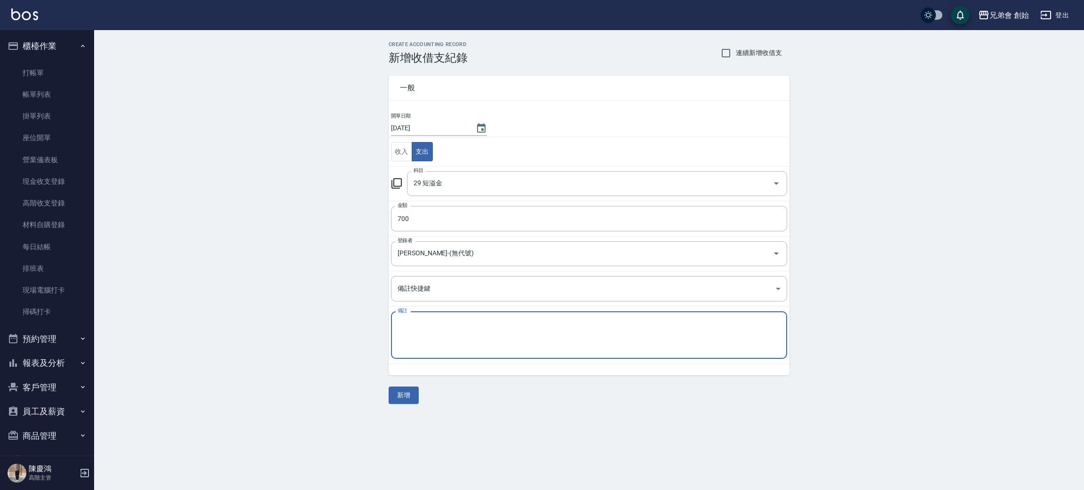
click at [445, 338] on textarea "備註" at bounding box center [589, 336] width 383 height 32
type textarea "少錢"
click at [405, 399] on button "新增" at bounding box center [404, 395] width 30 height 17
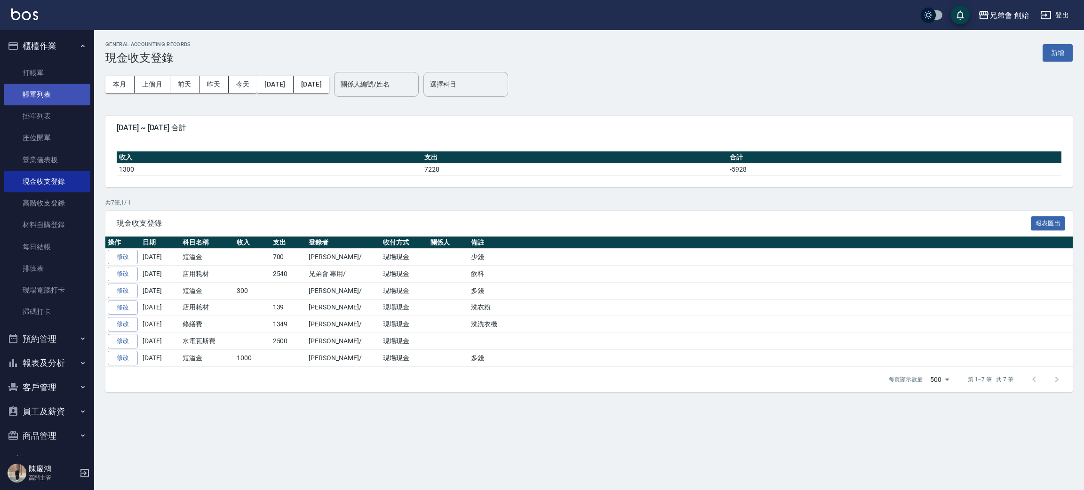
drag, startPoint x: 37, startPoint y: 92, endPoint x: 35, endPoint y: 100, distance: 8.3
click at [37, 93] on link "帳單列表" at bounding box center [47, 95] width 87 height 22
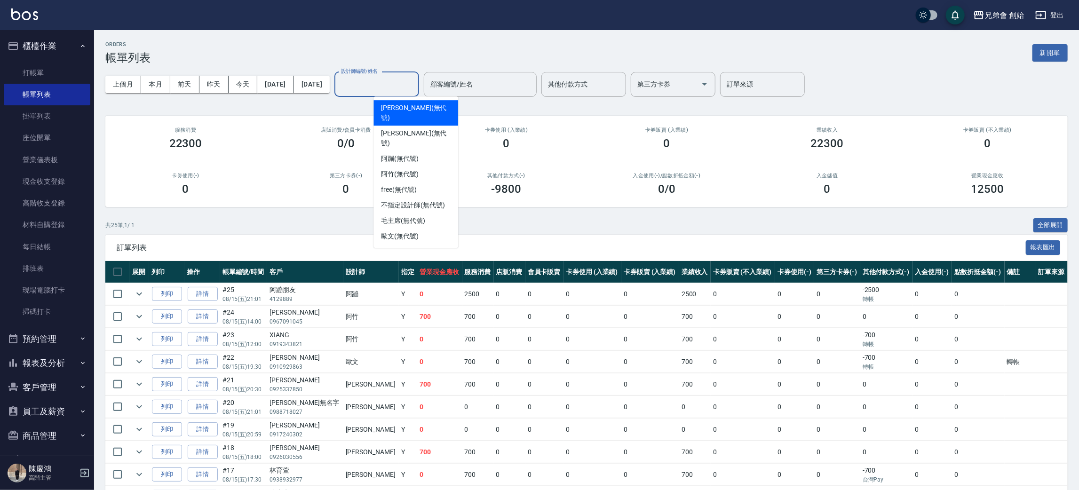
click at [419, 79] on div "設計師編號/姓名 設計師編號/姓名" at bounding box center [377, 84] width 85 height 25
click at [431, 229] on div "歐文 (無代號)" at bounding box center [416, 237] width 85 height 16
type input "歐文(無代號)"
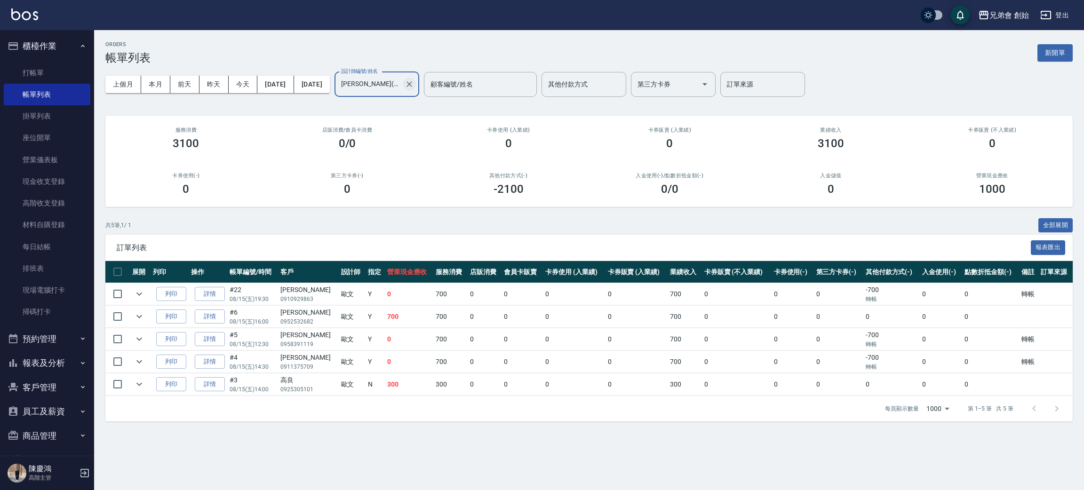
click at [414, 82] on icon "Clear" at bounding box center [409, 84] width 9 height 9
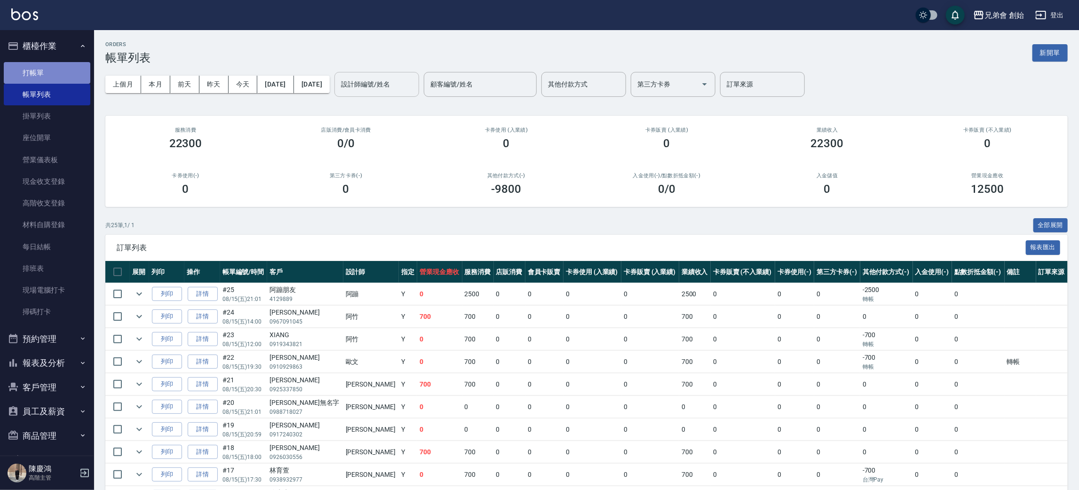
click at [72, 76] on link "打帳單" at bounding box center [47, 73] width 87 height 22
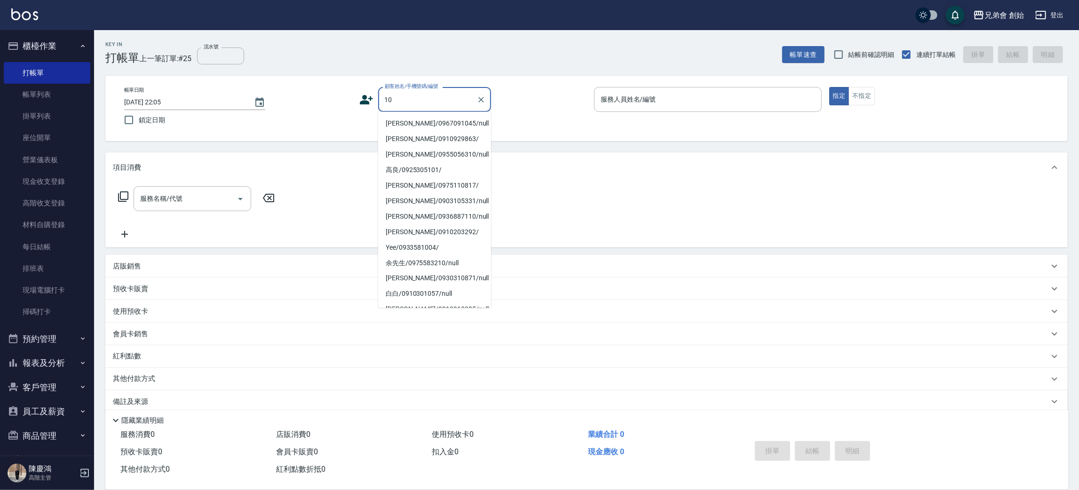
type input "10"
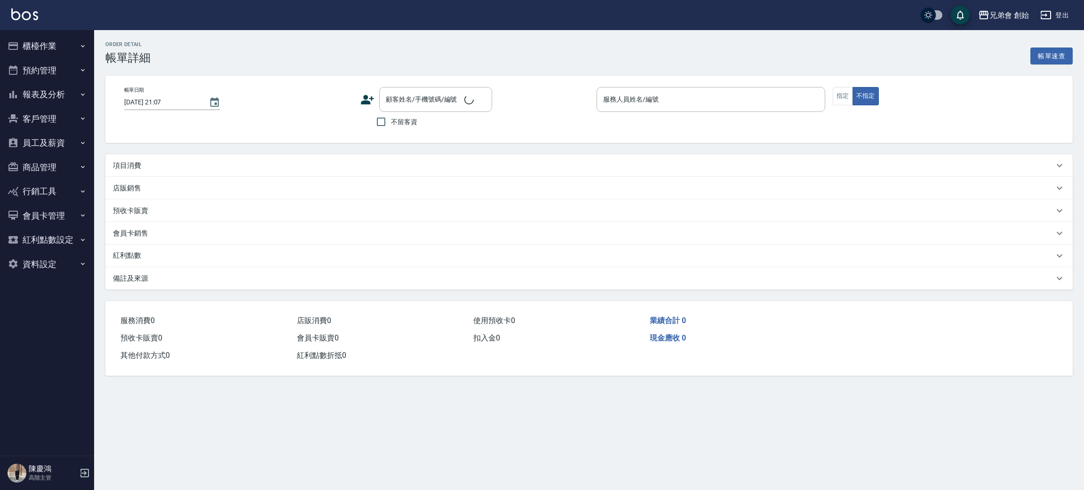
type input "[DATE] 19:30"
type input "[PERSON_NAME](無代號)"
type input "轉帳"
click at [179, 174] on div "項目消費" at bounding box center [588, 165] width 967 height 23
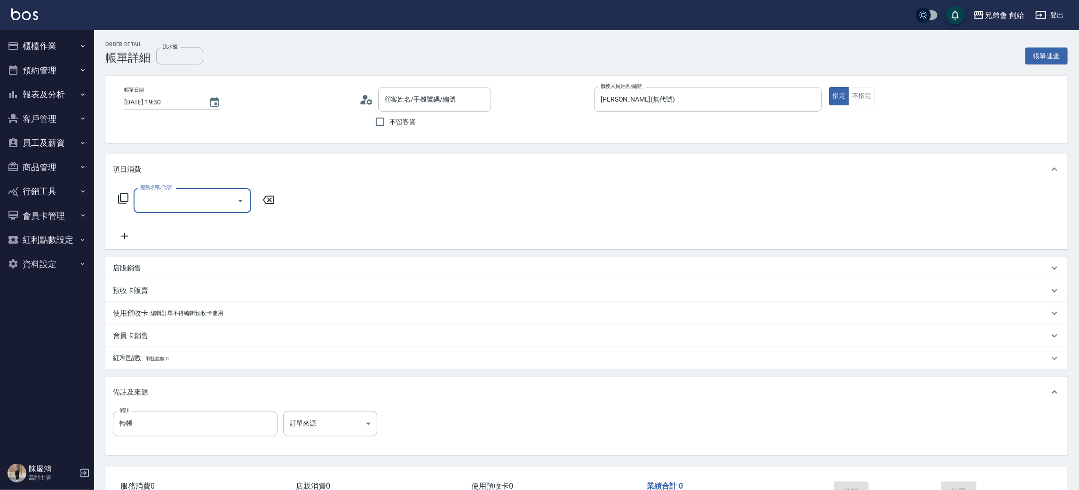
type input "宗緯俊/0910929863/"
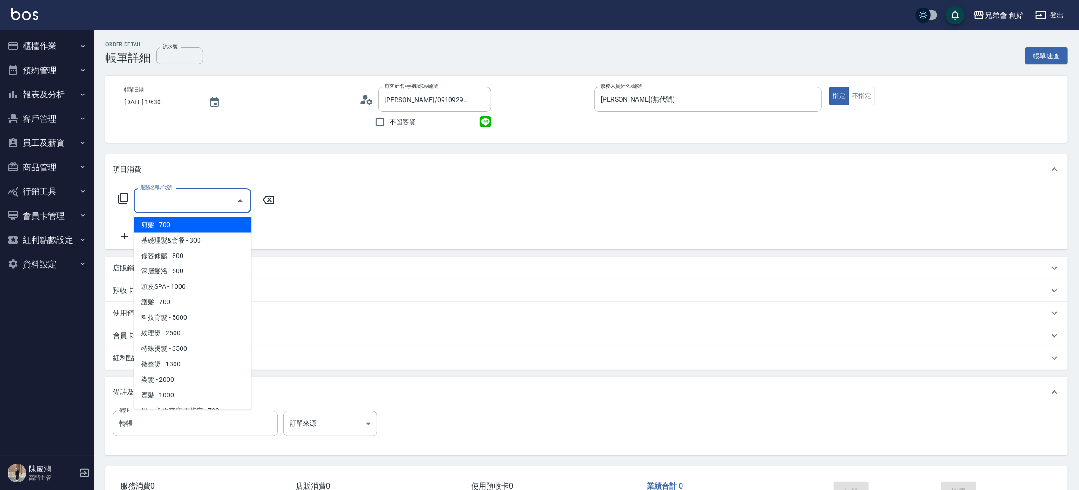
click at [176, 205] on input "服務名稱/代號" at bounding box center [185, 200] width 95 height 16
click at [174, 219] on span "剪髮 - 700" at bounding box center [193, 225] width 118 height 16
type input "剪髮(A01)"
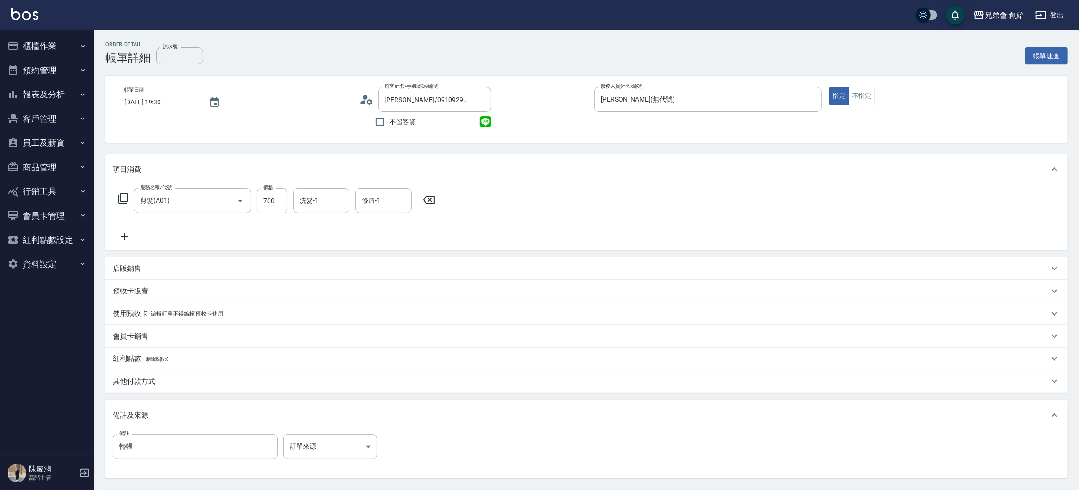
click at [171, 372] on div "其他付款方式" at bounding box center [586, 381] width 963 height 23
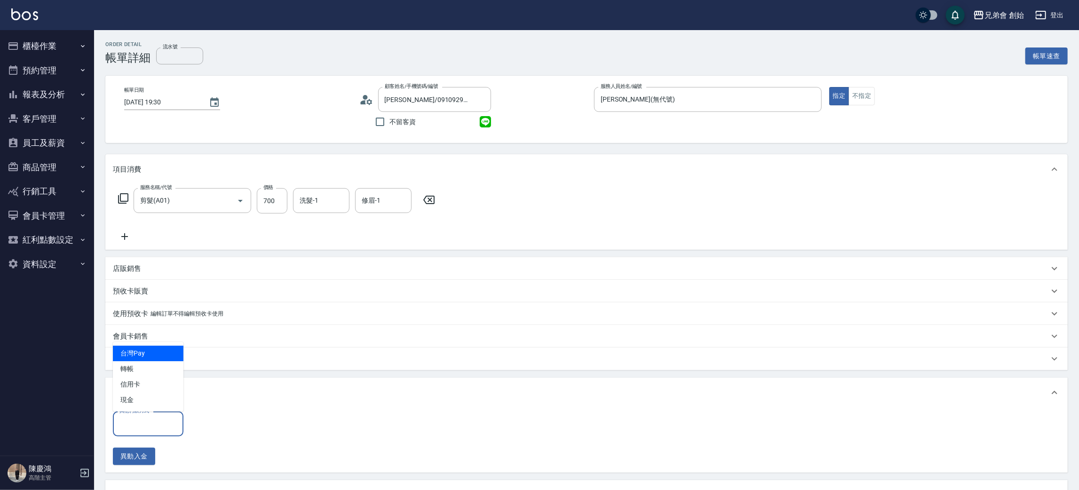
click at [146, 431] on input "其他付款方式" at bounding box center [148, 424] width 62 height 16
click at [152, 369] on span "轉帳" at bounding box center [148, 369] width 71 height 16
type input "轉帳"
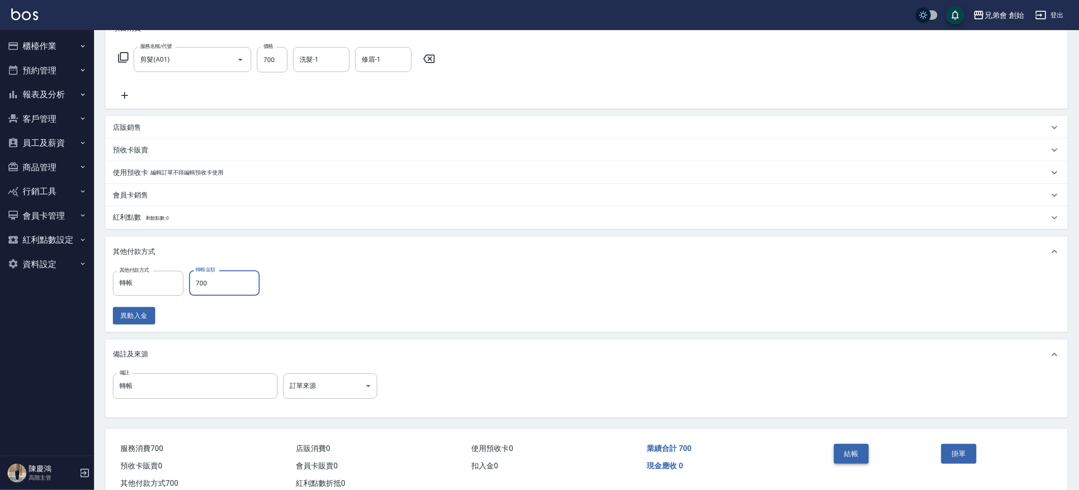
type input "700"
click at [843, 457] on button "結帳" at bounding box center [851, 454] width 35 height 20
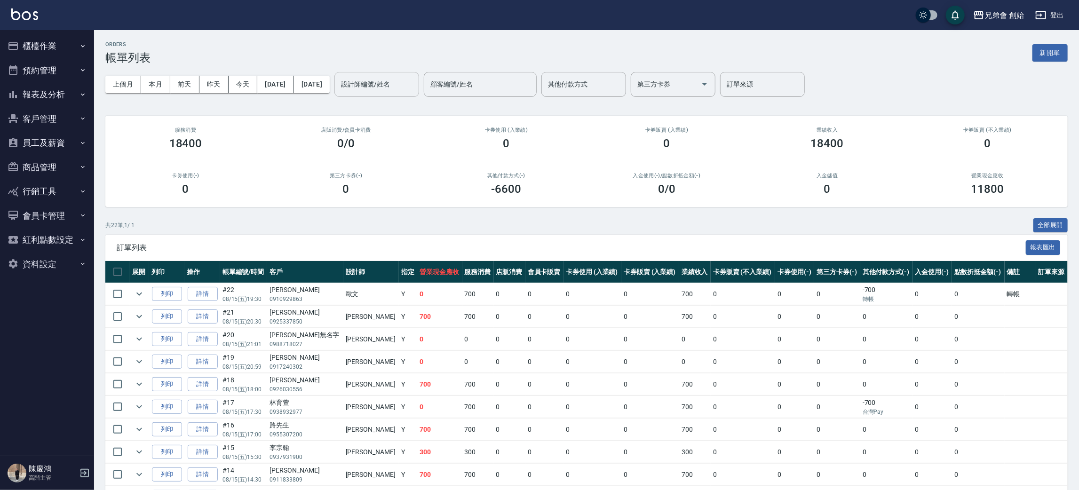
click at [415, 78] on input "設計師編號/姓名" at bounding box center [377, 84] width 76 height 16
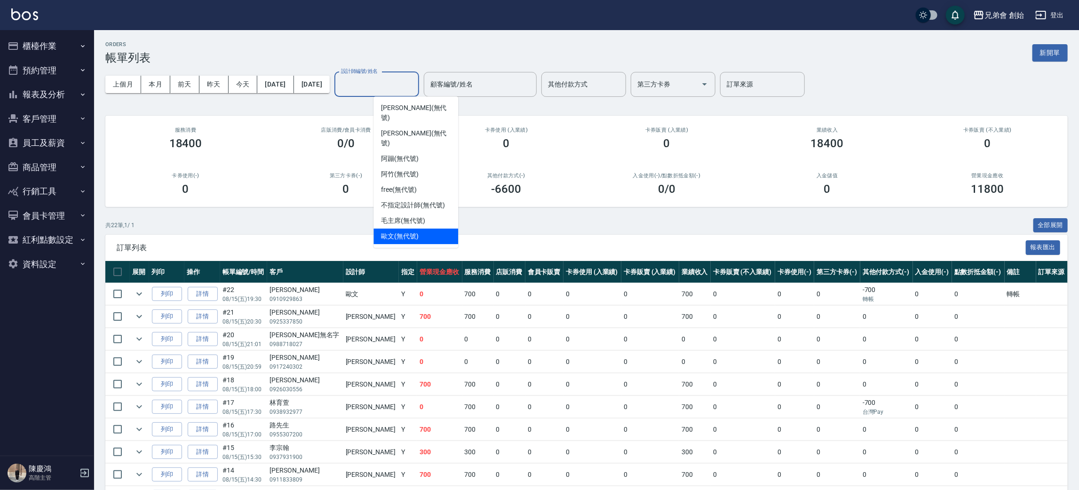
click at [414, 232] on span "[PERSON_NAME](無代號)" at bounding box center [400, 237] width 38 height 10
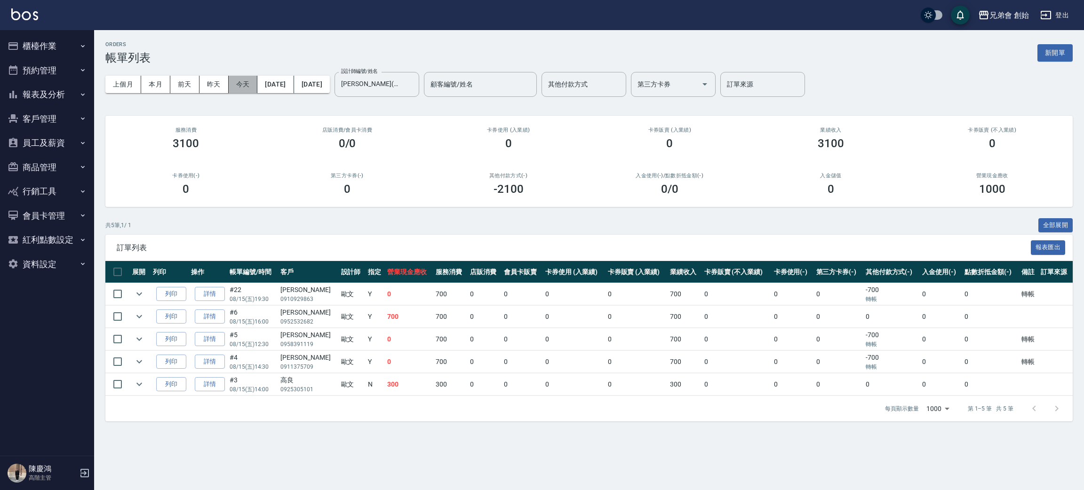
click at [245, 89] on button "今天" at bounding box center [243, 84] width 29 height 17
drag, startPoint x: 292, startPoint y: 287, endPoint x: 471, endPoint y: 290, distance: 178.8
click at [471, 290] on tr "列印 詳情 #22 08/15 (五) 19:30 宗緯俊 0910929863 歐文 Y 0 700 0 0 0 0 700 0 0 0 -700 轉帳 0…" at bounding box center [588, 294] width 967 height 22
click at [543, 301] on td "0" at bounding box center [574, 294] width 63 height 22
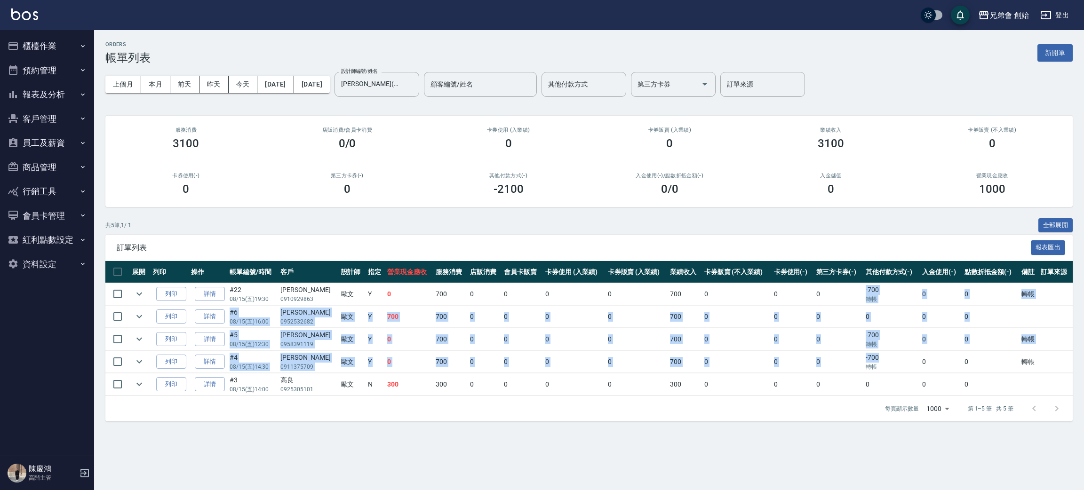
drag, startPoint x: 852, startPoint y: 289, endPoint x: 894, endPoint y: 360, distance: 82.5
click at [894, 360] on tbody "列印 詳情 #22 08/15 (五) 19:30 宗緯俊 0910929863 歐文 Y 0 700 0 0 0 0 700 0 0 0 -700 轉帳 0…" at bounding box center [588, 339] width 967 height 113
click at [894, 360] on td "-700 轉帳" at bounding box center [891, 362] width 57 height 22
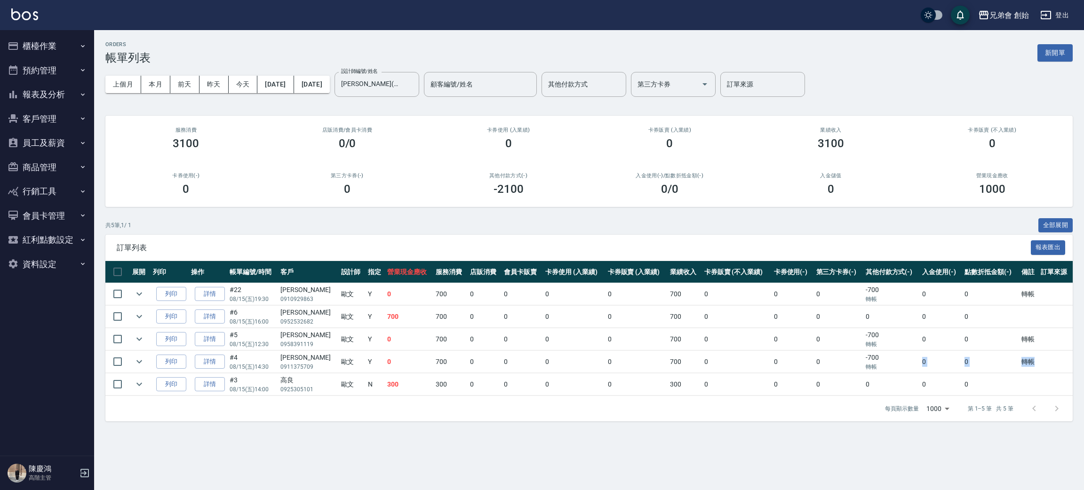
drag, startPoint x: 1059, startPoint y: 360, endPoint x: 872, endPoint y: 367, distance: 187.4
click at [872, 367] on tr "列印 詳情 #4 08/15 (五) 14:30 黃俊寶 0911375709 歐文 Y 0 700 0 0 0 0 700 0 0 0 -700 轉帳 0 …" at bounding box center [588, 362] width 967 height 22
click at [995, 335] on td "0" at bounding box center [990, 339] width 57 height 22
drag, startPoint x: 1062, startPoint y: 338, endPoint x: 840, endPoint y: 345, distance: 222.2
click at [840, 345] on tr "列印 詳情 #5 08/15 (五) 12:30 阿祥 0958391119 歐文 Y 0 700 0 0 0 0 700 0 0 0 -700 轉帳 0 0…" at bounding box center [588, 339] width 967 height 22
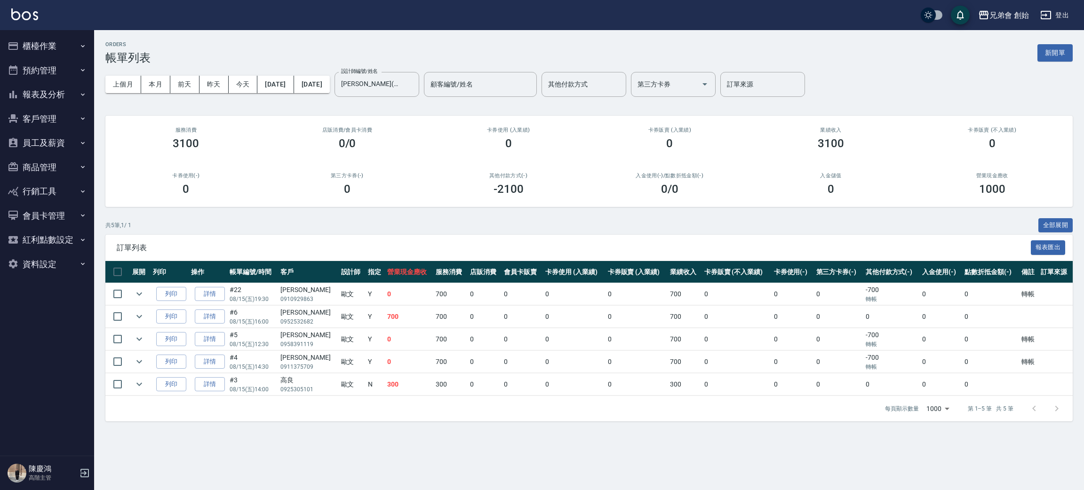
click at [976, 317] on td "0" at bounding box center [990, 317] width 57 height 22
drag, startPoint x: 1041, startPoint y: 289, endPoint x: 809, endPoint y: 295, distance: 232.5
click at [809, 295] on tr "列印 詳情 #22 08/15 (五) 19:30 宗緯俊 0910929863 歐文 Y 0 700 0 0 0 0 700 0 0 0 -700 轉帳 0…" at bounding box center [588, 294] width 967 height 22
click at [939, 340] on td "0" at bounding box center [941, 339] width 42 height 22
drag, startPoint x: 1035, startPoint y: 358, endPoint x: 847, endPoint y: 356, distance: 187.8
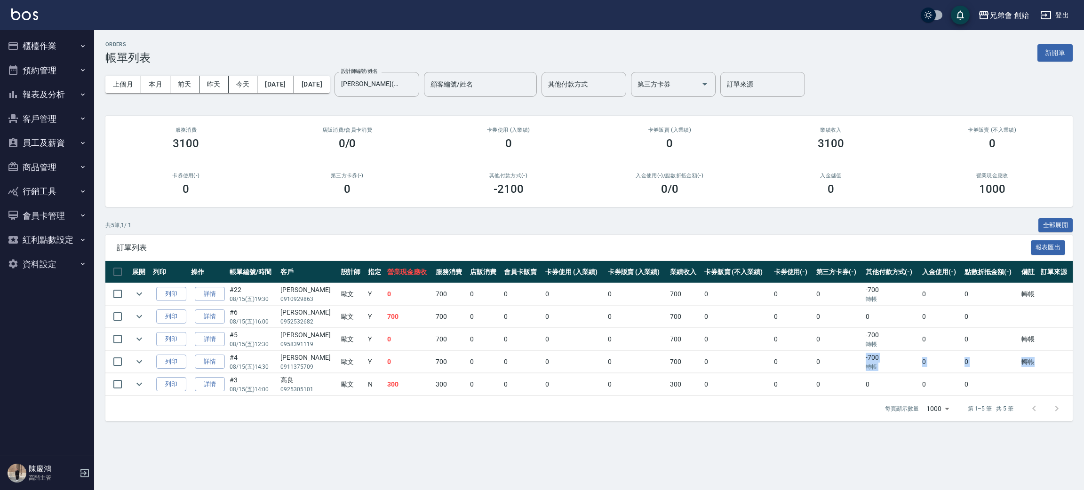
click at [847, 356] on tr "列印 詳情 #4 08/15 (五) 14:30 黃俊寶 0911375709 歐文 Y 0 700 0 0 0 0 700 0 0 0 -700 轉帳 0 …" at bounding box center [588, 362] width 967 height 22
click at [847, 356] on td "0" at bounding box center [838, 362] width 49 height 22
drag, startPoint x: 429, startPoint y: 288, endPoint x: 425, endPoint y: 299, distance: 11.9
click at [433, 298] on td "700" at bounding box center [450, 294] width 34 height 22
click at [444, 356] on td "700" at bounding box center [450, 362] width 34 height 22
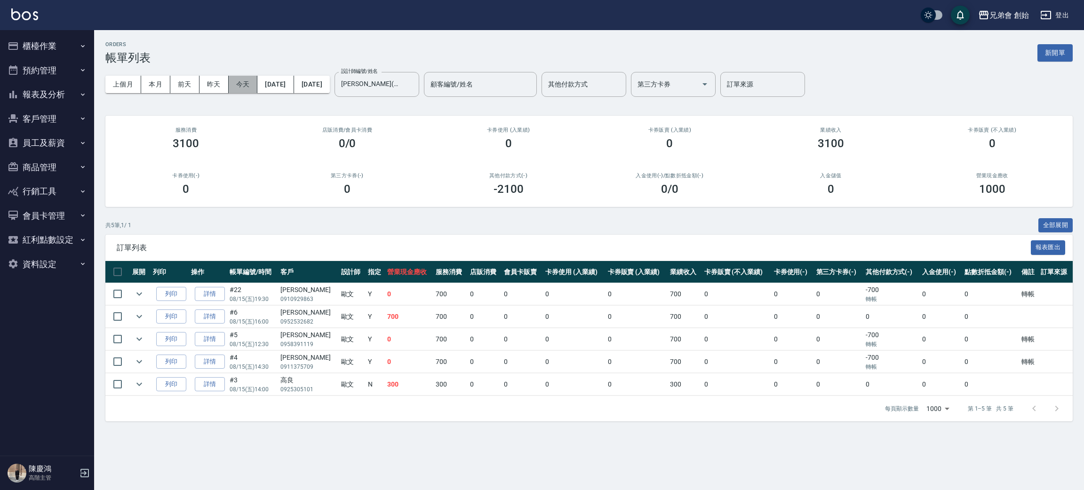
click at [239, 81] on button "今天" at bounding box center [243, 84] width 29 height 17
click at [162, 83] on button "本月" at bounding box center [155, 84] width 29 height 17
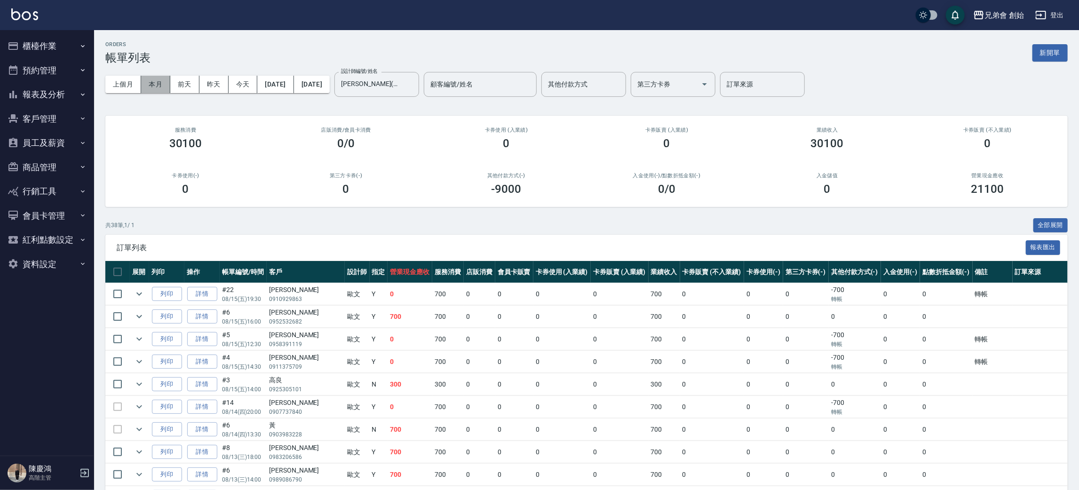
click at [162, 83] on button "本月" at bounding box center [155, 84] width 29 height 17
click at [382, 76] on input "歐文(無代號)" at bounding box center [370, 84] width 62 height 16
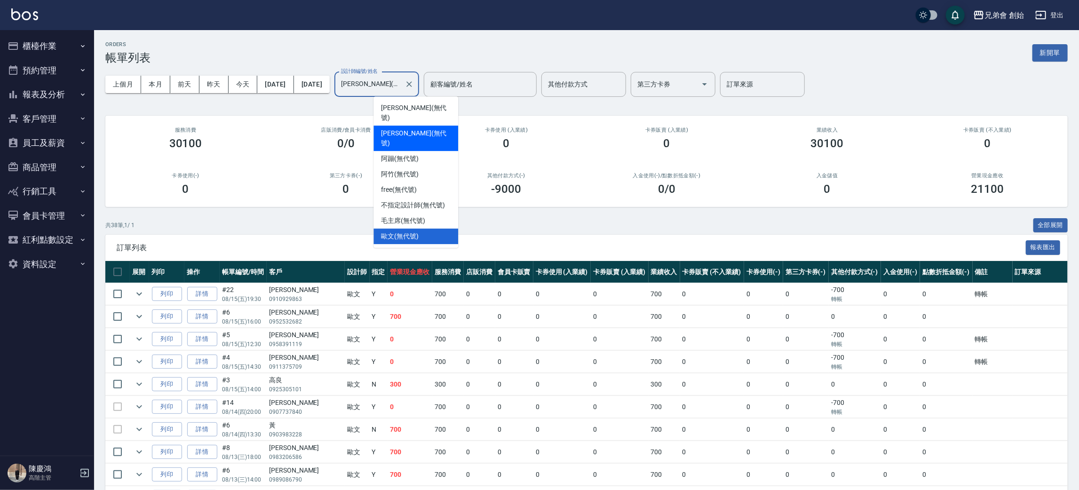
click at [419, 128] on span "威利 (無代號)" at bounding box center [416, 138] width 70 height 20
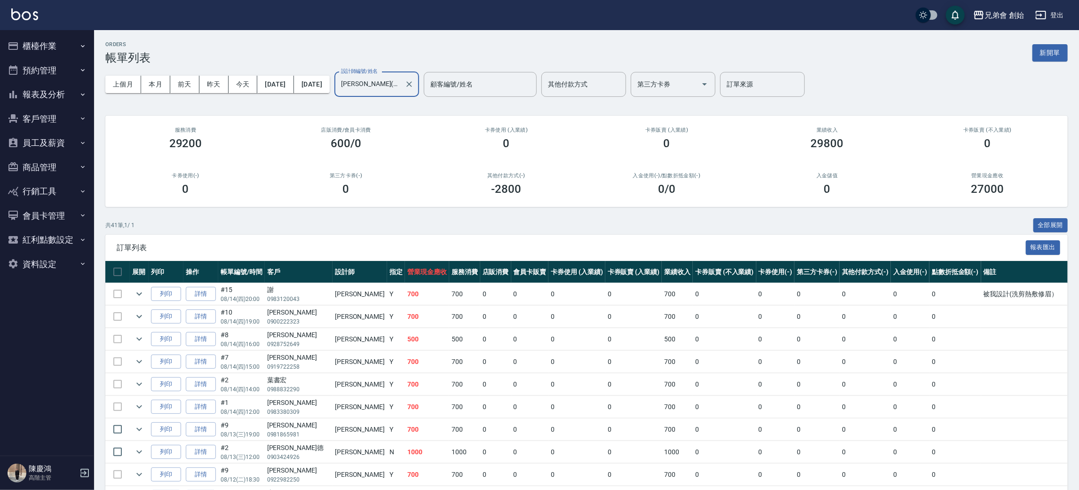
click at [409, 93] on div "威利(無代號) 設計師編號/姓名" at bounding box center [377, 84] width 85 height 25
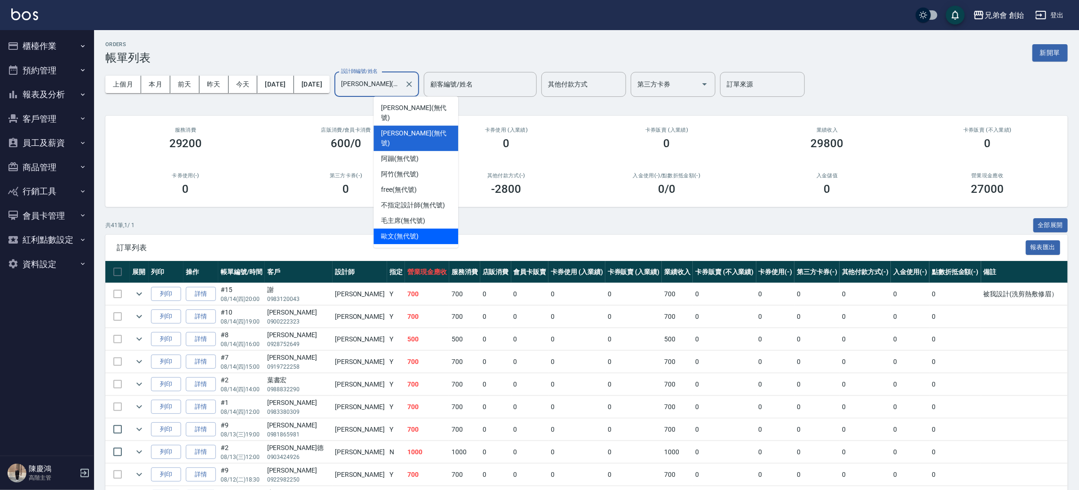
click at [432, 229] on div "歐文 (無代號)" at bounding box center [416, 237] width 85 height 16
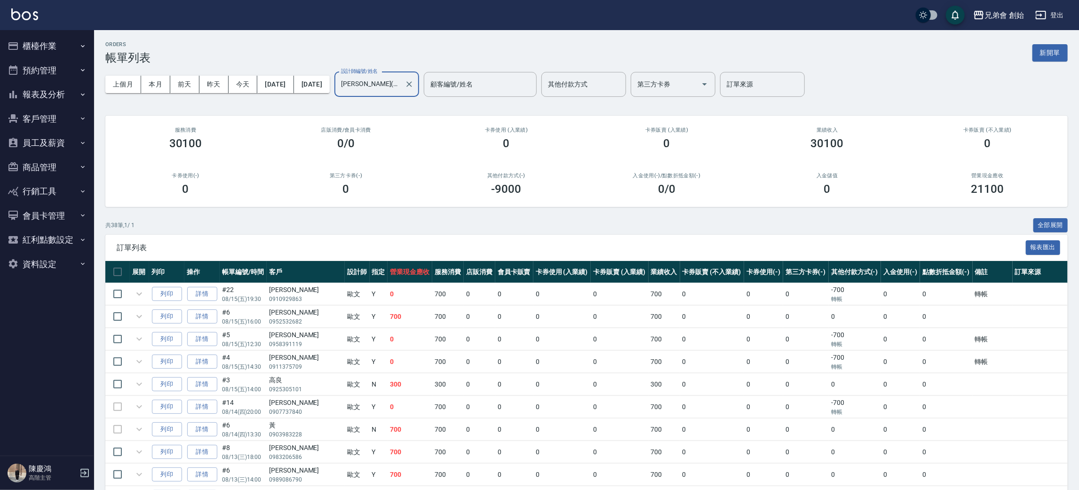
click at [401, 80] on input "歐文(無代號)" at bounding box center [370, 84] width 62 height 16
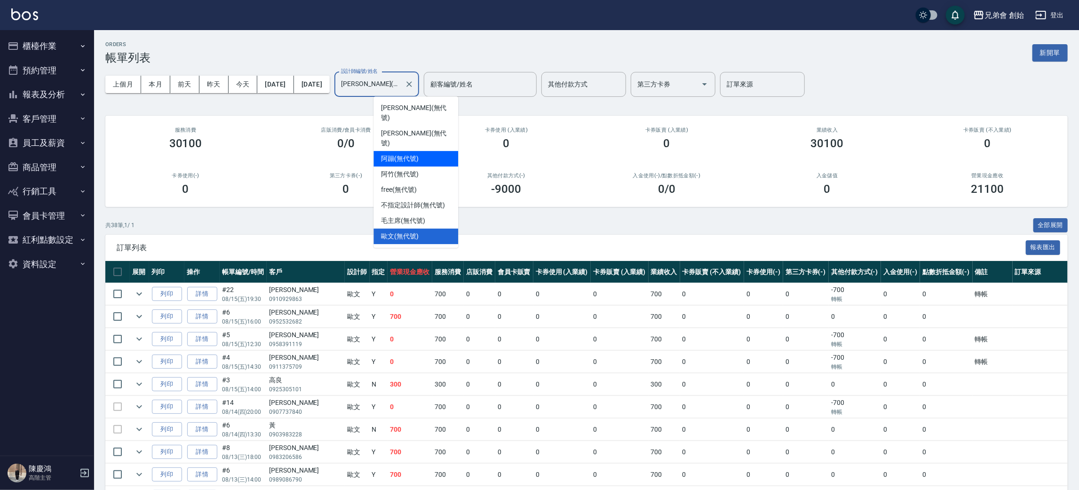
click at [420, 151] on div "阿蹦 (無代號)" at bounding box center [416, 159] width 85 height 16
type input "阿蹦(無代號)"
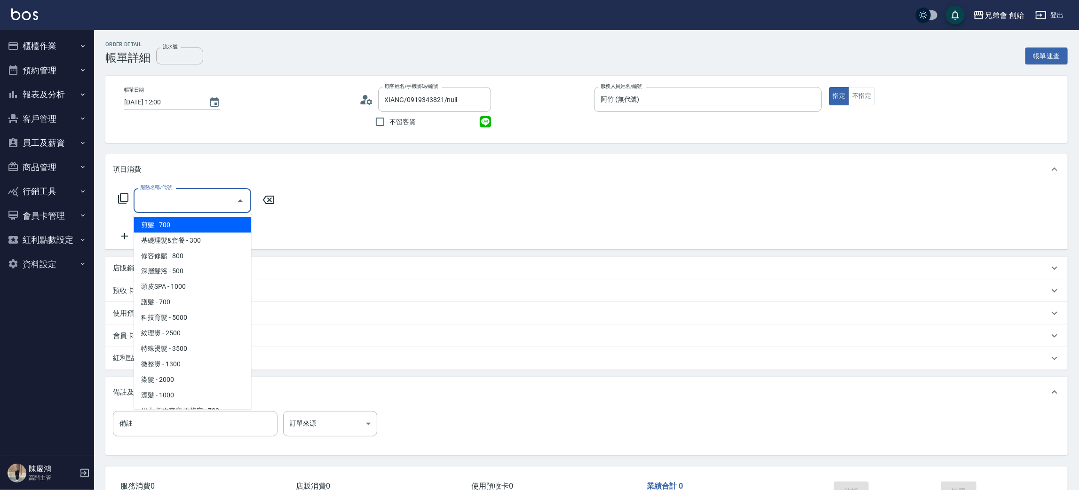
drag, startPoint x: 201, startPoint y: 221, endPoint x: 229, endPoint y: 213, distance: 29.3
click at [201, 220] on span "剪髮 - 700" at bounding box center [193, 225] width 118 height 16
type input "剪髮(A01)"
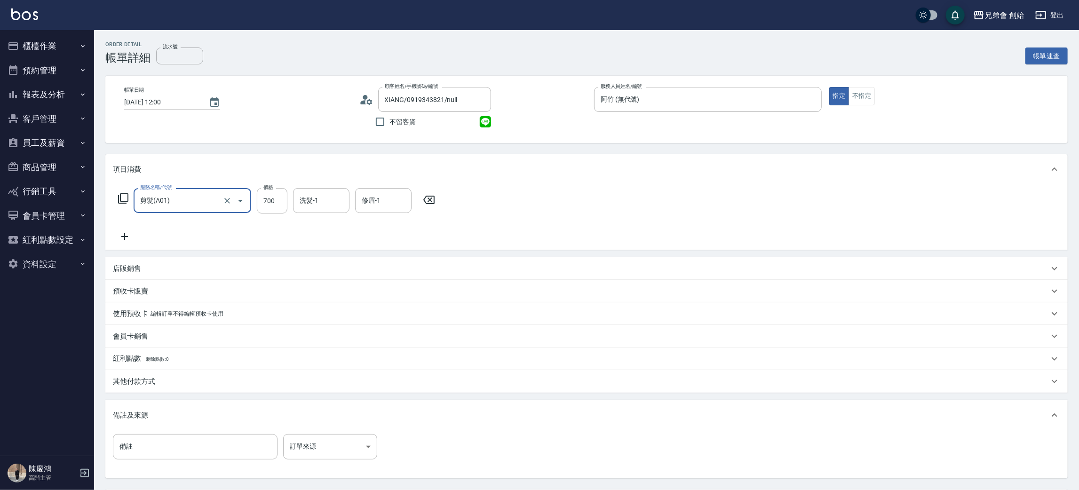
scroll to position [88, 0]
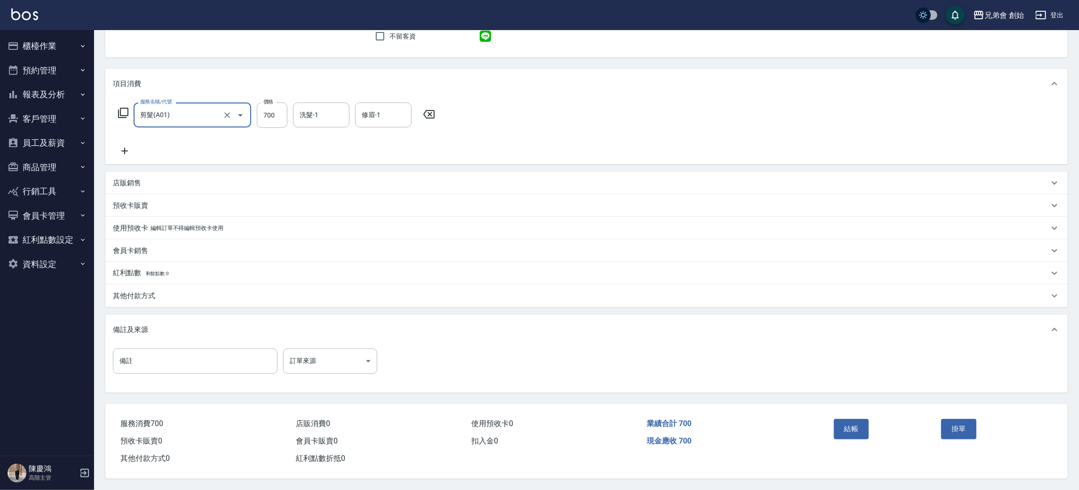
click at [141, 291] on p "其他付款方式" at bounding box center [134, 296] width 42 height 10
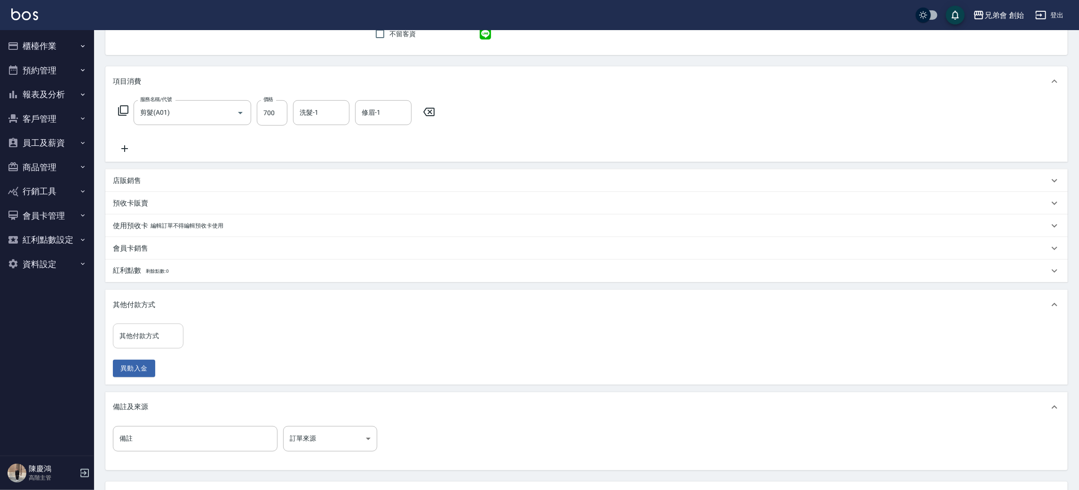
click at [163, 328] on div "其他付款方式" at bounding box center [148, 336] width 71 height 25
drag, startPoint x: 146, startPoint y: 373, endPoint x: 168, endPoint y: 369, distance: 21.4
click at [147, 373] on span "轉帳" at bounding box center [148, 376] width 71 height 16
type input "轉帳"
click at [245, 343] on input "0" at bounding box center [224, 336] width 71 height 25
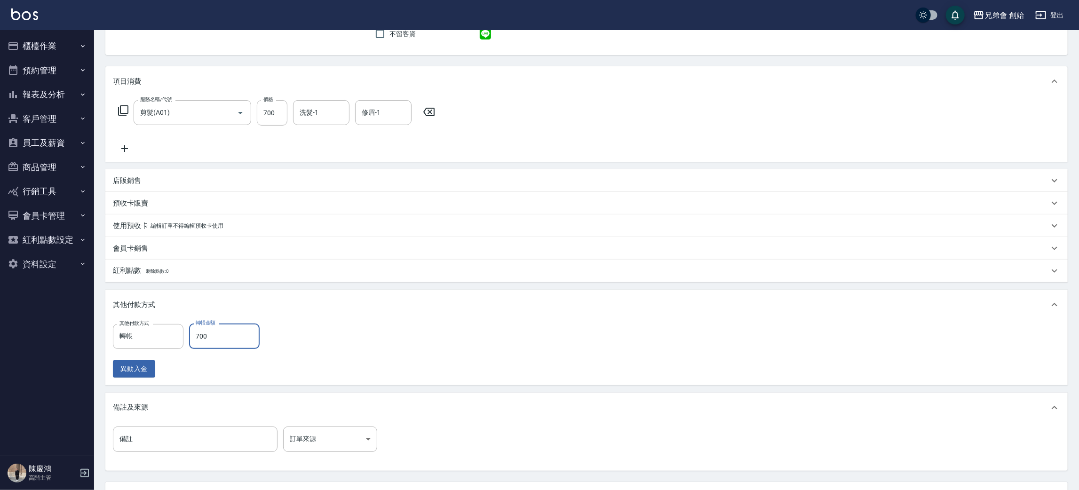
scroll to position [168, 0]
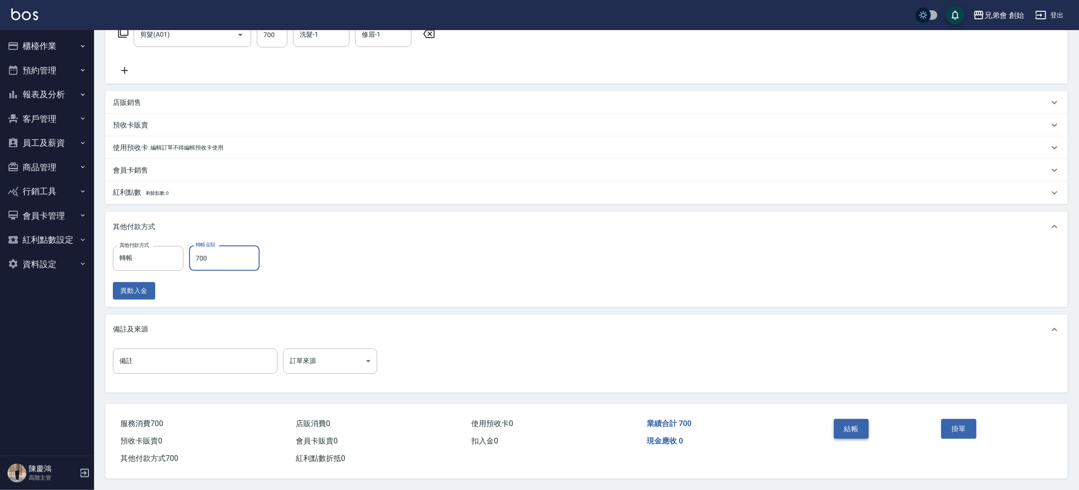
type input "700"
click at [841, 433] on button "結帳" at bounding box center [851, 429] width 35 height 20
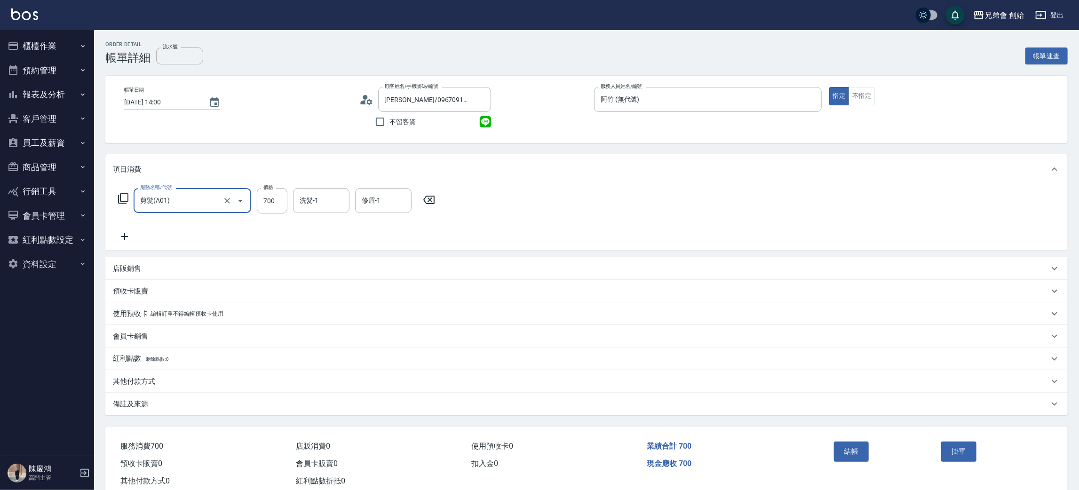
scroll to position [24, 0]
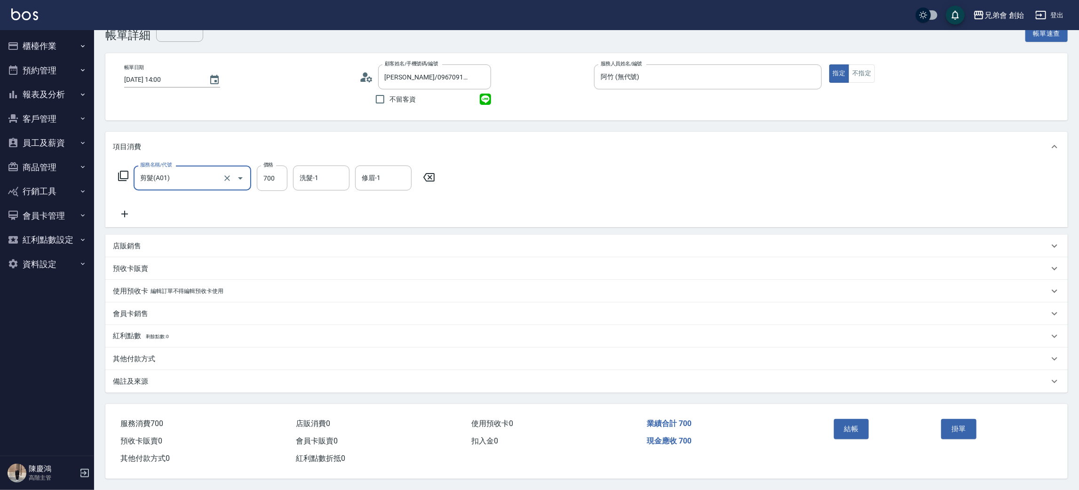
click at [846, 423] on button "結帳" at bounding box center [851, 429] width 35 height 20
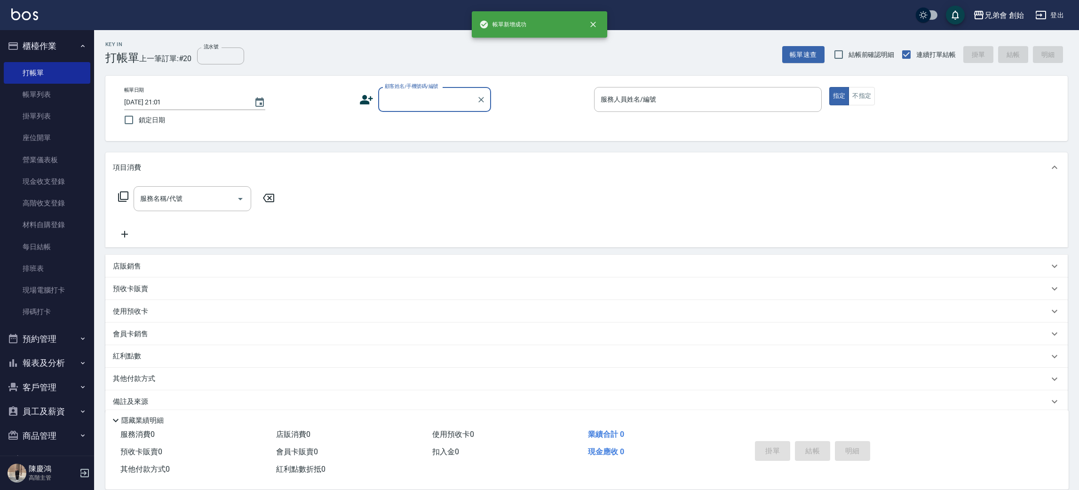
scroll to position [10, 0]
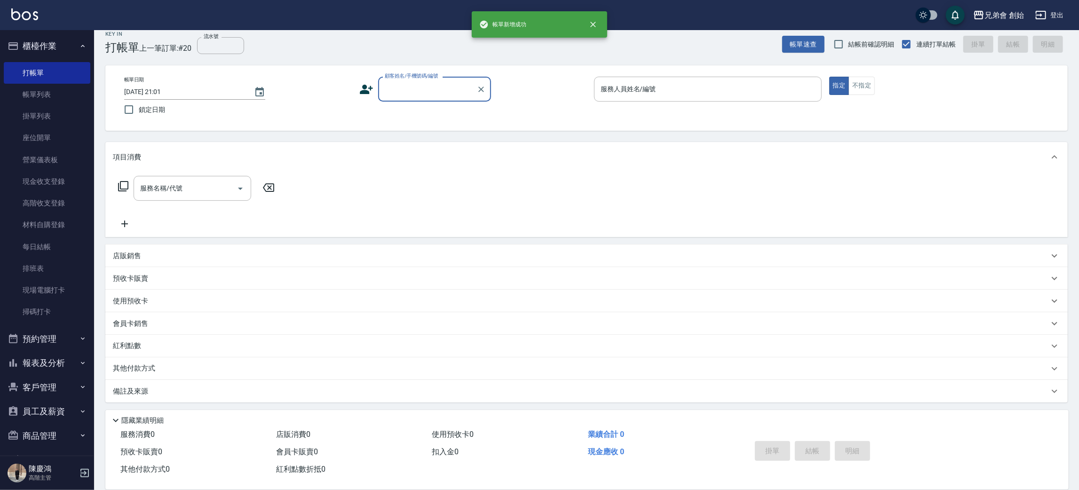
click at [400, 93] on input "顧客姓名/手機號碼/編號" at bounding box center [428, 89] width 90 height 16
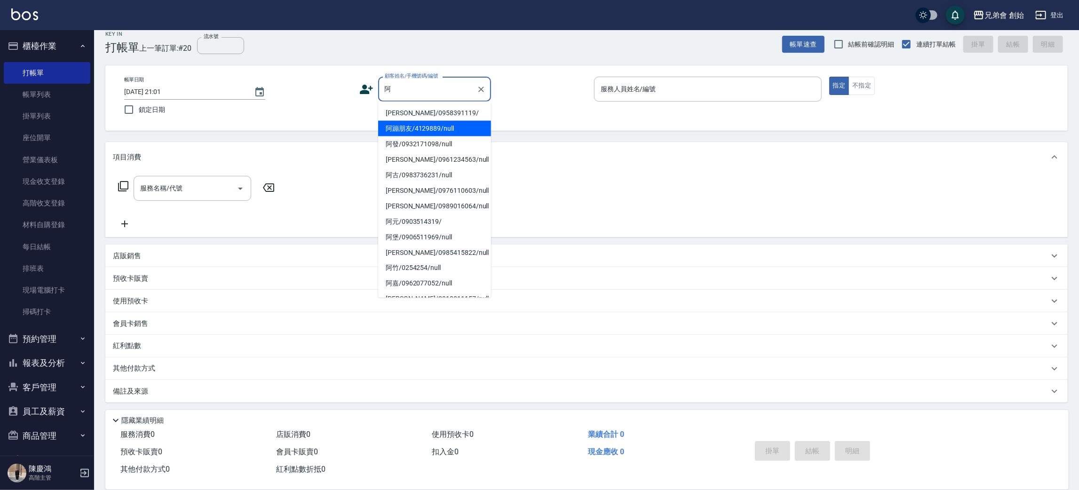
click at [447, 133] on li "阿蹦朋友/4129889/null" at bounding box center [434, 129] width 113 height 16
type input "阿蹦朋友/4129889/null"
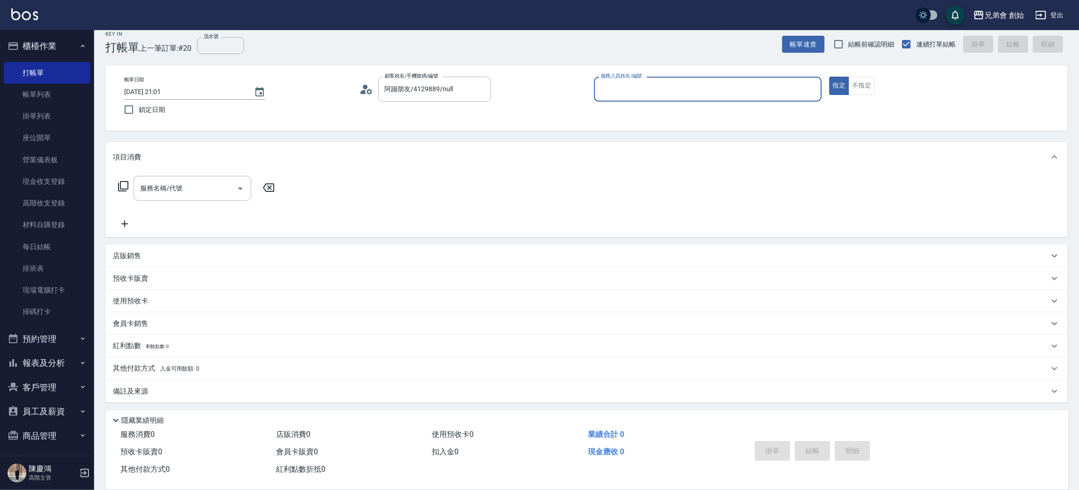
click at [671, 104] on p at bounding box center [708, 107] width 228 height 10
click at [673, 95] on input "服務人員姓名/編號" at bounding box center [708, 89] width 219 height 16
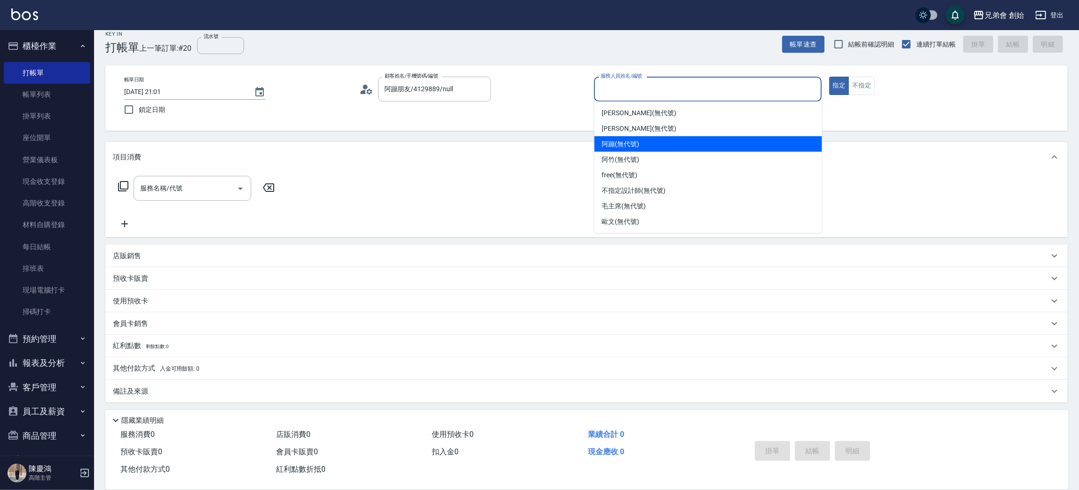
click at [666, 147] on div "阿蹦 (無代號)" at bounding box center [709, 144] width 228 height 16
type input "阿蹦(無代號)"
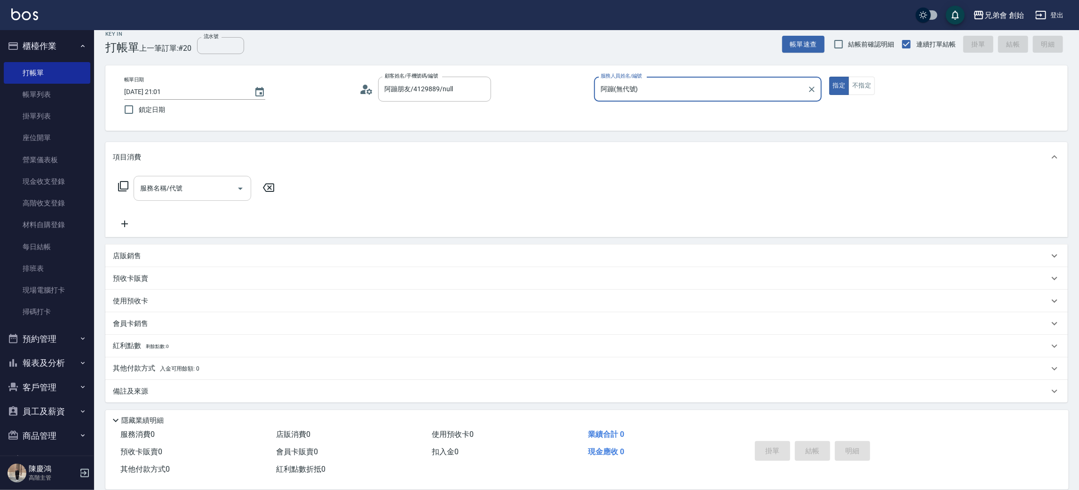
click at [224, 186] on input "服務名稱/代號" at bounding box center [185, 188] width 95 height 16
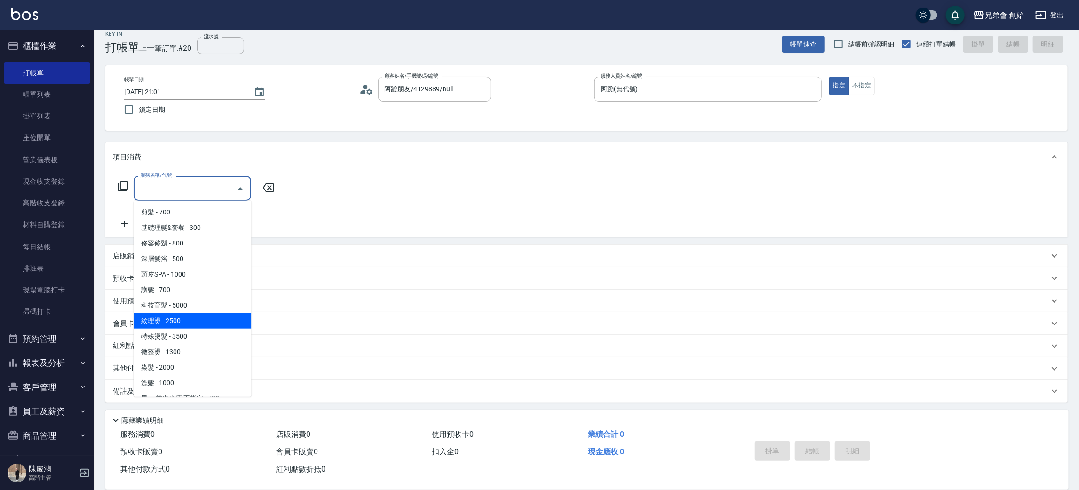
click at [218, 323] on span "紋理燙 - 2500" at bounding box center [193, 321] width 118 height 16
type input "紋理燙(D01)"
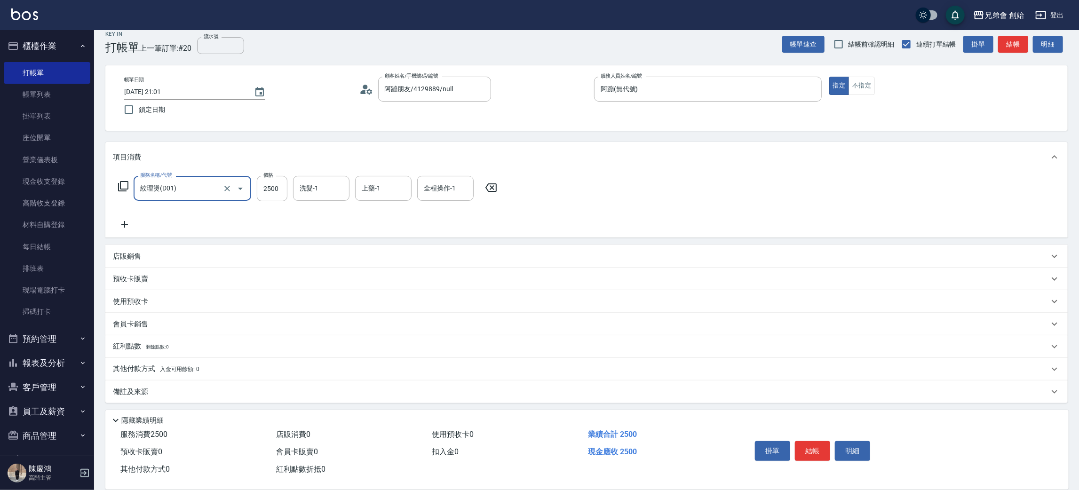
scroll to position [11, 0]
click at [179, 371] on span "入金可用餘額: 0" at bounding box center [180, 369] width 40 height 7
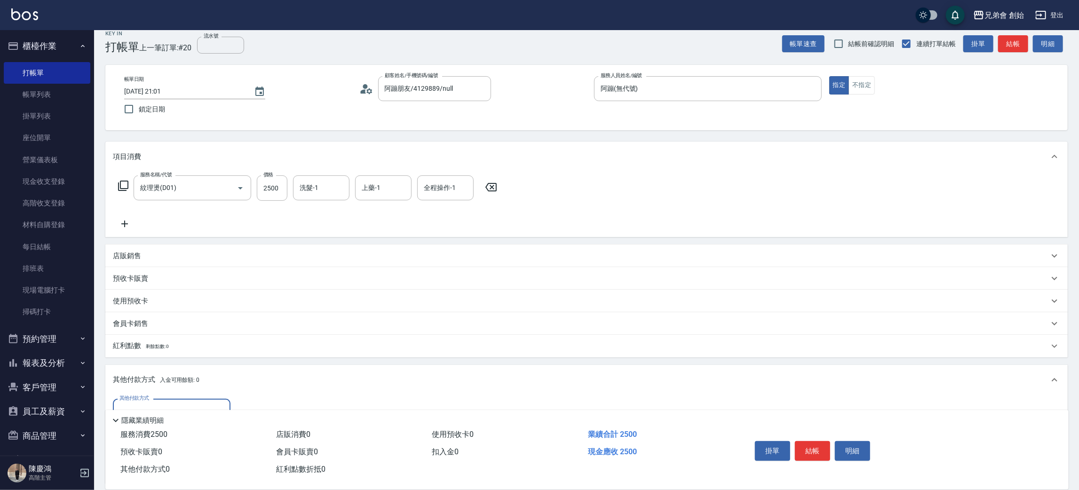
scroll to position [81, 0]
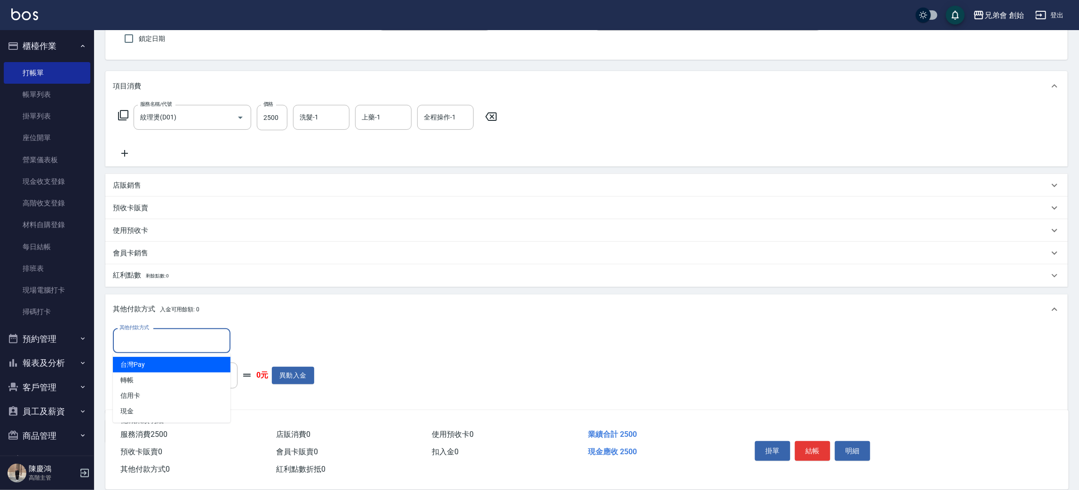
click at [204, 336] on input "其他付款方式" at bounding box center [171, 341] width 109 height 16
click at [190, 383] on span "轉帳" at bounding box center [172, 381] width 118 height 16
type input "轉帳"
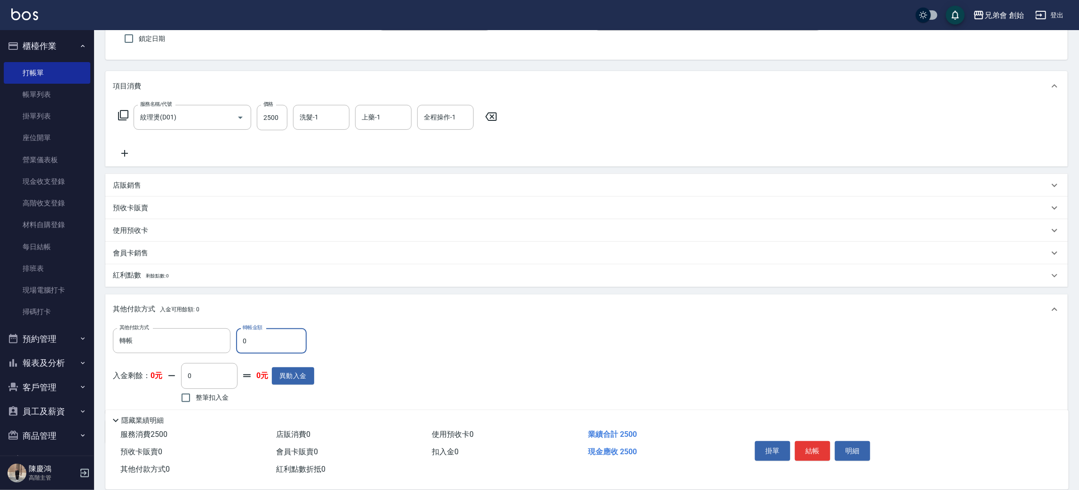
click at [269, 348] on input "0" at bounding box center [271, 340] width 71 height 25
drag, startPoint x: 272, startPoint y: 346, endPoint x: 248, endPoint y: 340, distance: 24.3
click at [249, 341] on input "0" at bounding box center [271, 340] width 71 height 25
drag, startPoint x: 262, startPoint y: 344, endPoint x: 242, endPoint y: 346, distance: 20.4
click at [245, 346] on input "0" at bounding box center [271, 340] width 71 height 25
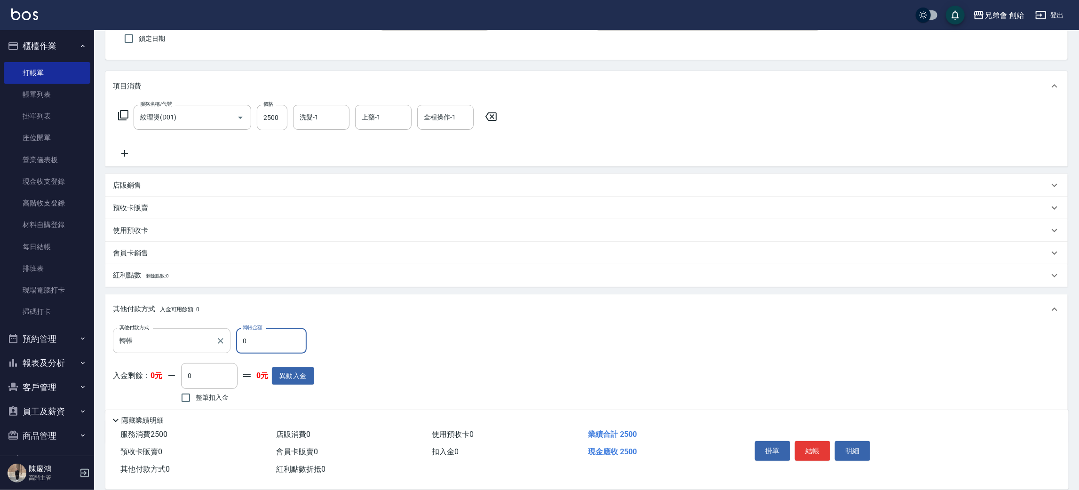
drag, startPoint x: 248, startPoint y: 351, endPoint x: 227, endPoint y: 348, distance: 21.4
click at [225, 349] on div "其他付款方式 轉帳 其他付款方式 轉帳金額 0 轉帳金額" at bounding box center [213, 340] width 201 height 25
type input "2500"
click at [813, 446] on button "結帳" at bounding box center [812, 451] width 35 height 20
type input "2025/08/15 21:53"
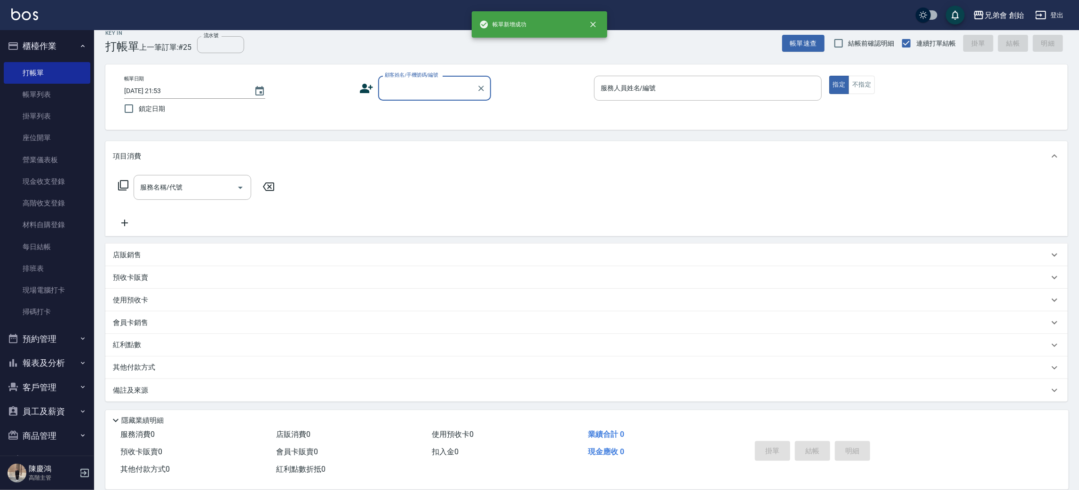
scroll to position [10, 0]
drag, startPoint x: 58, startPoint y: 93, endPoint x: 180, endPoint y: 28, distance: 138.5
click at [58, 92] on link "帳單列表" at bounding box center [47, 95] width 87 height 22
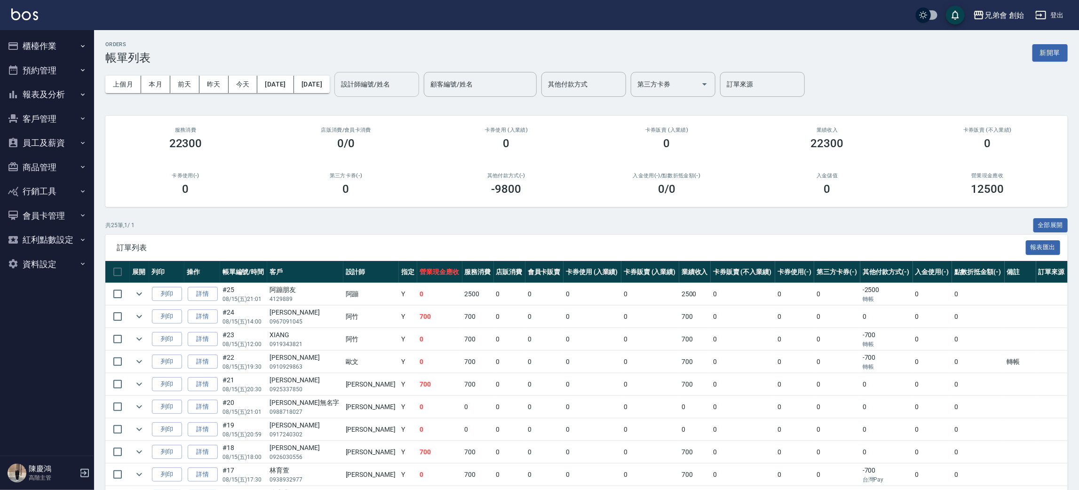
drag, startPoint x: 423, startPoint y: 92, endPoint x: 424, endPoint y: 84, distance: 7.7
click at [419, 90] on div "設計師編號/姓名" at bounding box center [377, 84] width 85 height 25
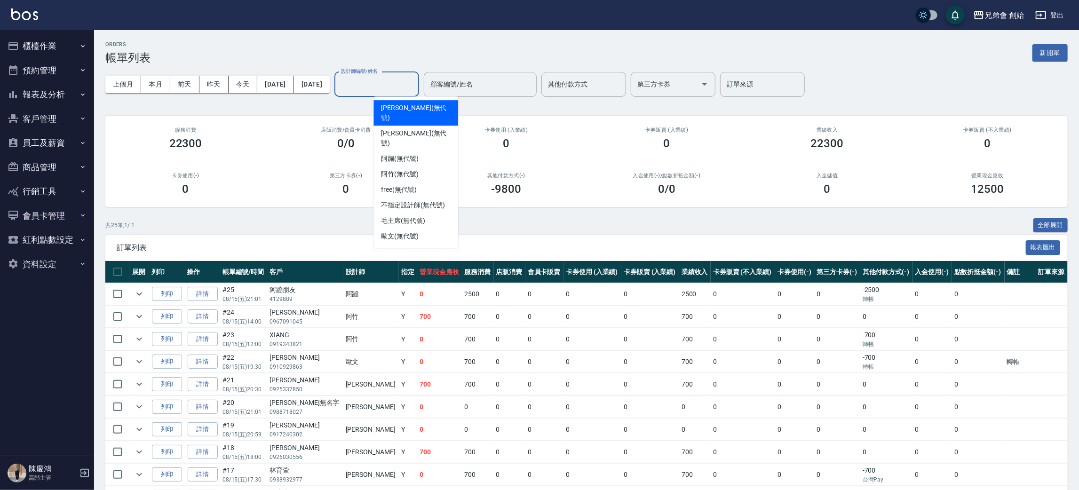
click at [426, 113] on div "[PERSON_NAME] (無代號)" at bounding box center [416, 112] width 85 height 25
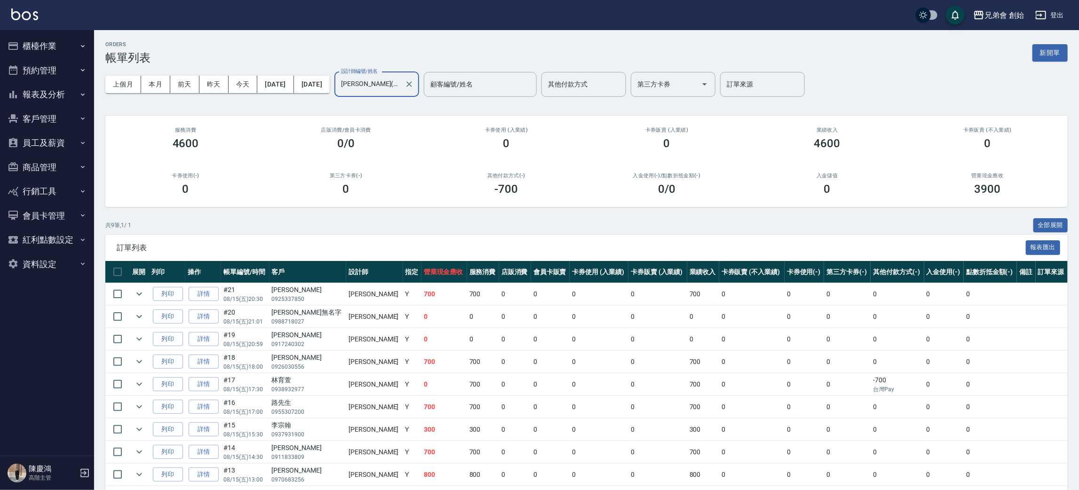
click at [419, 72] on div "[PERSON_NAME](無代號) 設計師編號/姓名" at bounding box center [377, 84] width 85 height 25
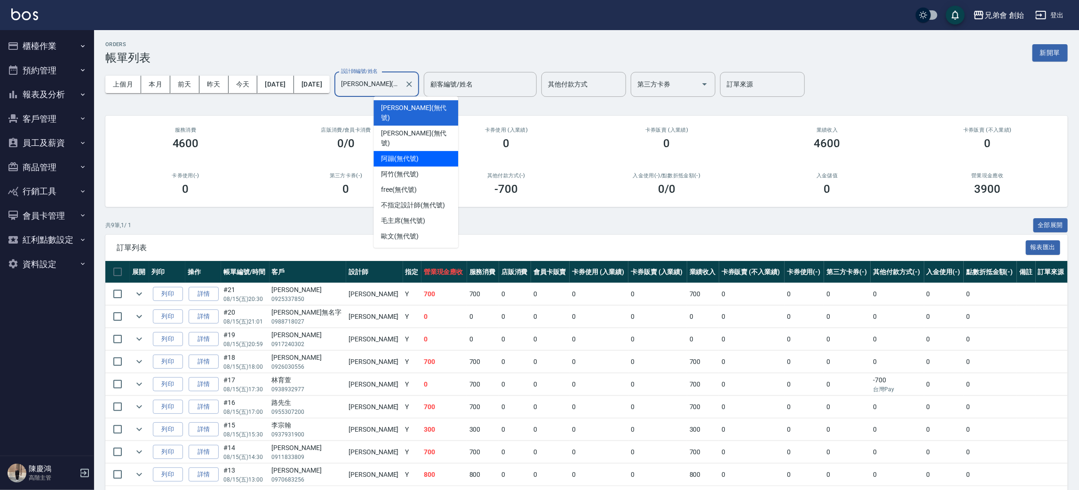
click at [431, 151] on div "阿蹦 (無代號)" at bounding box center [416, 159] width 85 height 16
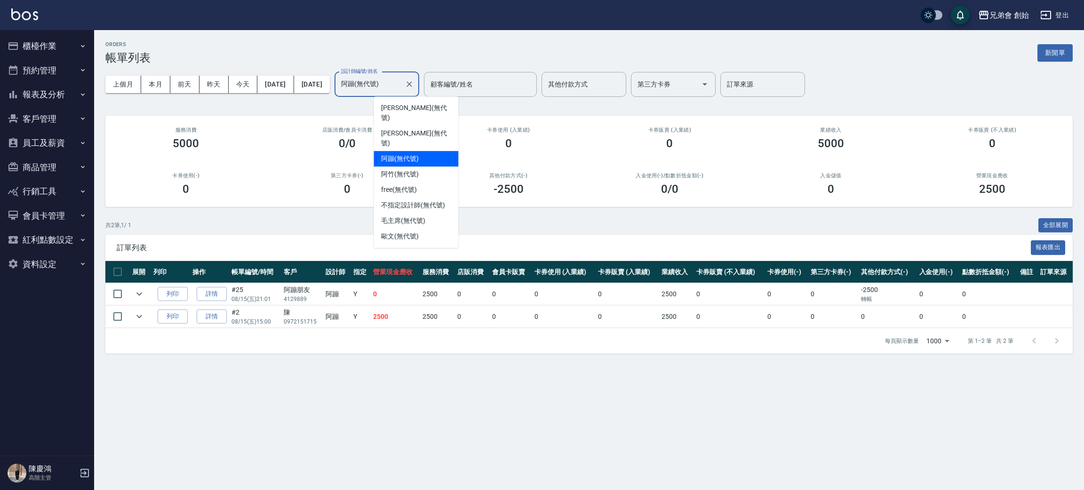
click at [399, 78] on input "阿蹦(無代號)" at bounding box center [370, 84] width 62 height 16
click at [423, 167] on div "阿竹 (無代號)" at bounding box center [416, 175] width 85 height 16
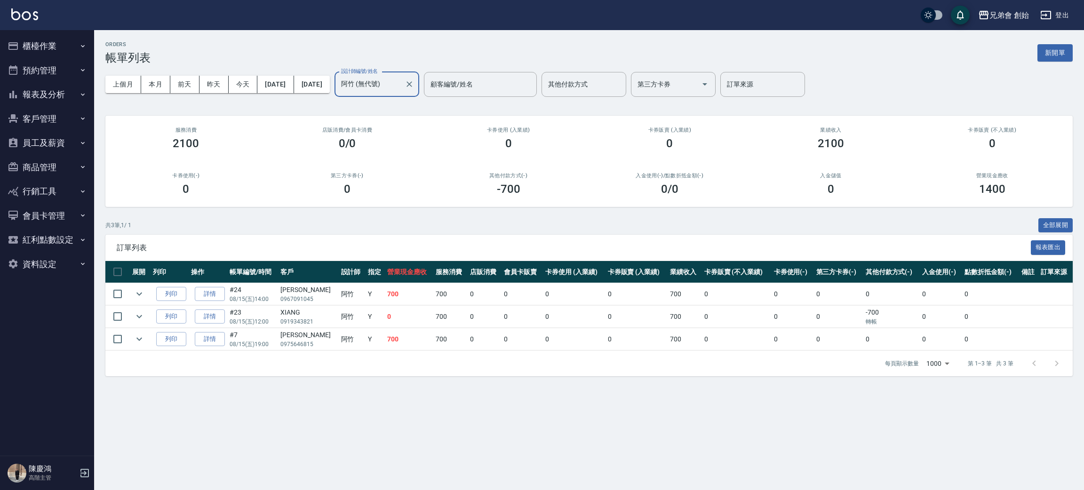
click at [401, 82] on input "阿竹 (無代號)" at bounding box center [370, 84] width 62 height 16
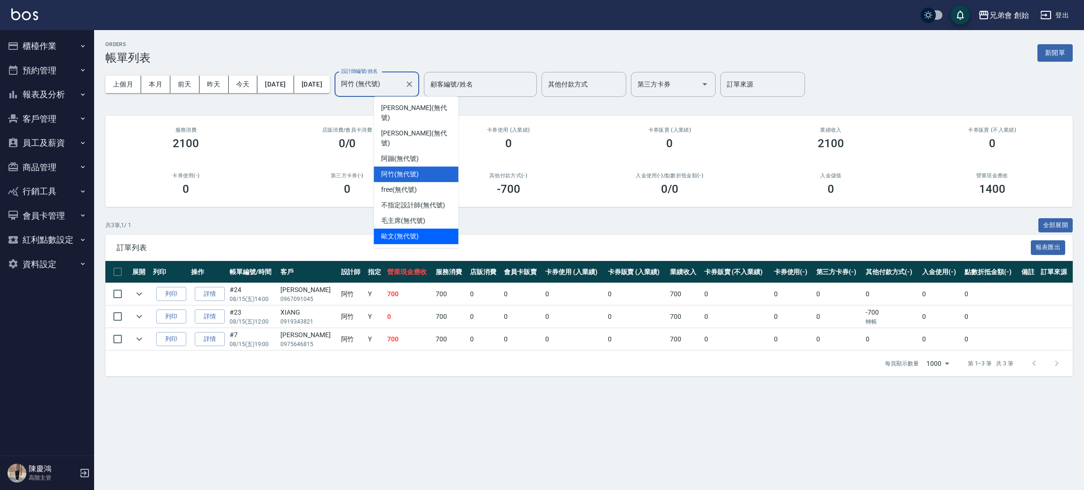
click at [432, 229] on div "[PERSON_NAME](無代號)" at bounding box center [416, 237] width 85 height 16
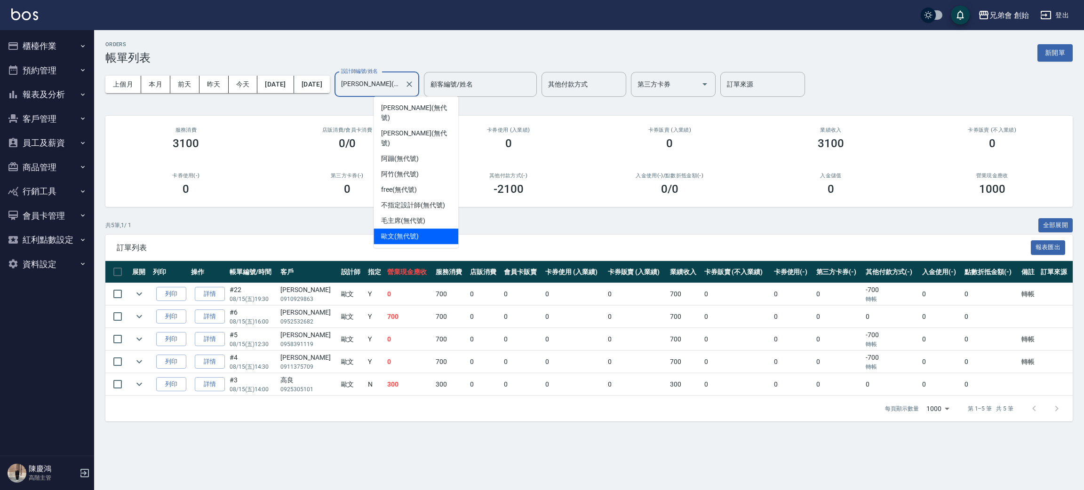
click at [401, 78] on input "[PERSON_NAME](無代號)" at bounding box center [370, 84] width 62 height 16
click at [443, 213] on div "毛主席 (無代號)" at bounding box center [416, 221] width 85 height 16
type input "毛主席(無代號)"
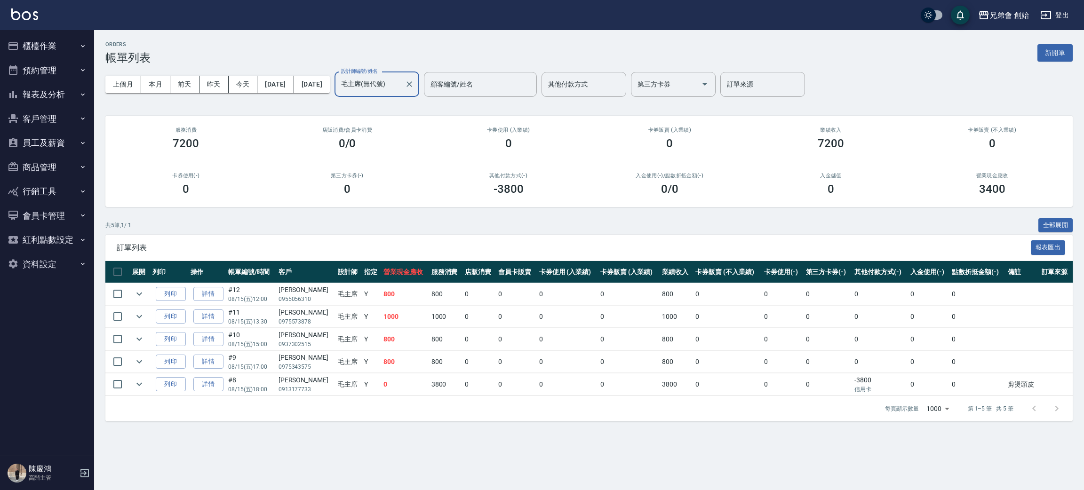
click at [401, 78] on input "毛主席(無代號)" at bounding box center [370, 84] width 62 height 16
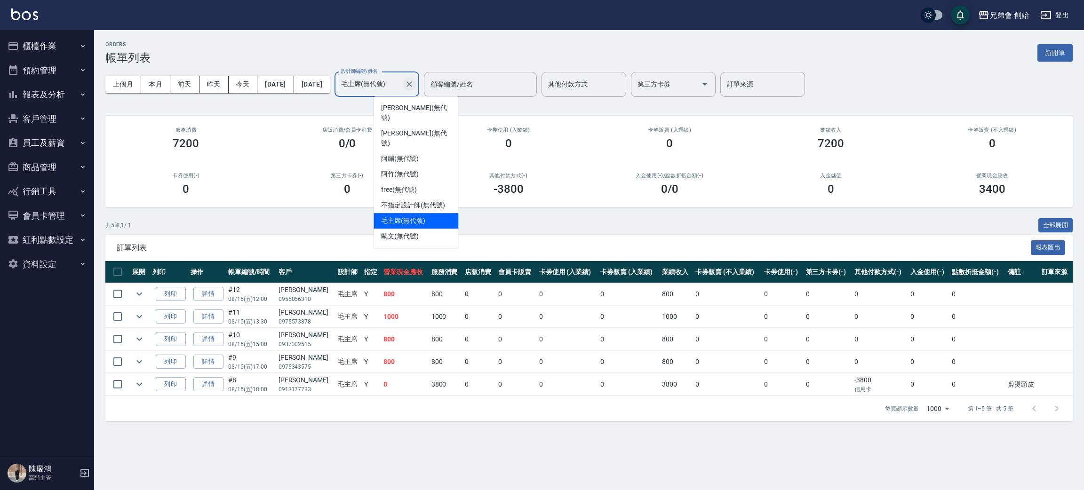
click at [414, 88] on icon "Clear" at bounding box center [409, 84] width 9 height 9
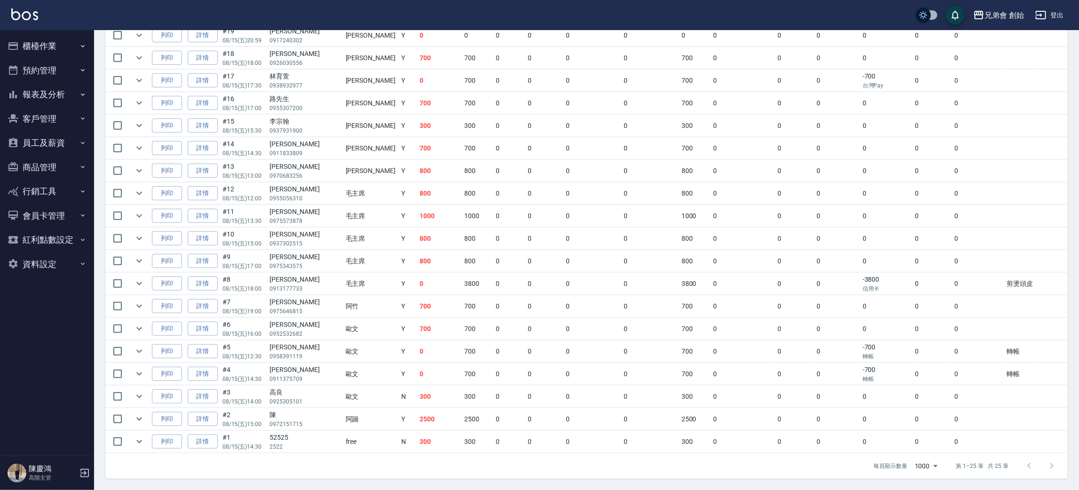
scroll to position [187, 0]
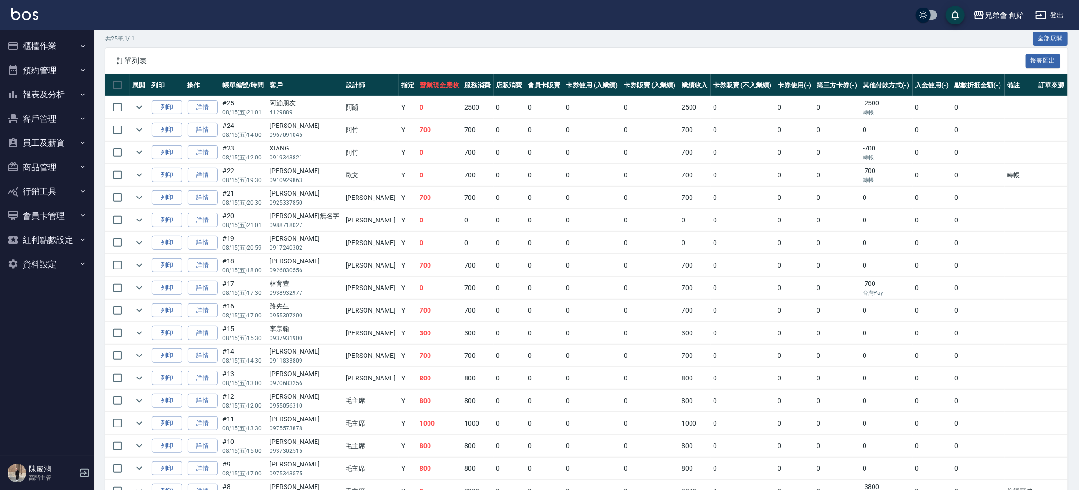
click at [169, 347] on td "列印" at bounding box center [166, 356] width 35 height 22
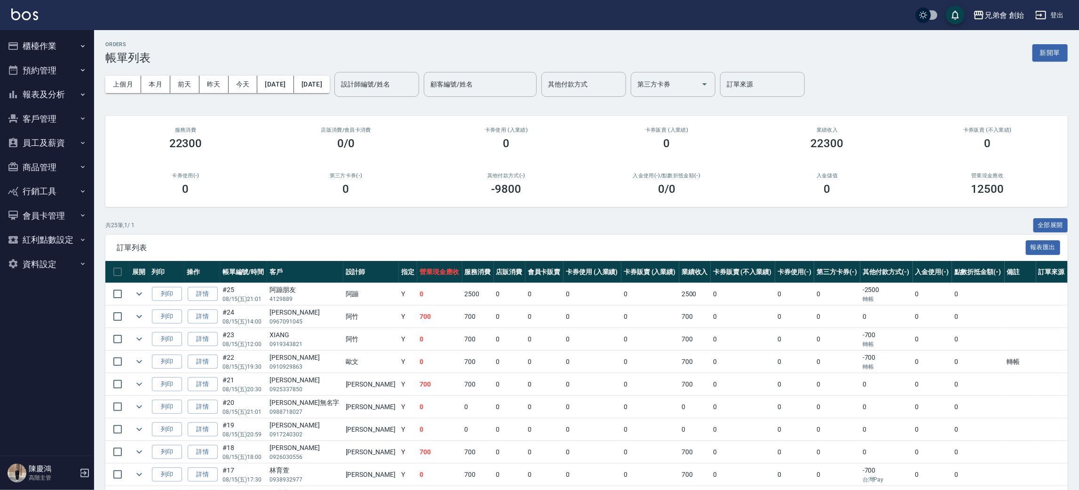
click at [414, 82] on div "設計師編號/姓名 設計師編號/姓名" at bounding box center [377, 84] width 85 height 25
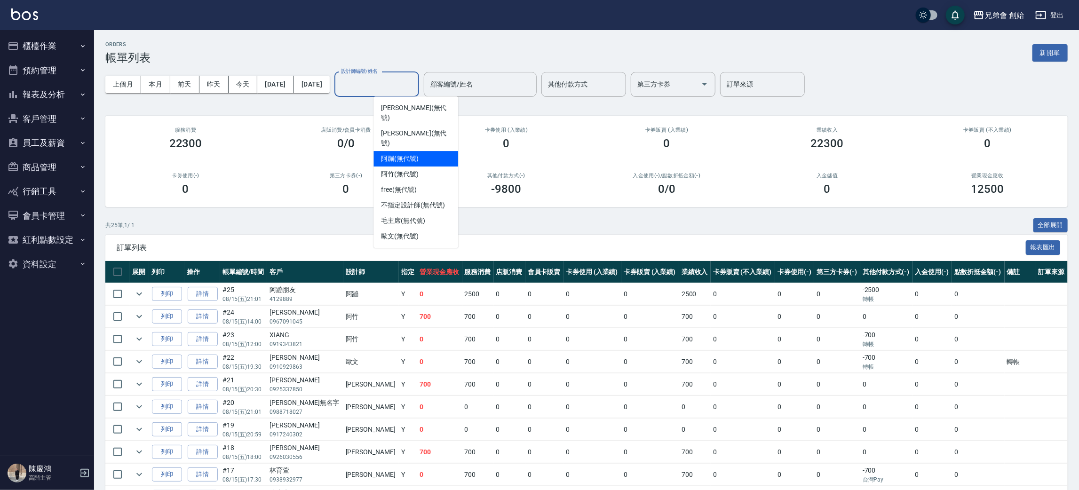
click at [425, 151] on div "阿蹦 (無代號)" at bounding box center [416, 159] width 85 height 16
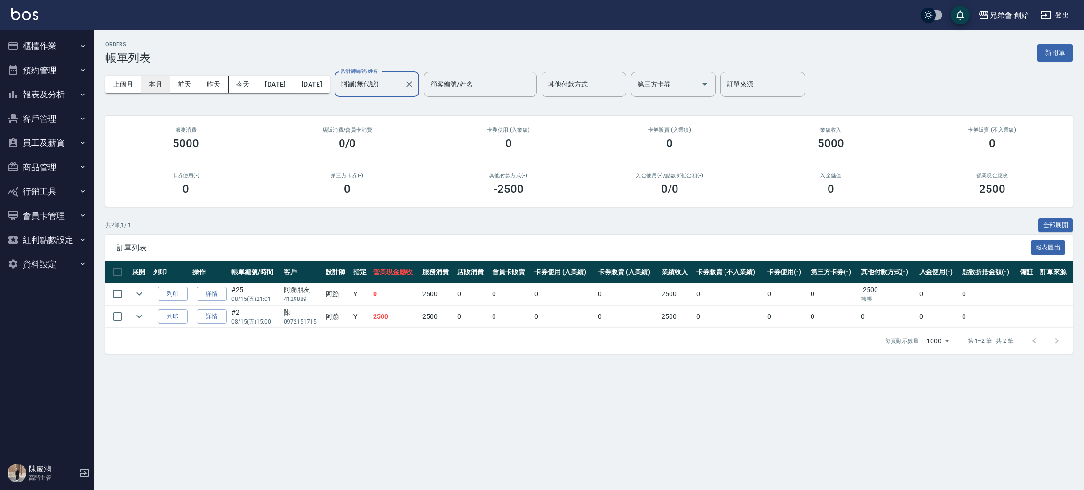
click at [148, 81] on button "本月" at bounding box center [155, 84] width 29 height 17
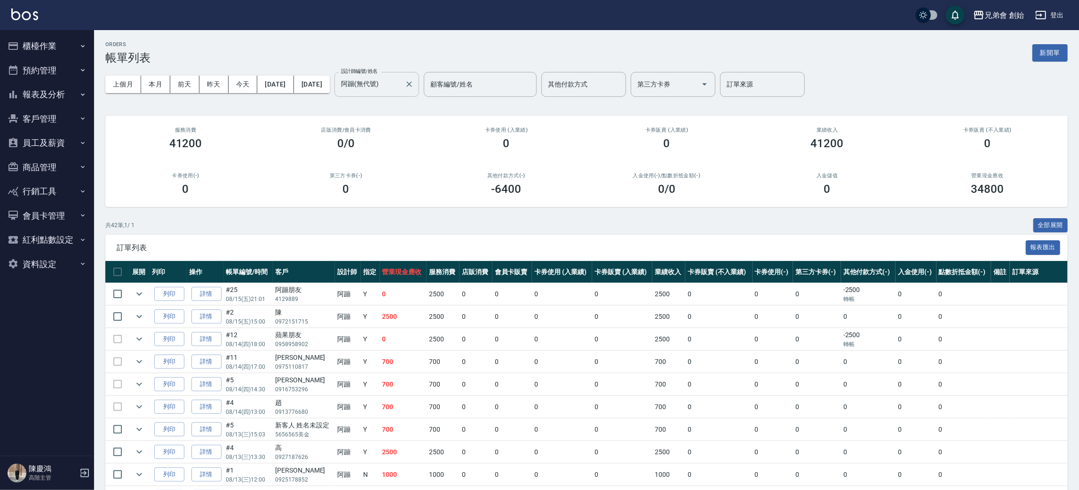
click at [401, 83] on input "阿蹦(無代號)" at bounding box center [370, 84] width 62 height 16
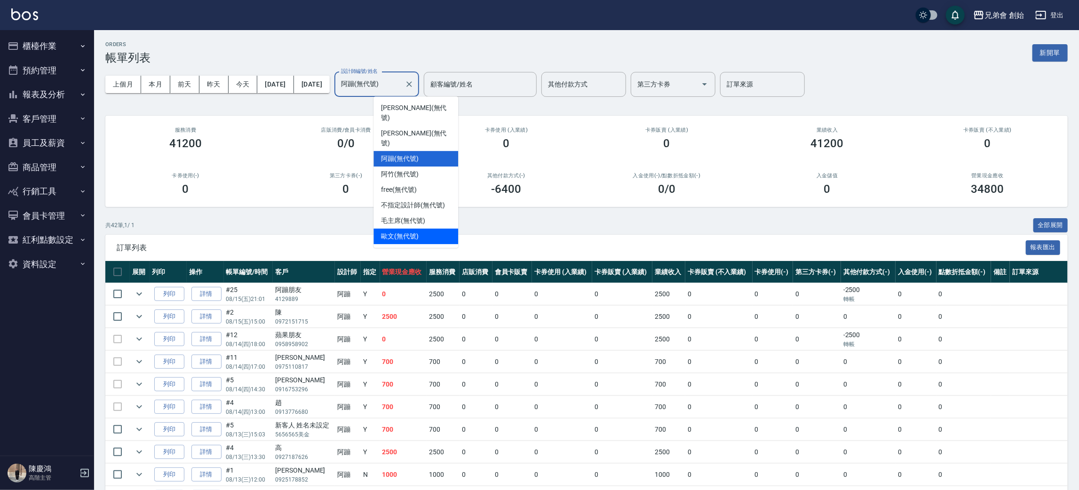
drag, startPoint x: 410, startPoint y: 214, endPoint x: 410, endPoint y: 206, distance: 8.0
click at [410, 208] on ul "潘潘 (無代號) 威利 (無代號) 阿蹦 (無代號) 阿竹 (無代號) free (無代號) 不指定設計師 (無代號) 毛主席 (無代號) 歐文 (無代號)" at bounding box center [416, 172] width 85 height 152
click at [412, 232] on span "歐文 (無代號)" at bounding box center [400, 237] width 38 height 10
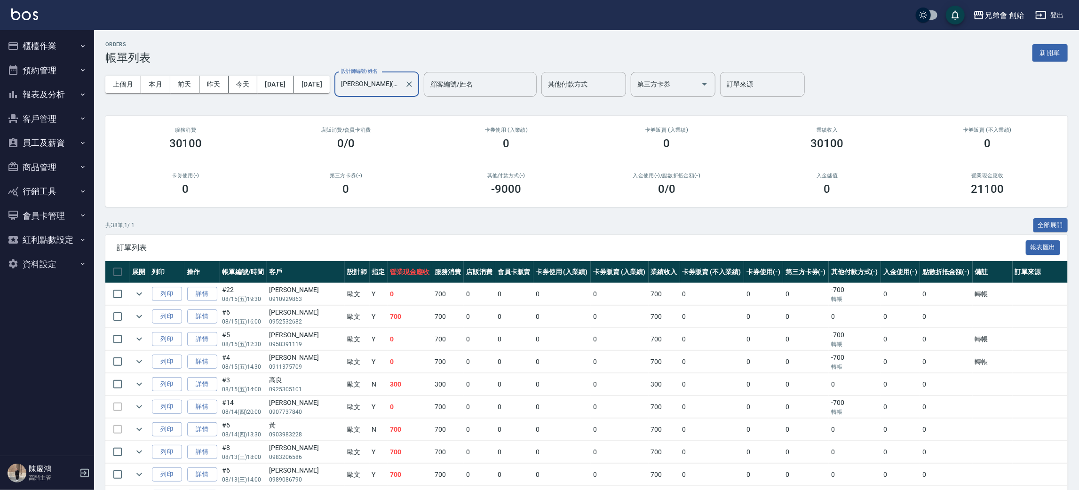
click at [401, 92] on input "歐文(無代號)" at bounding box center [370, 84] width 62 height 16
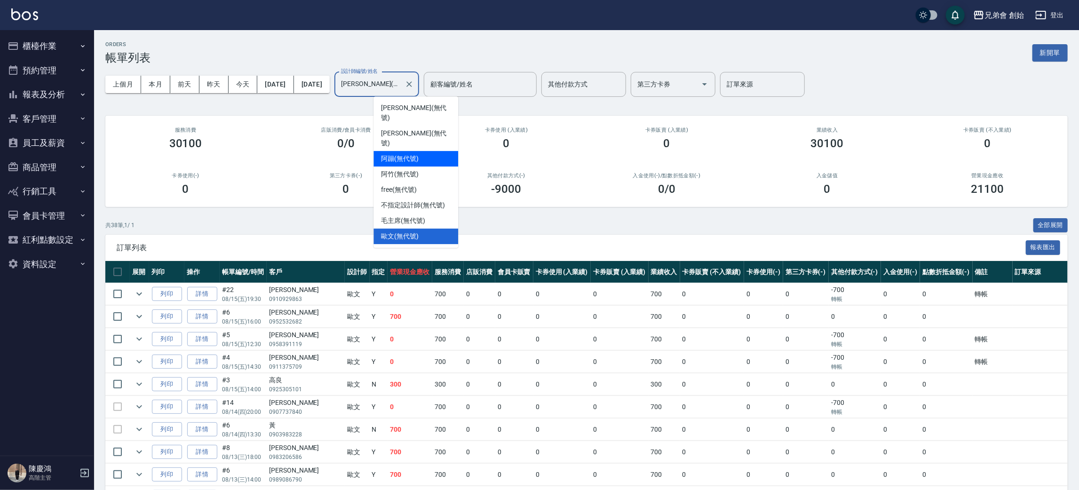
click at [422, 151] on div "阿蹦 (無代號)" at bounding box center [416, 159] width 85 height 16
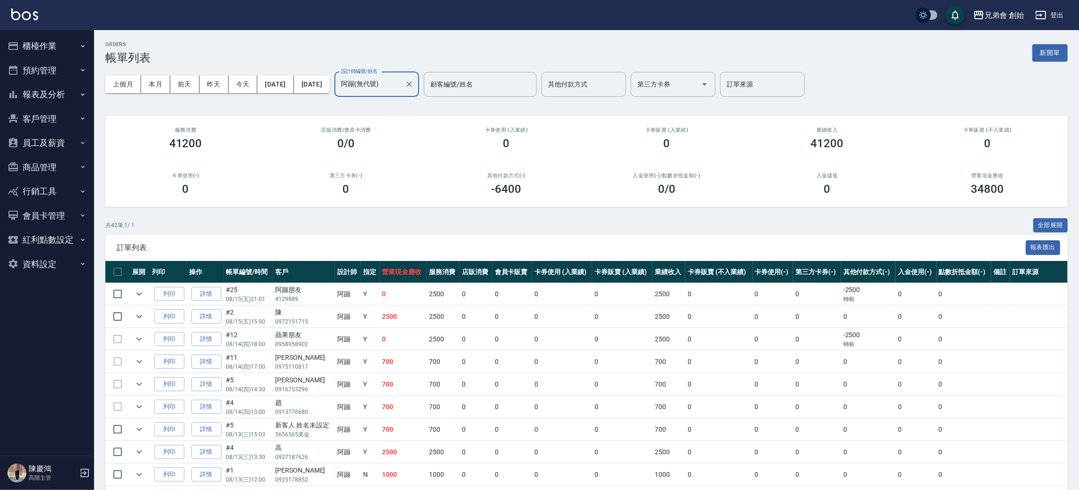
click at [401, 84] on input "阿蹦(無代號)" at bounding box center [370, 84] width 62 height 16
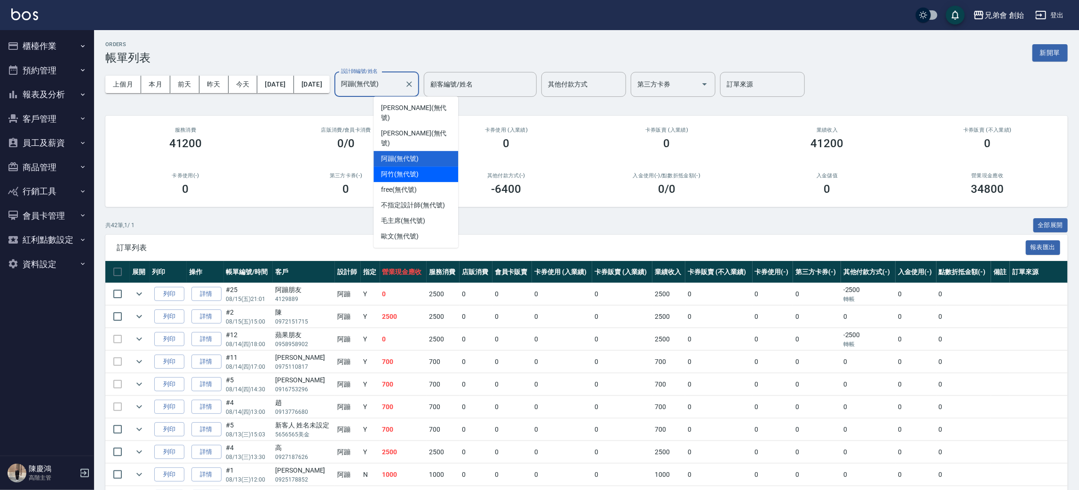
click at [406, 169] on span "阿竹 (無代號)" at bounding box center [400, 174] width 38 height 10
type input "阿竹 (無代號)"
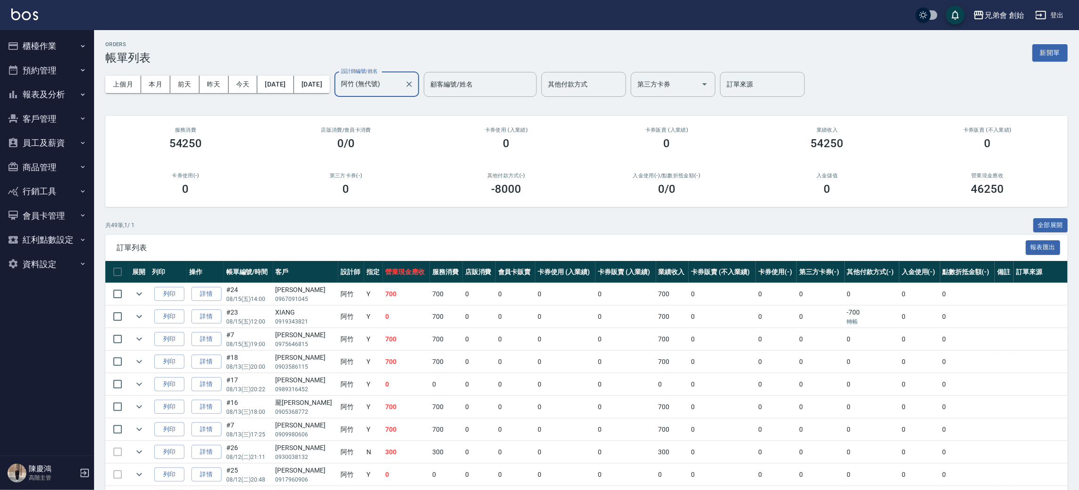
click at [419, 86] on div "阿竹 (無代號) 設計師編號/姓名" at bounding box center [377, 84] width 85 height 25
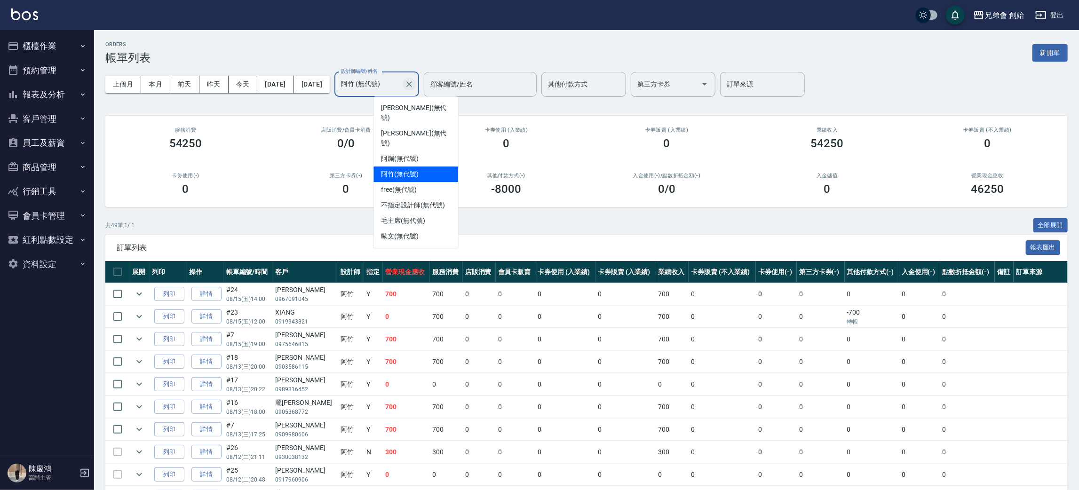
click at [414, 86] on icon "Clear" at bounding box center [409, 84] width 9 height 9
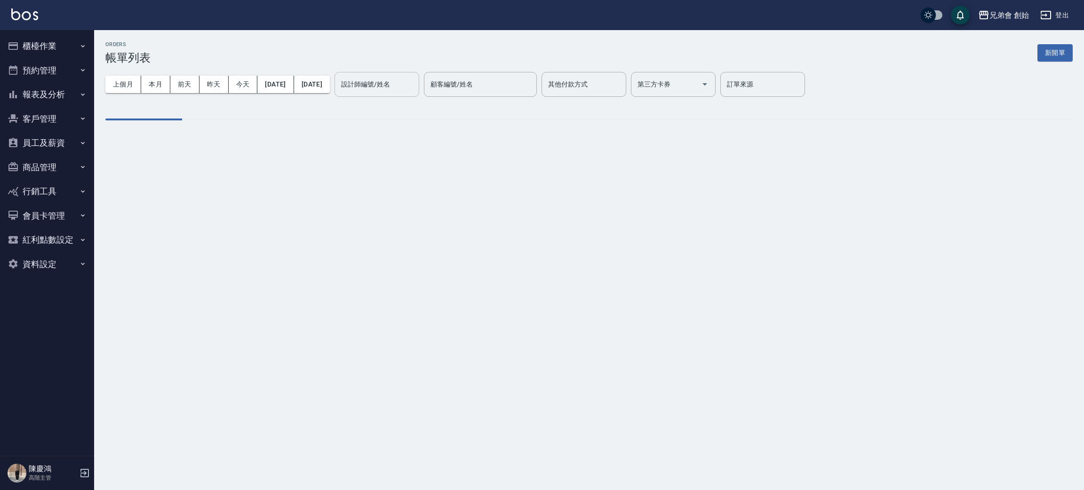
click at [452, 44] on div "ORDERS 帳單列表 新開單" at bounding box center [588, 52] width 967 height 23
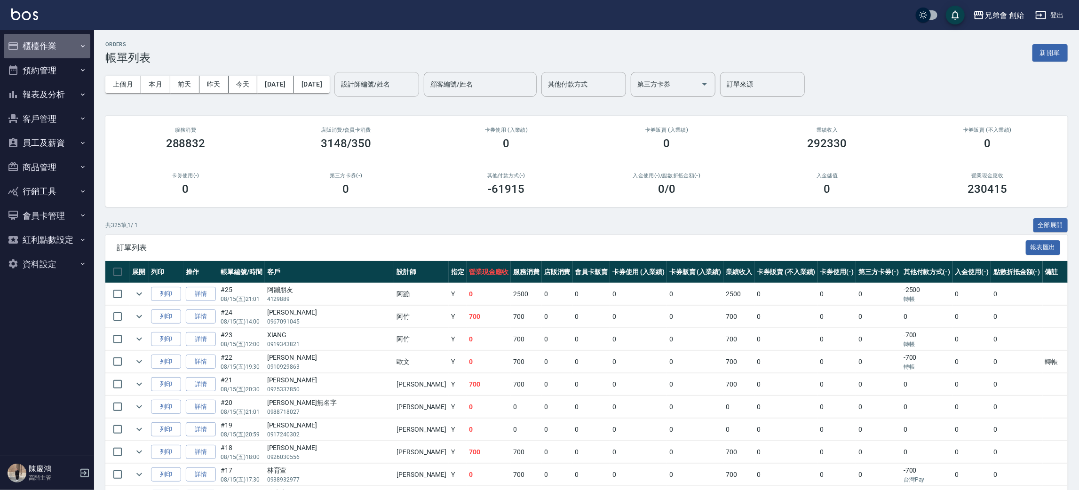
click at [62, 56] on button "櫃檯作業" at bounding box center [47, 46] width 87 height 24
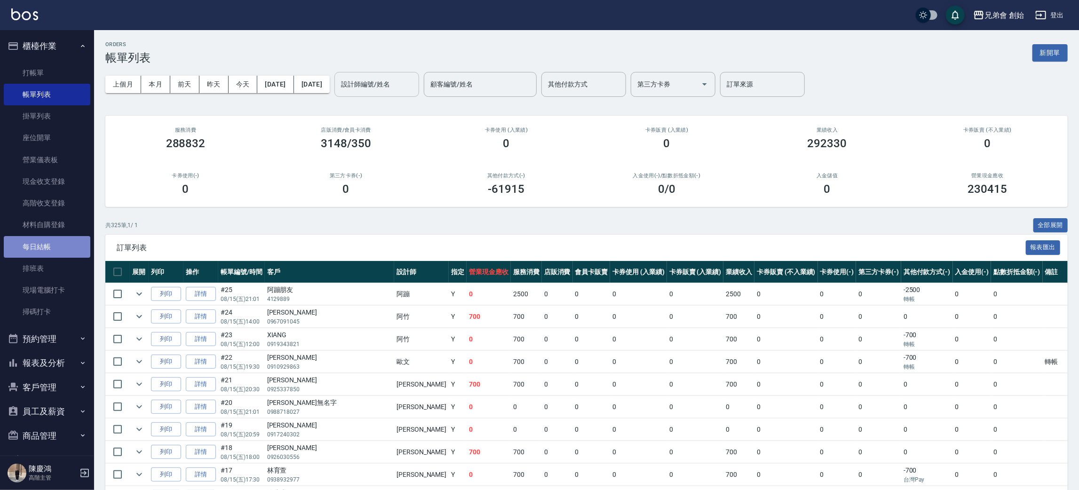
click at [57, 249] on link "每日結帳" at bounding box center [47, 247] width 87 height 22
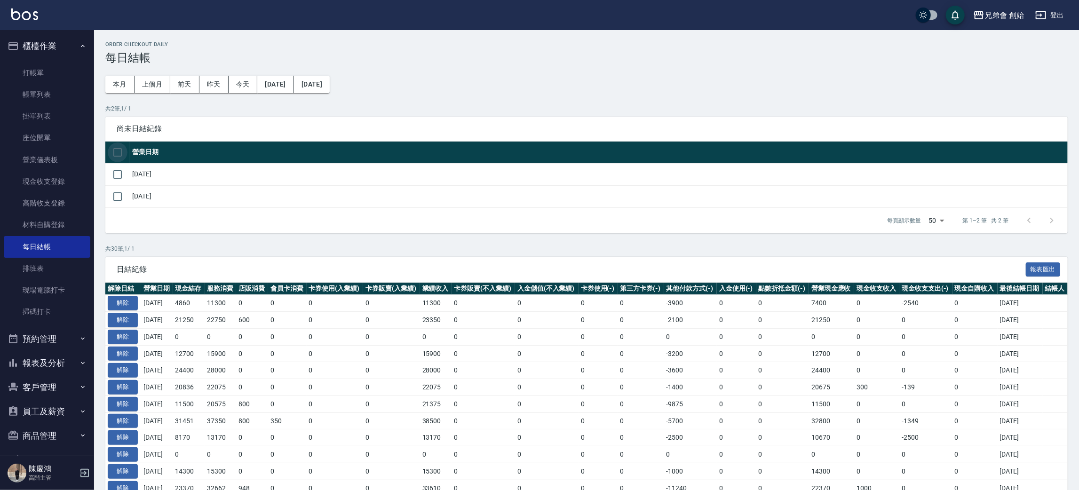
click at [112, 160] on input "checkbox" at bounding box center [118, 153] width 20 height 20
checkbox input "true"
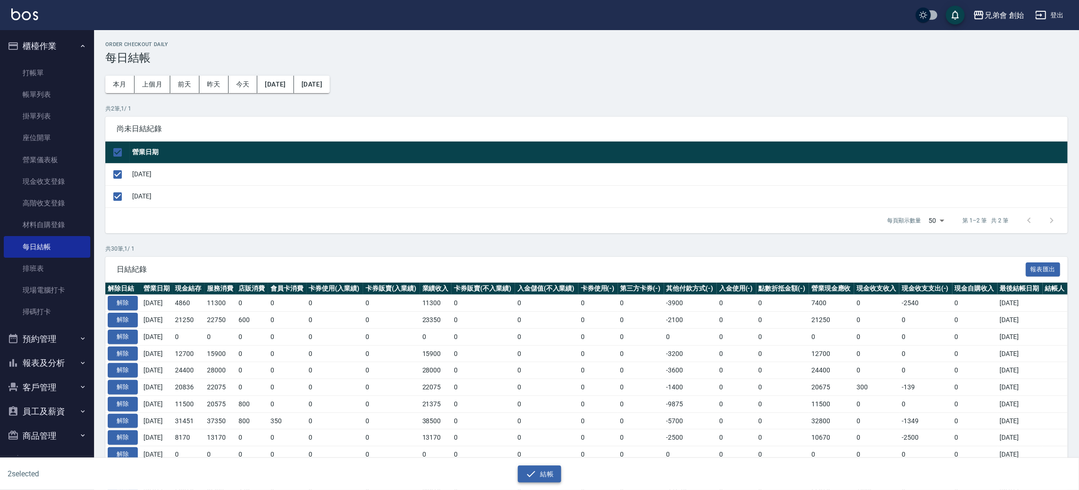
click at [552, 473] on button "結帳" at bounding box center [540, 474] width 44 height 17
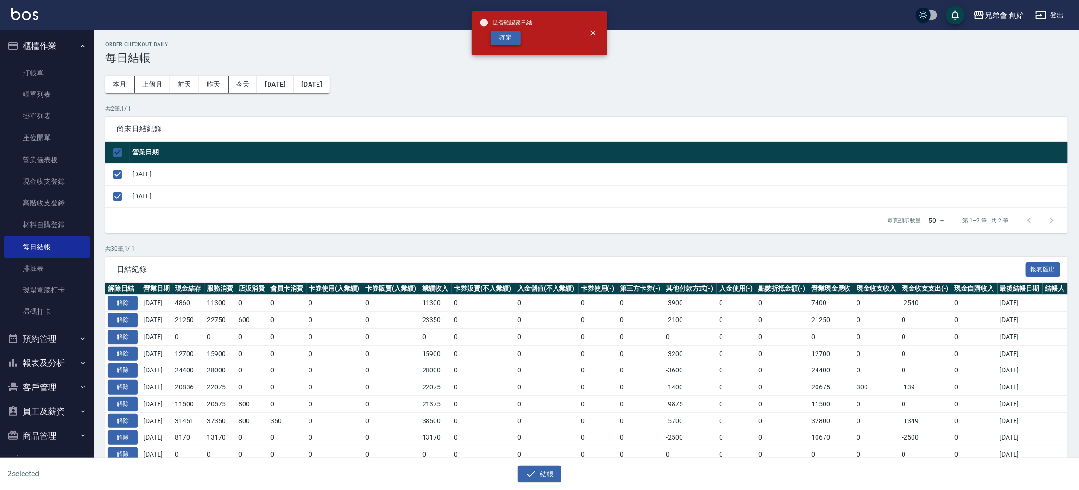
click at [495, 24] on span "是否確認要日結" at bounding box center [505, 22] width 53 height 9
click at [504, 36] on button "確定" at bounding box center [506, 38] width 30 height 15
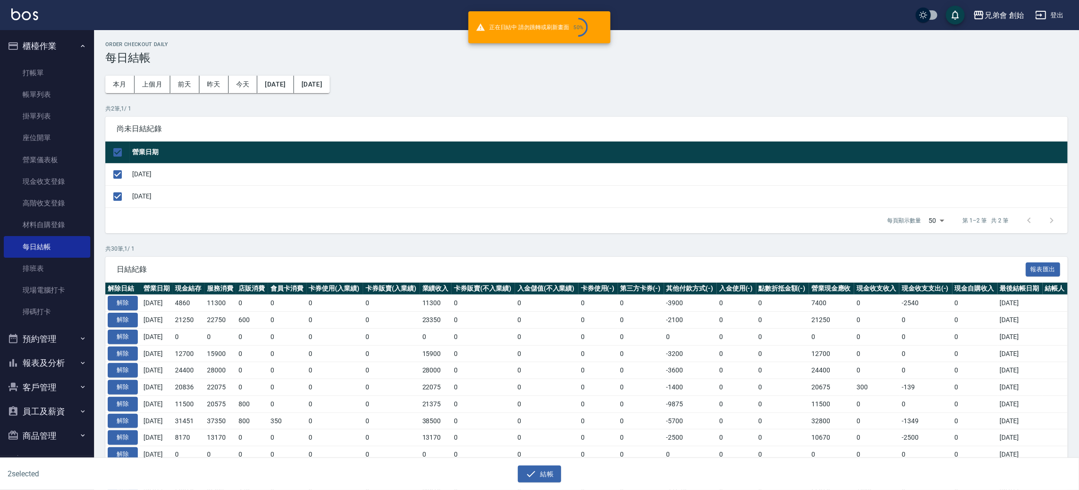
checkbox input "false"
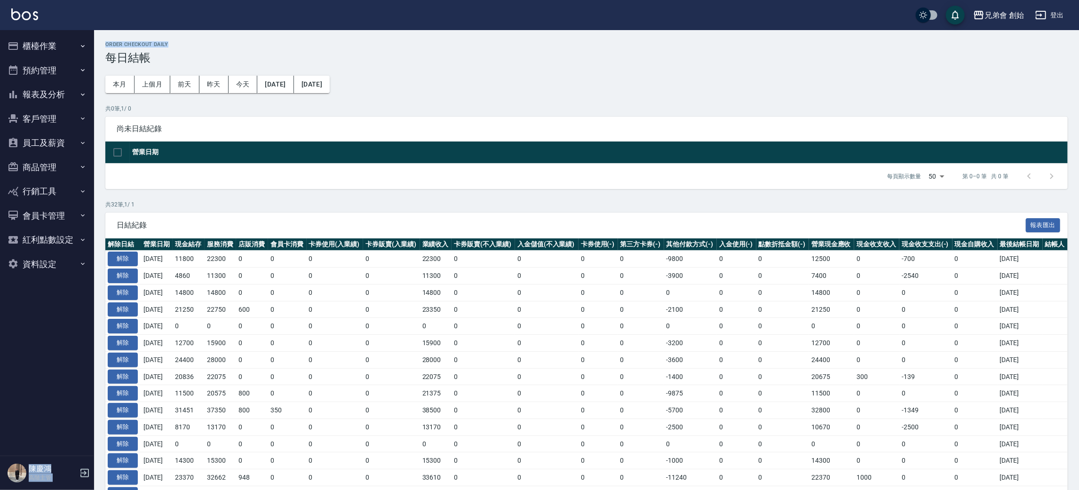
drag, startPoint x: 497, startPoint y: 41, endPoint x: 470, endPoint y: 2, distance: 47.6
click at [495, 16] on div "兄弟會 創始 登出 櫃檯作業 打帳單 帳單列表 掛單列表 座位開單 營業儀表板 現金收支登錄 高階收支登錄 材料自購登錄 每日結帳 排班表 現場電腦打卡 掃碼…" at bounding box center [539, 419] width 1079 height 839
